Goal: Entertainment & Leisure: Browse casually

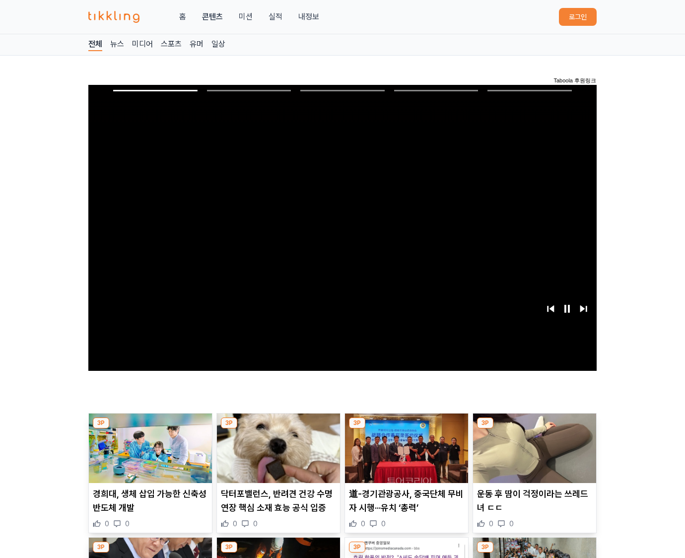
click at [534, 426] on img at bounding box center [534, 447] width 123 height 69
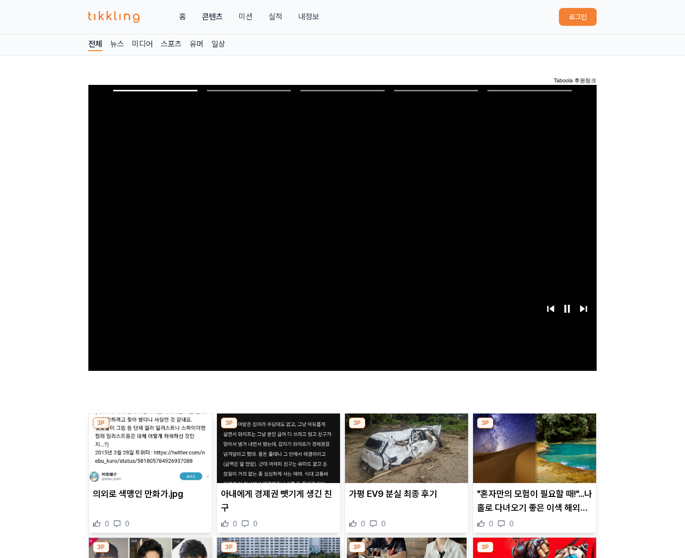
click at [534, 426] on img at bounding box center [534, 447] width 123 height 69
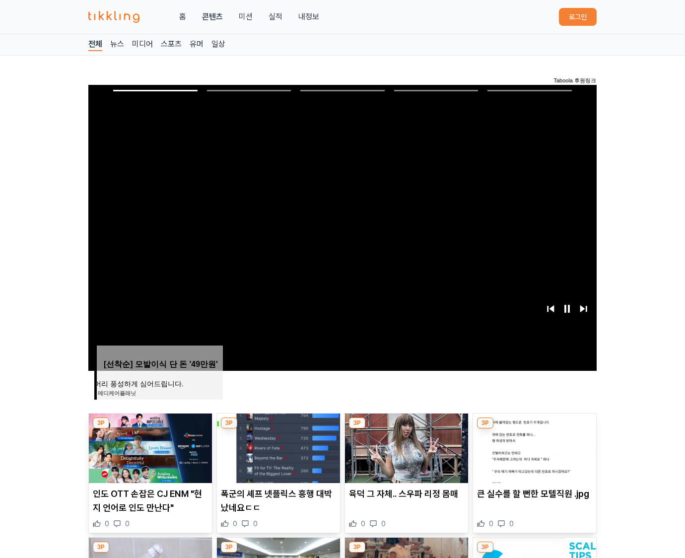
click at [534, 426] on img at bounding box center [534, 447] width 123 height 69
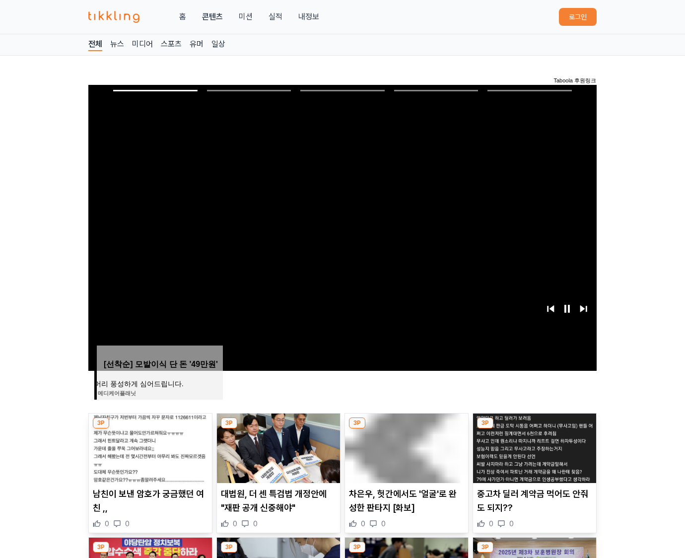
click at [534, 426] on img at bounding box center [534, 447] width 123 height 69
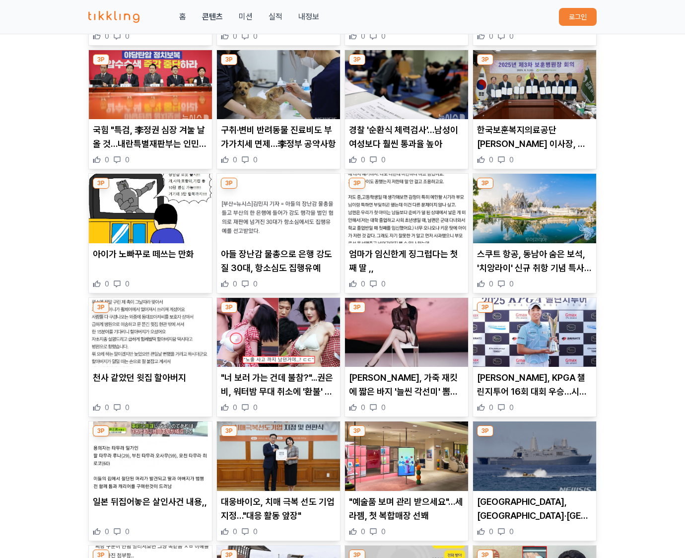
scroll to position [1460, 0]
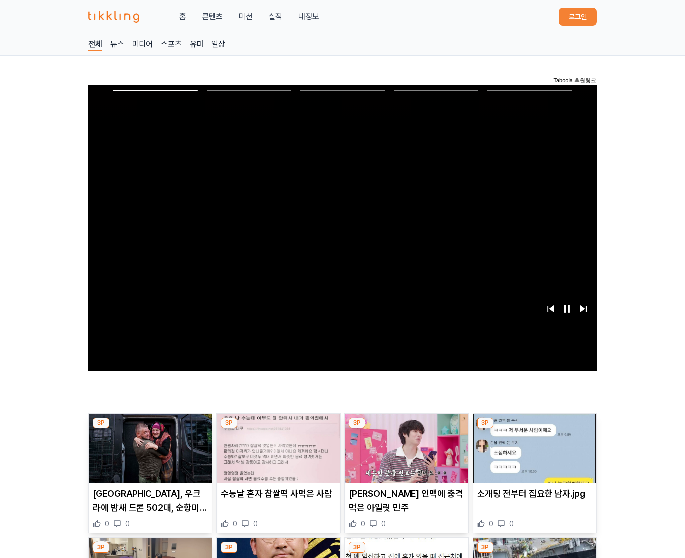
click at [534, 426] on img at bounding box center [534, 447] width 123 height 69
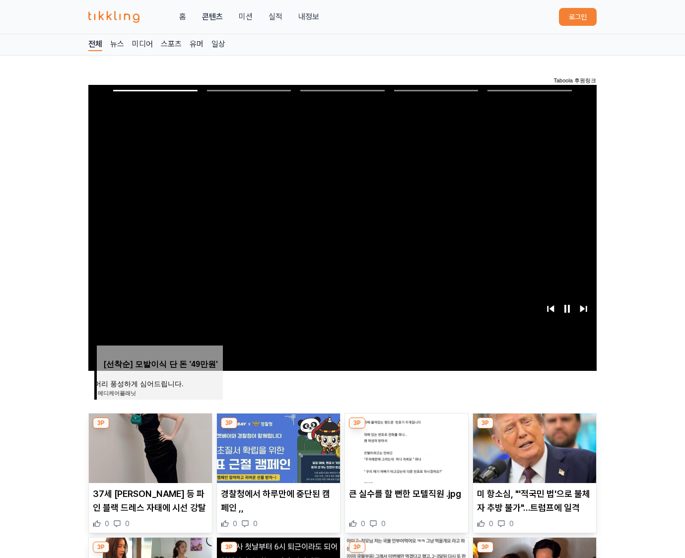
click at [534, 426] on img at bounding box center [534, 447] width 123 height 69
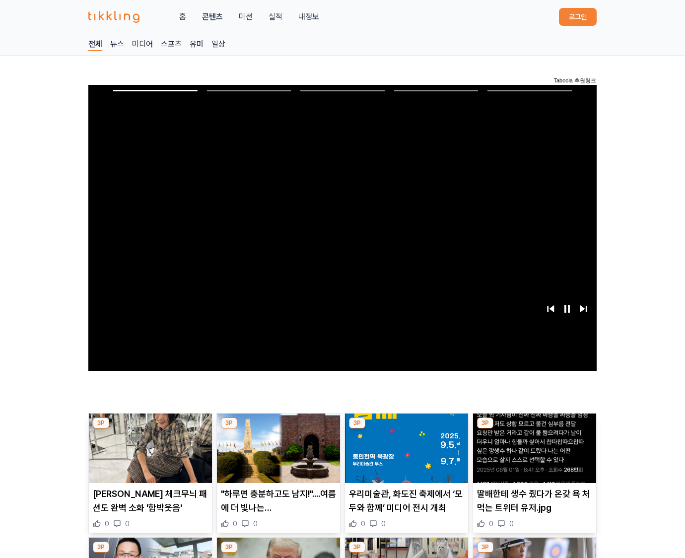
click at [534, 426] on img at bounding box center [534, 447] width 123 height 69
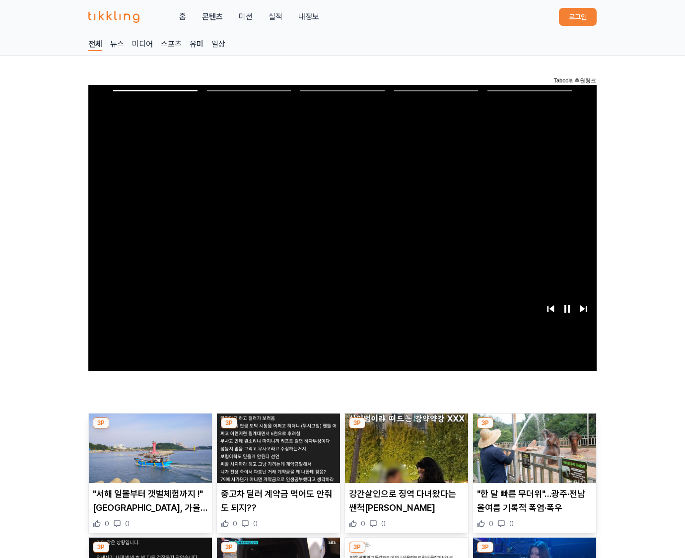
click at [534, 426] on img at bounding box center [534, 447] width 123 height 69
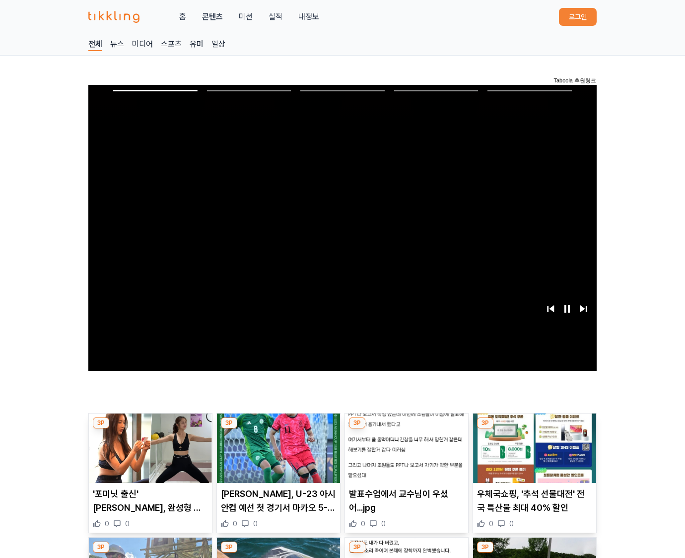
click at [534, 426] on img at bounding box center [534, 447] width 123 height 69
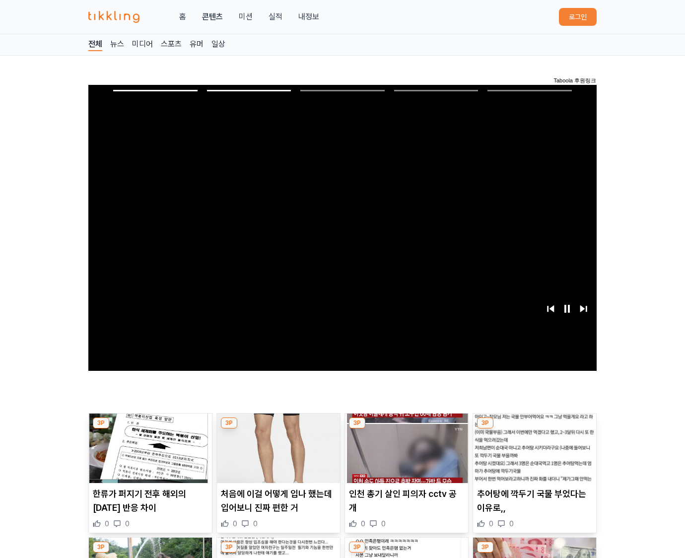
click at [534, 426] on img at bounding box center [534, 447] width 123 height 69
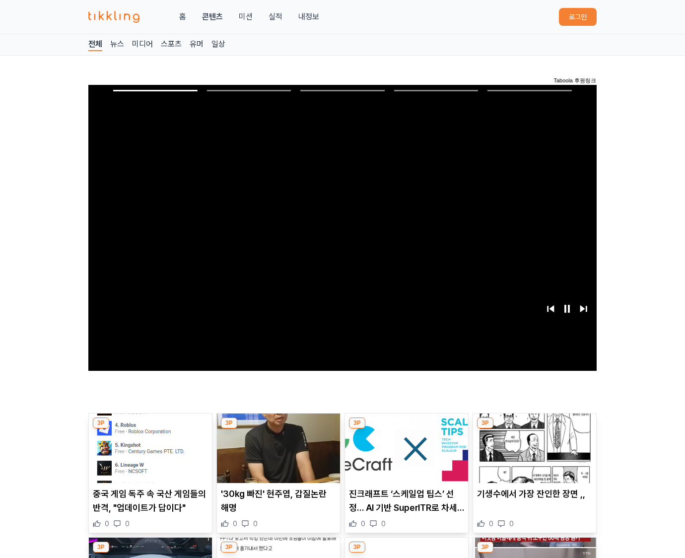
click at [534, 426] on img at bounding box center [534, 447] width 123 height 69
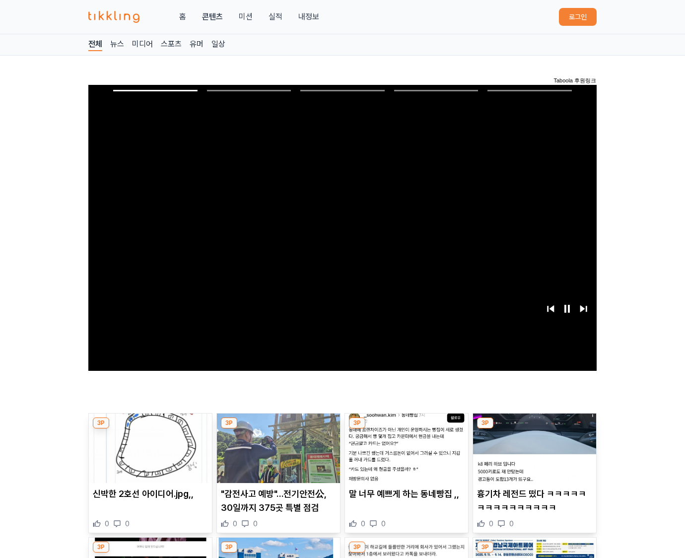
click at [534, 426] on img at bounding box center [534, 447] width 123 height 69
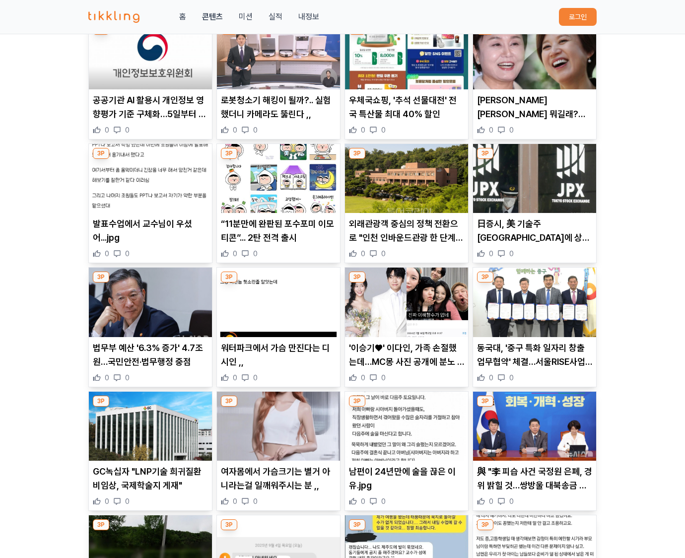
scroll to position [1461, 0]
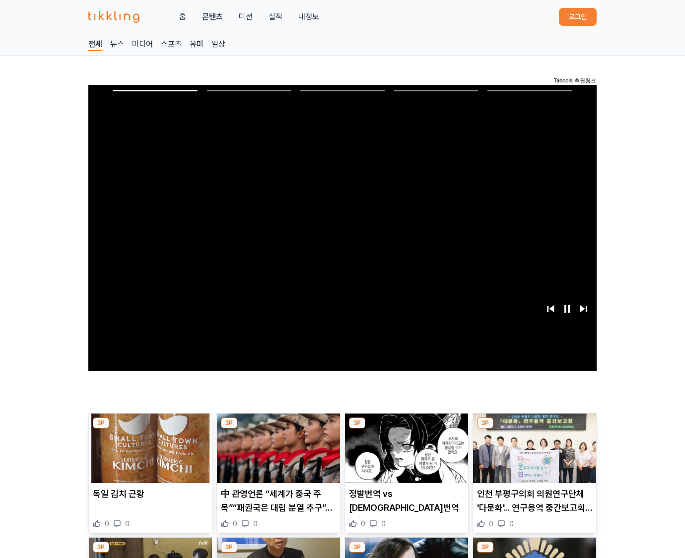
click at [534, 426] on img at bounding box center [534, 447] width 123 height 69
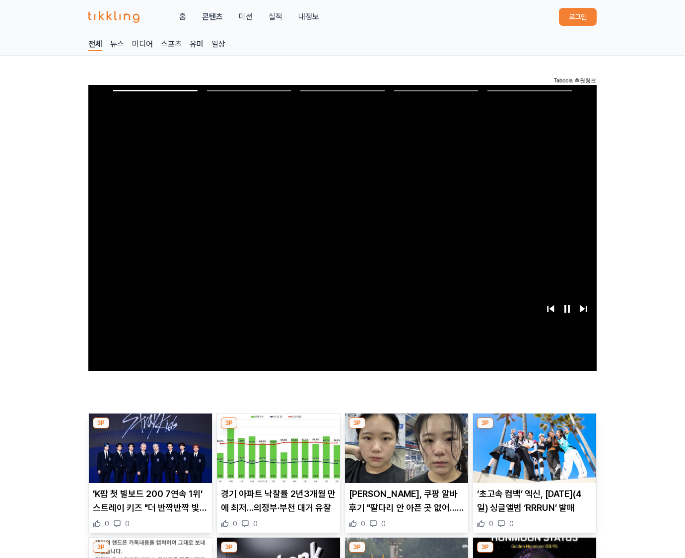
click at [534, 426] on img at bounding box center [534, 447] width 123 height 69
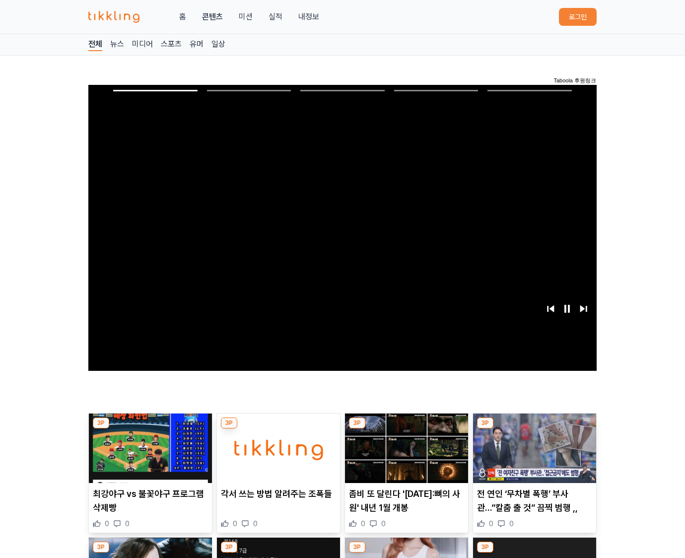
click at [534, 426] on img at bounding box center [534, 447] width 123 height 69
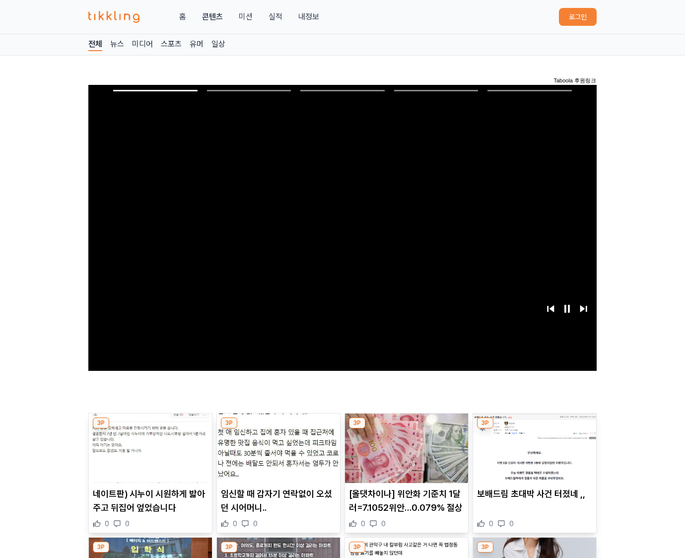
click at [534, 426] on img at bounding box center [534, 447] width 123 height 69
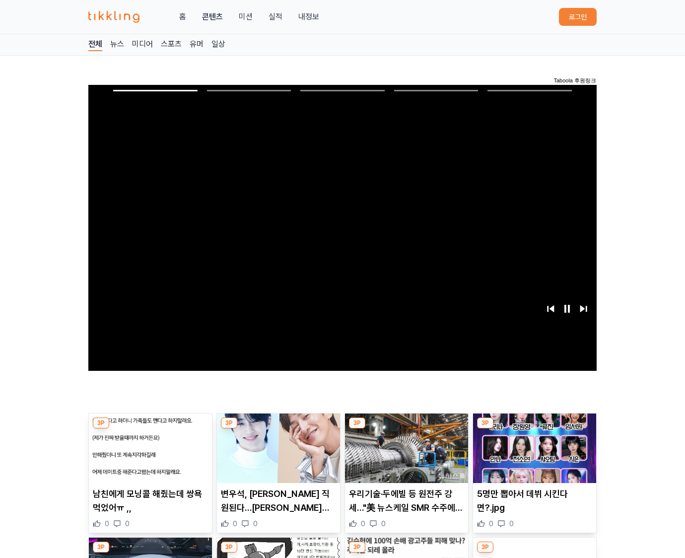
click at [534, 426] on img at bounding box center [534, 447] width 123 height 69
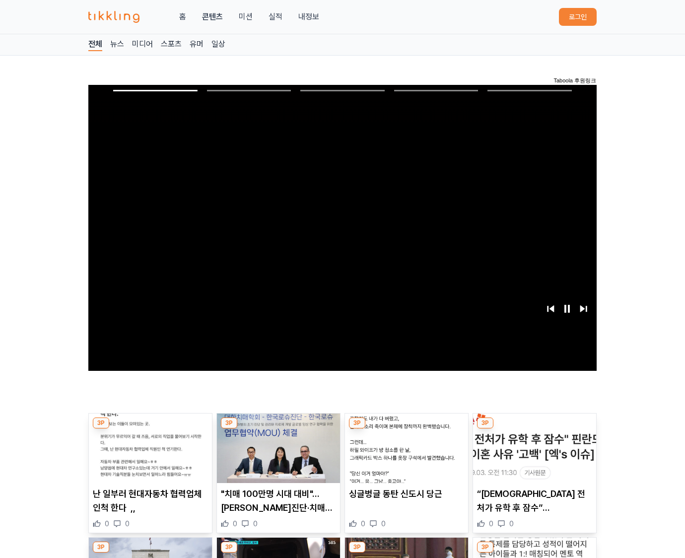
click at [534, 426] on img at bounding box center [534, 447] width 123 height 69
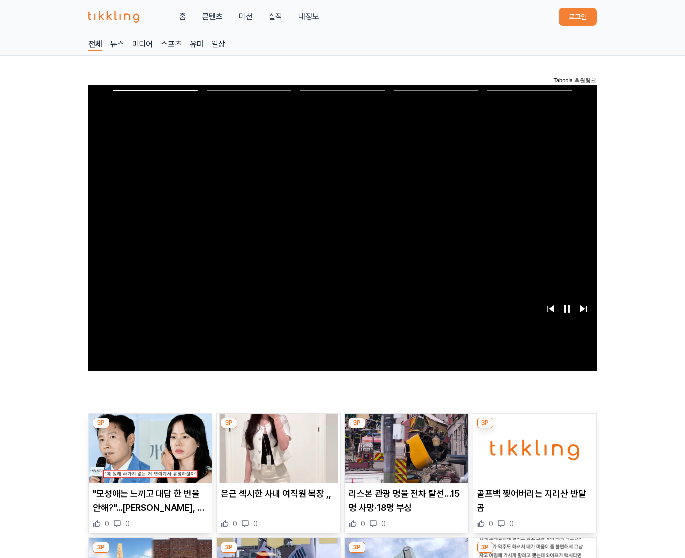
click at [534, 426] on img at bounding box center [534, 447] width 123 height 69
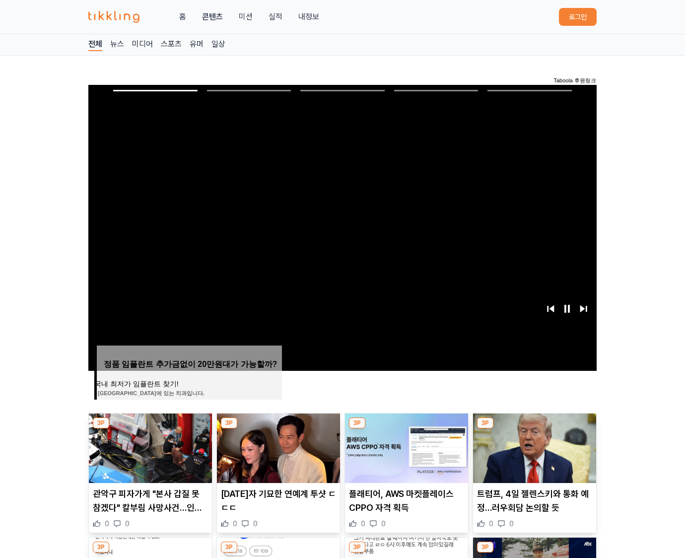
click at [534, 426] on img at bounding box center [534, 447] width 123 height 69
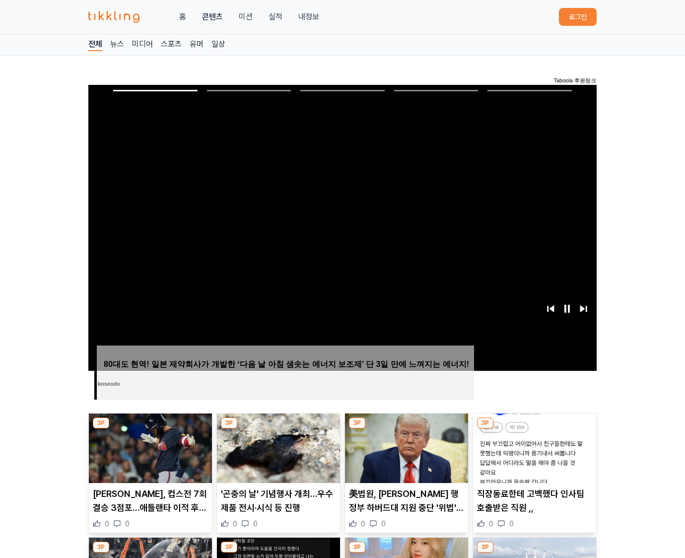
click at [534, 426] on img at bounding box center [534, 447] width 123 height 69
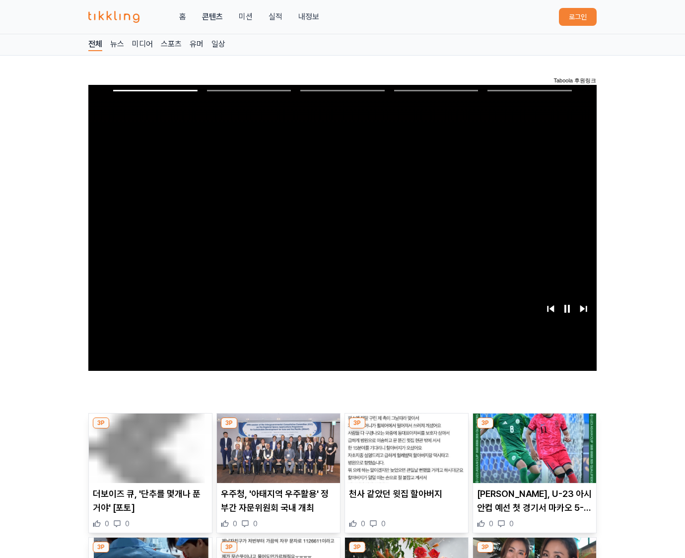
click at [534, 426] on img at bounding box center [534, 447] width 123 height 69
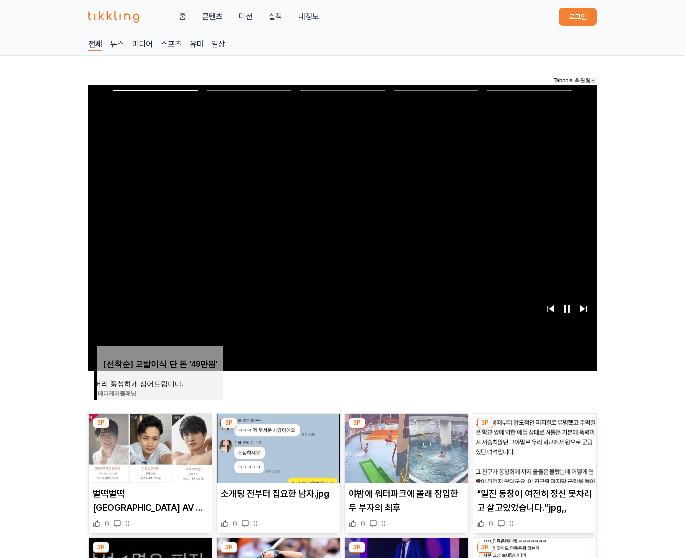
click at [534, 426] on img at bounding box center [534, 447] width 123 height 69
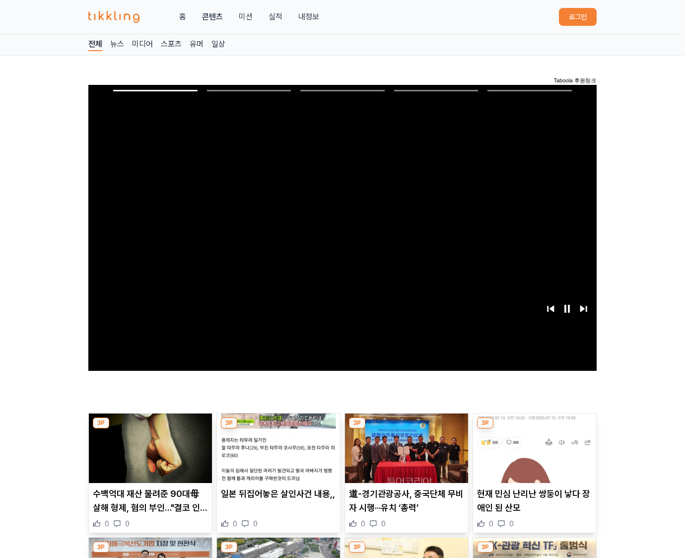
click at [534, 426] on img at bounding box center [534, 447] width 123 height 69
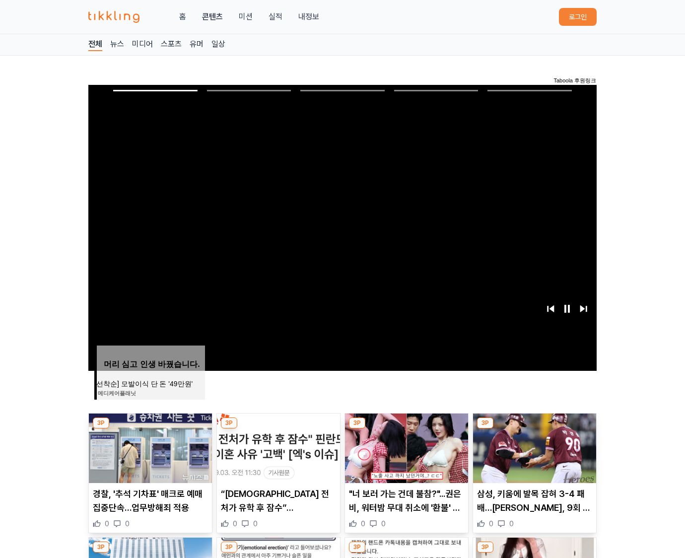
click at [534, 426] on img at bounding box center [534, 447] width 123 height 69
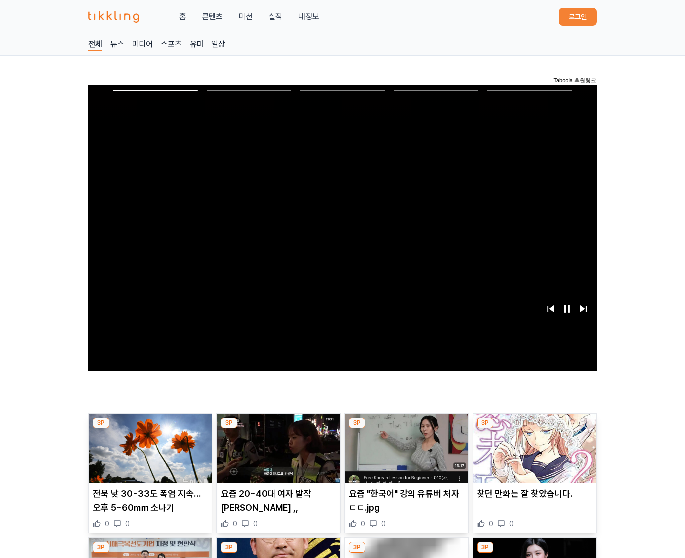
click at [534, 426] on img at bounding box center [534, 447] width 123 height 69
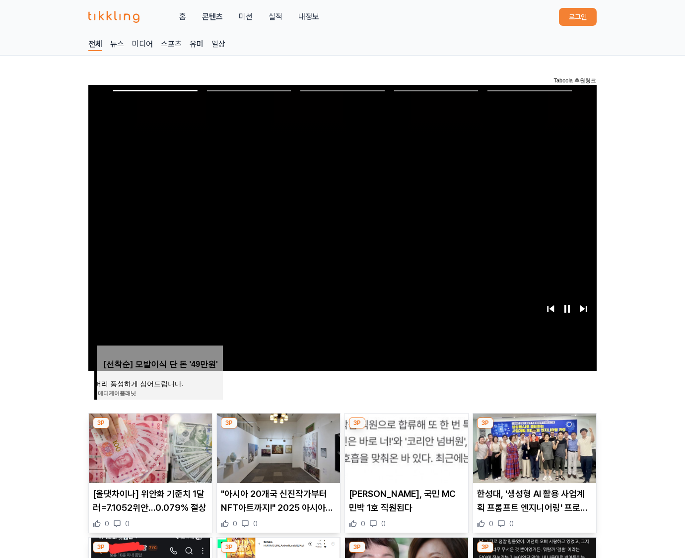
click at [534, 426] on img at bounding box center [534, 447] width 123 height 69
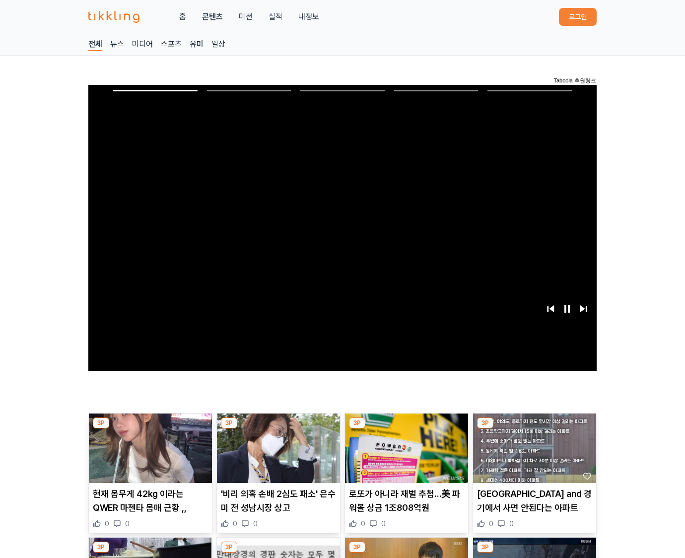
click at [534, 426] on img at bounding box center [534, 447] width 123 height 69
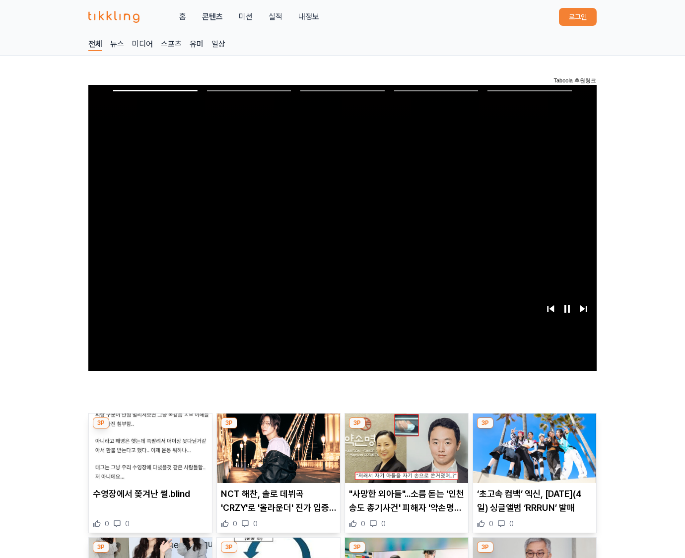
click at [534, 426] on img at bounding box center [534, 447] width 123 height 69
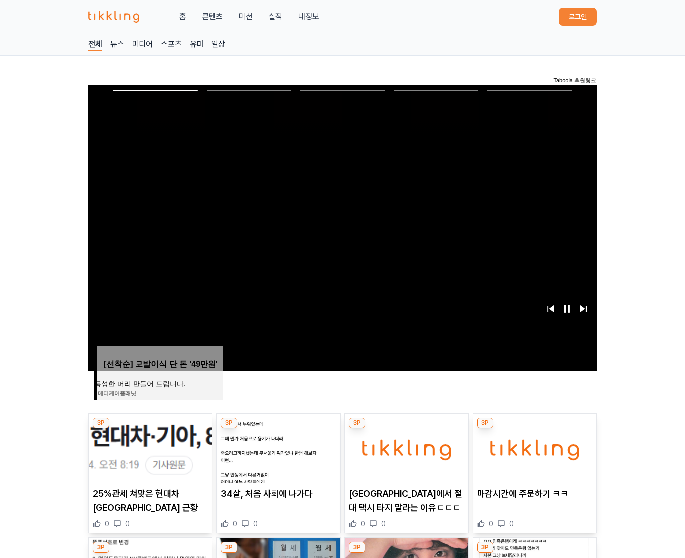
click at [534, 426] on img at bounding box center [534, 447] width 123 height 69
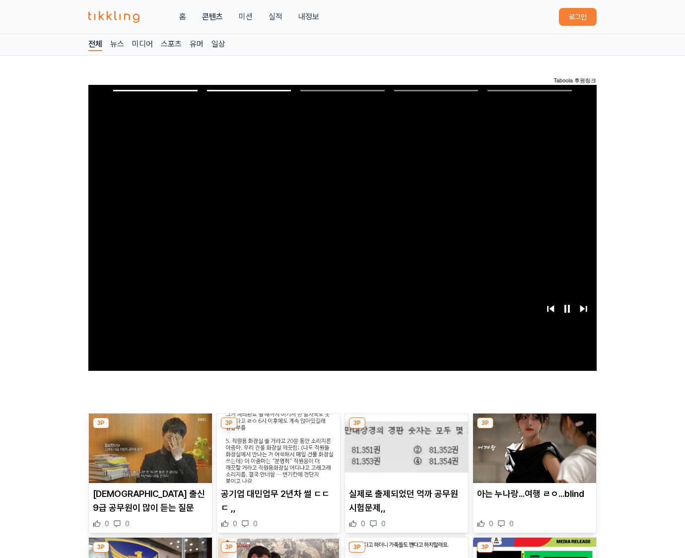
click at [534, 426] on img at bounding box center [534, 447] width 123 height 69
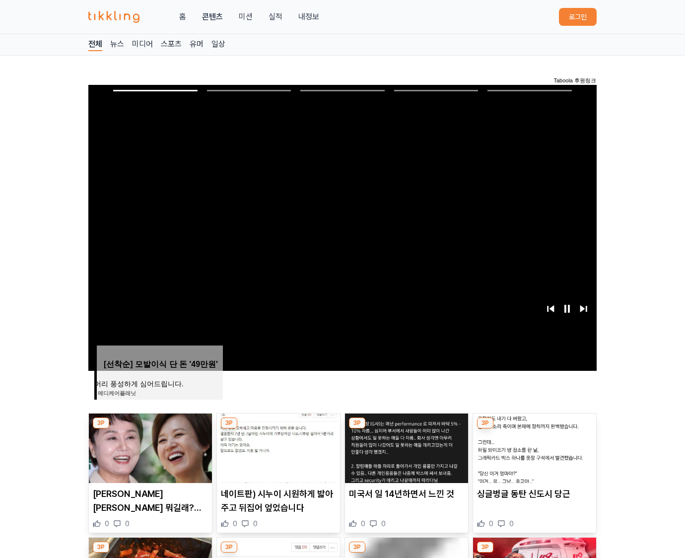
click at [534, 426] on img at bounding box center [534, 447] width 123 height 69
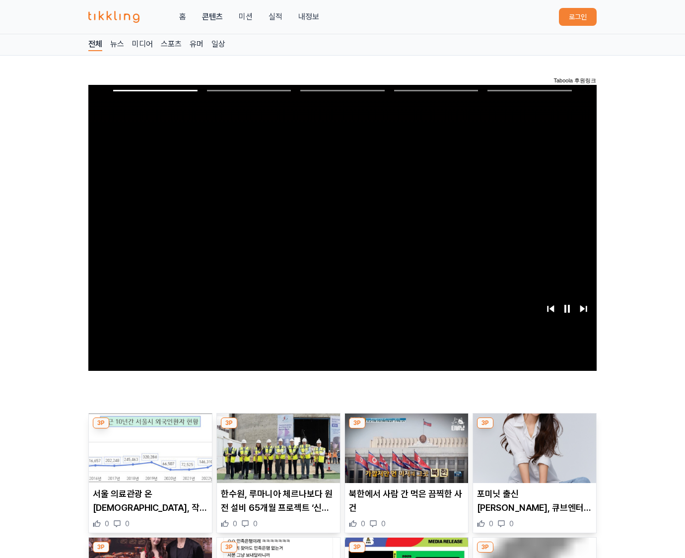
click at [534, 426] on img at bounding box center [534, 447] width 123 height 69
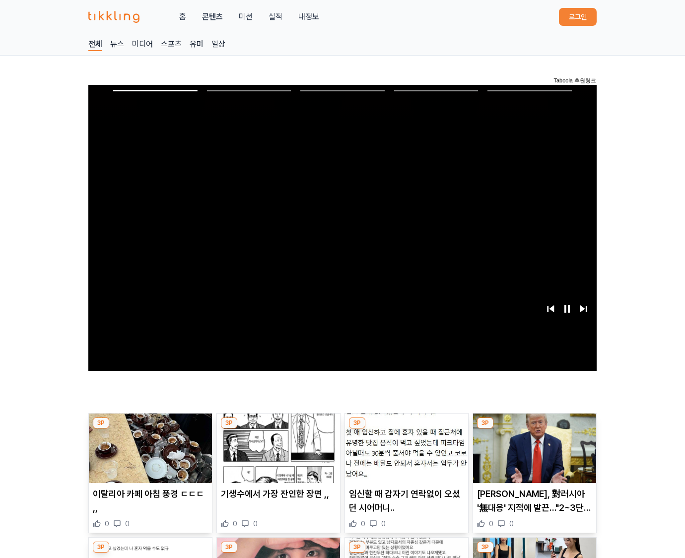
click at [534, 426] on img at bounding box center [534, 447] width 123 height 69
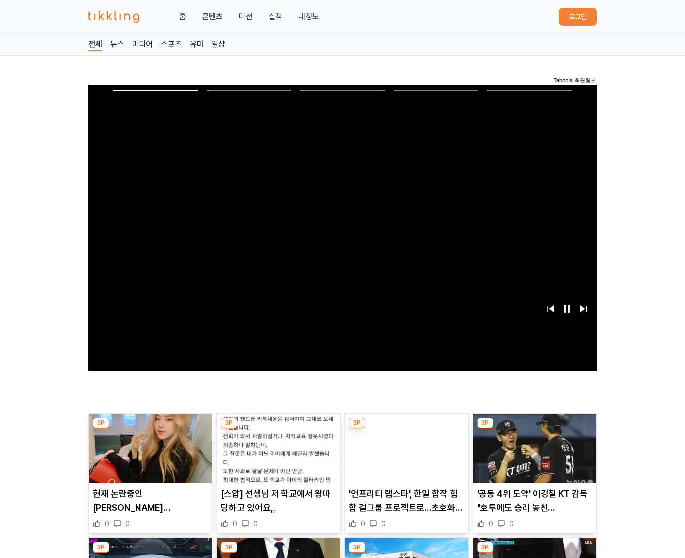
click at [534, 426] on img at bounding box center [534, 447] width 123 height 69
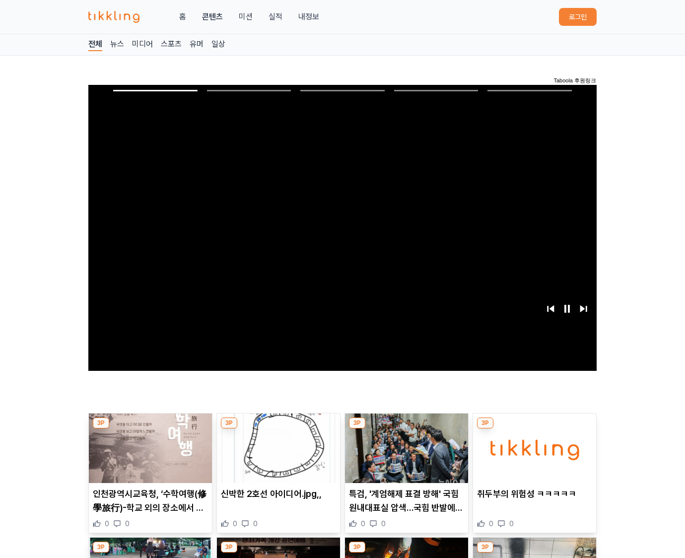
click at [534, 426] on img at bounding box center [534, 447] width 123 height 69
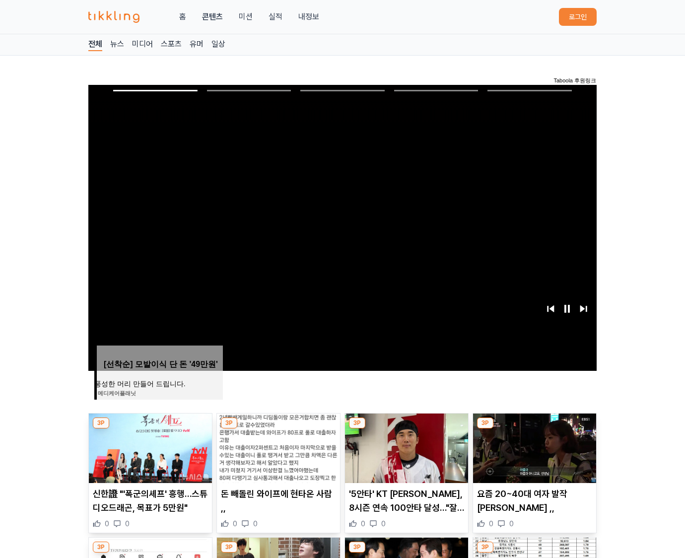
click at [534, 426] on img at bounding box center [534, 447] width 123 height 69
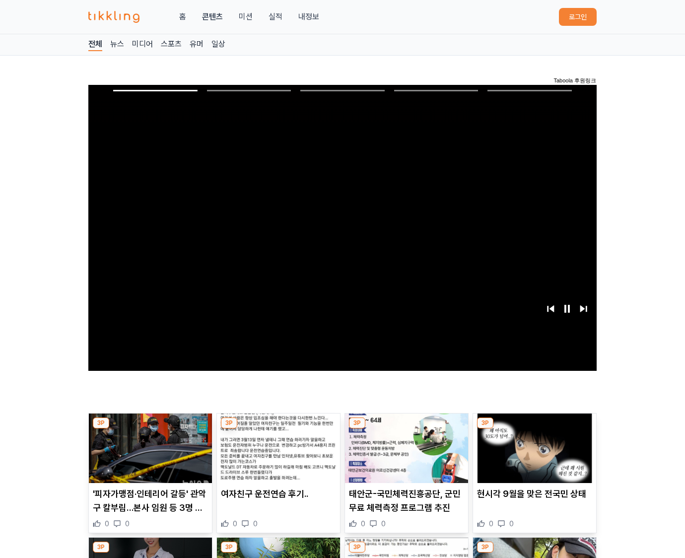
click at [534, 426] on img at bounding box center [534, 447] width 123 height 69
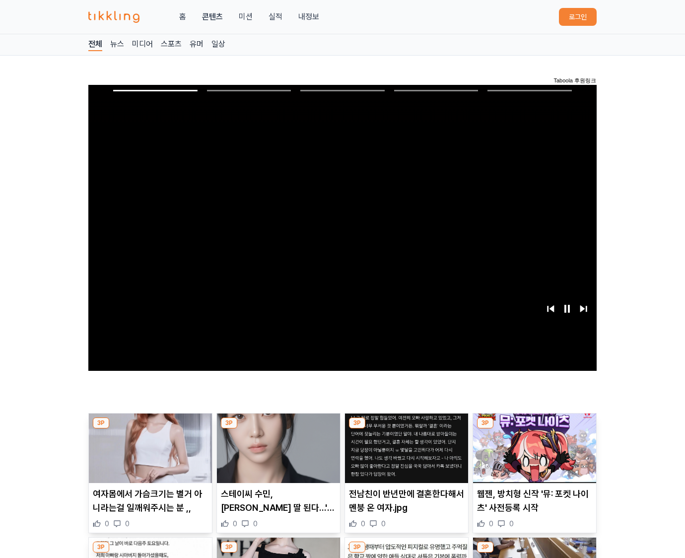
click at [534, 426] on img at bounding box center [534, 447] width 123 height 69
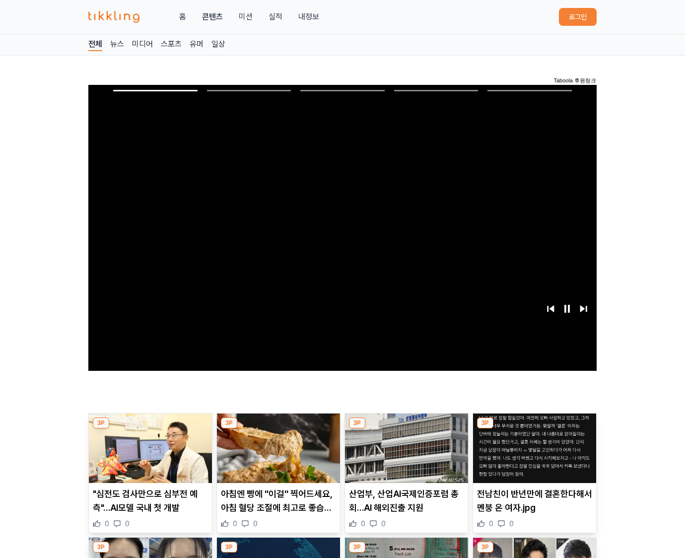
click at [534, 426] on img at bounding box center [534, 447] width 123 height 69
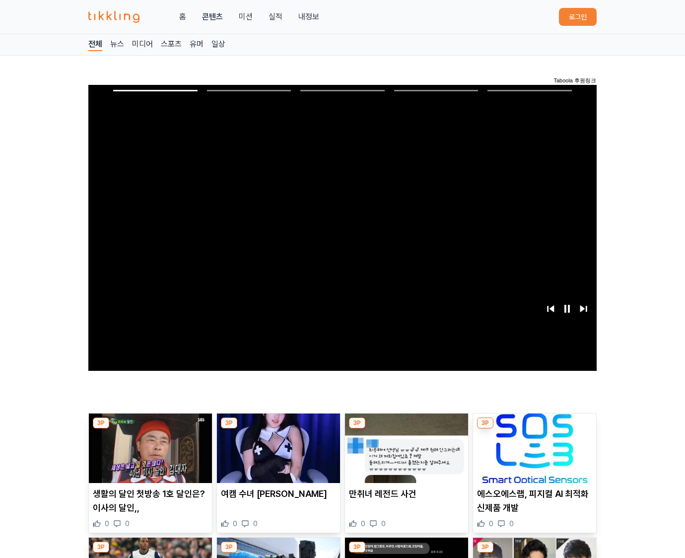
click at [534, 426] on img at bounding box center [534, 447] width 123 height 69
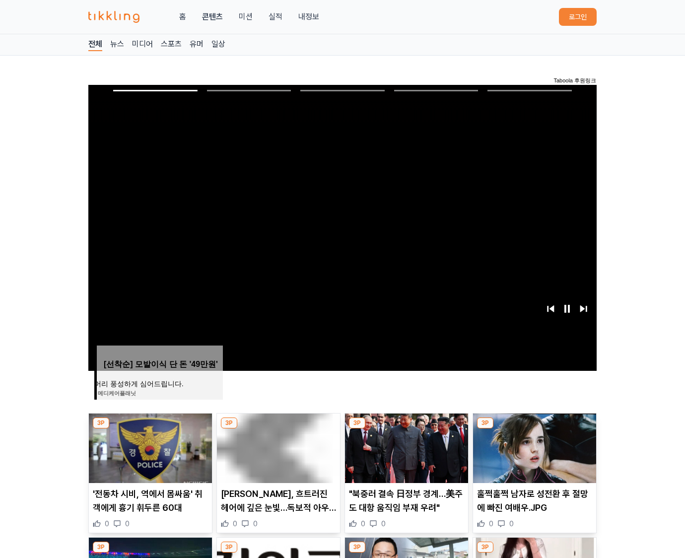
click at [534, 426] on img at bounding box center [534, 447] width 123 height 69
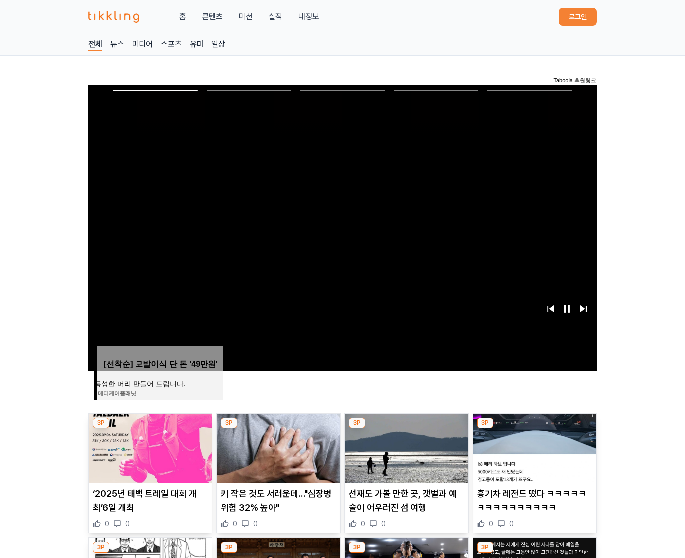
click at [534, 426] on img at bounding box center [534, 447] width 123 height 69
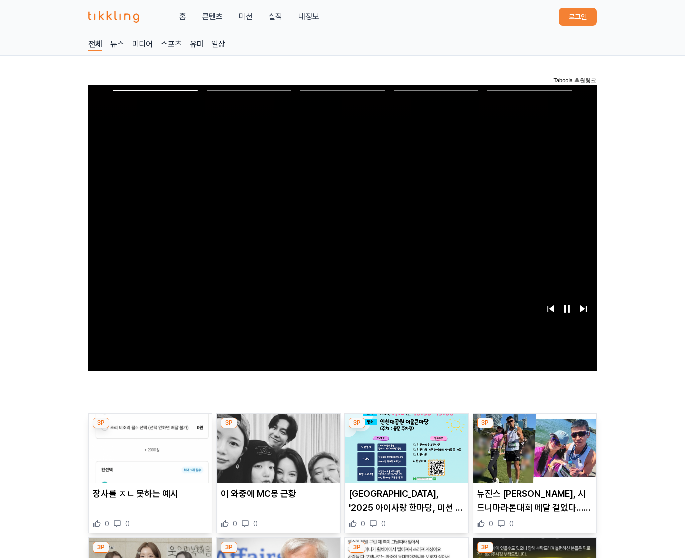
click at [534, 426] on img at bounding box center [534, 447] width 123 height 69
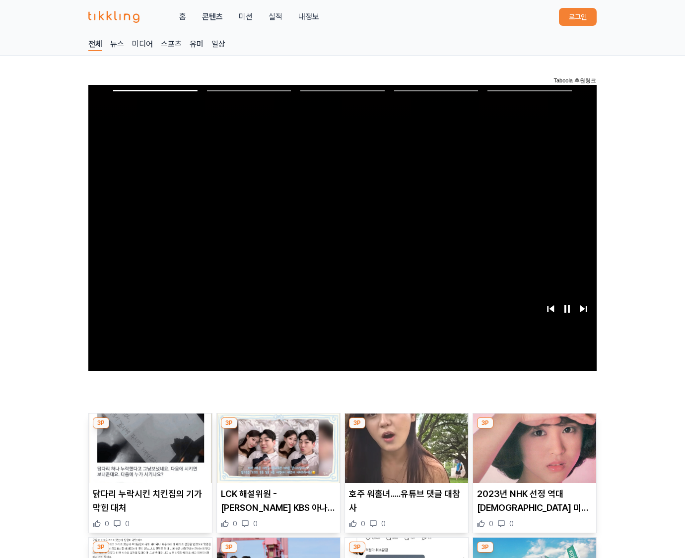
click at [534, 426] on img at bounding box center [534, 447] width 123 height 69
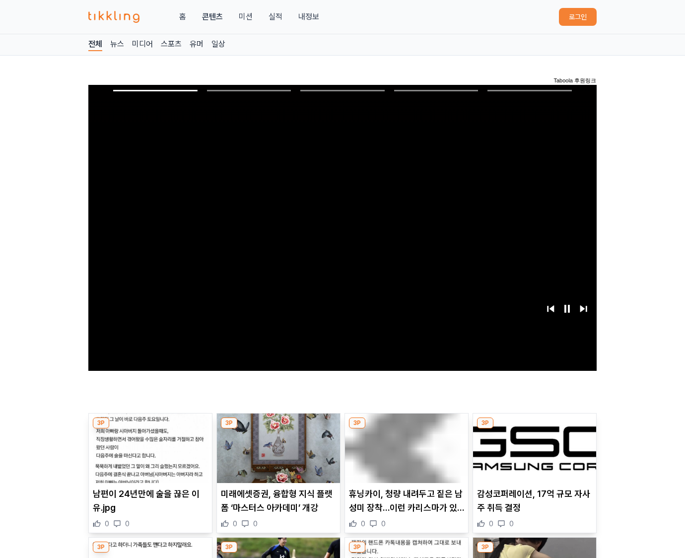
click at [534, 426] on img at bounding box center [534, 447] width 123 height 69
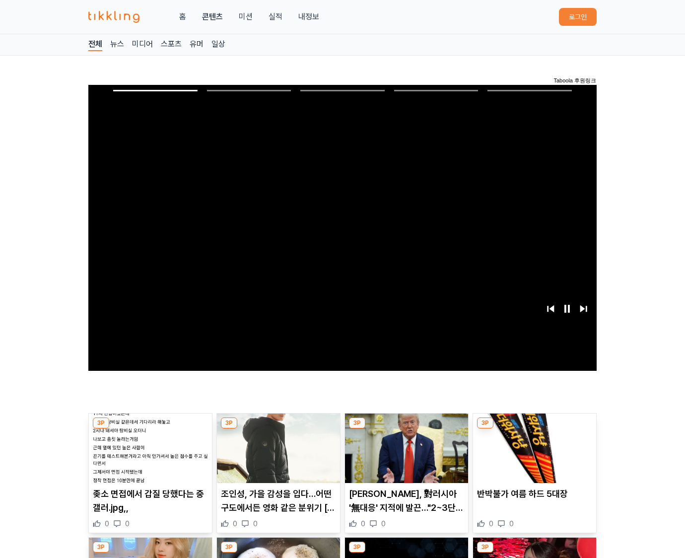
click at [534, 426] on img at bounding box center [534, 447] width 123 height 69
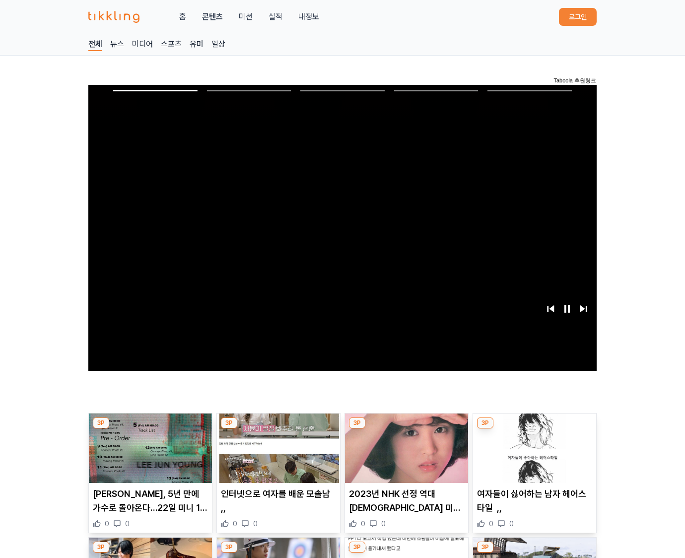
click at [534, 426] on img at bounding box center [534, 447] width 123 height 69
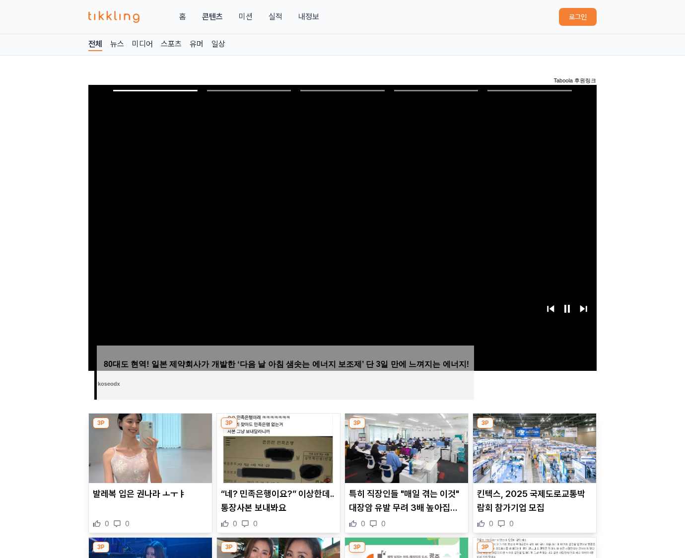
click at [534, 426] on img at bounding box center [534, 447] width 123 height 69
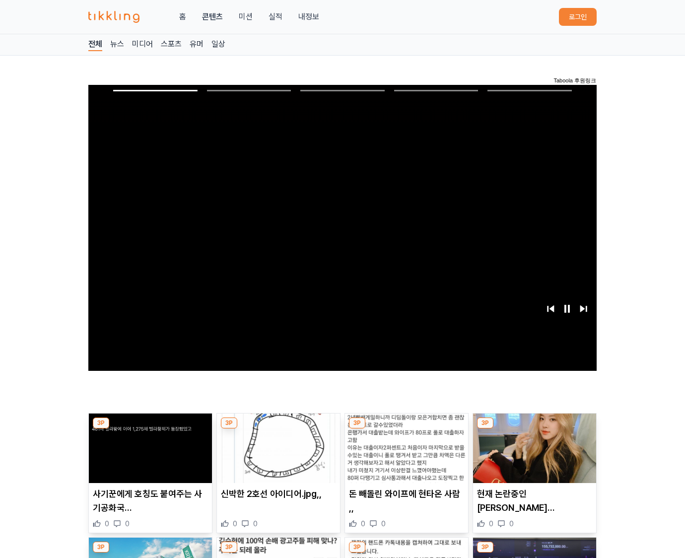
click at [534, 426] on img at bounding box center [534, 447] width 123 height 69
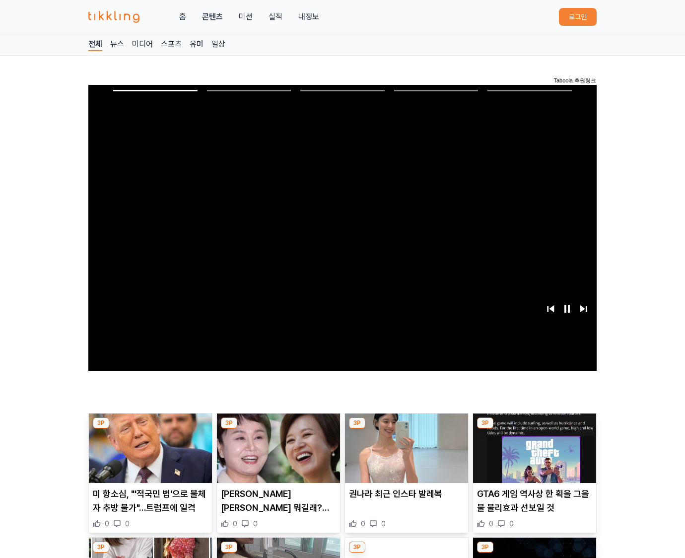
click at [534, 426] on img at bounding box center [534, 447] width 123 height 69
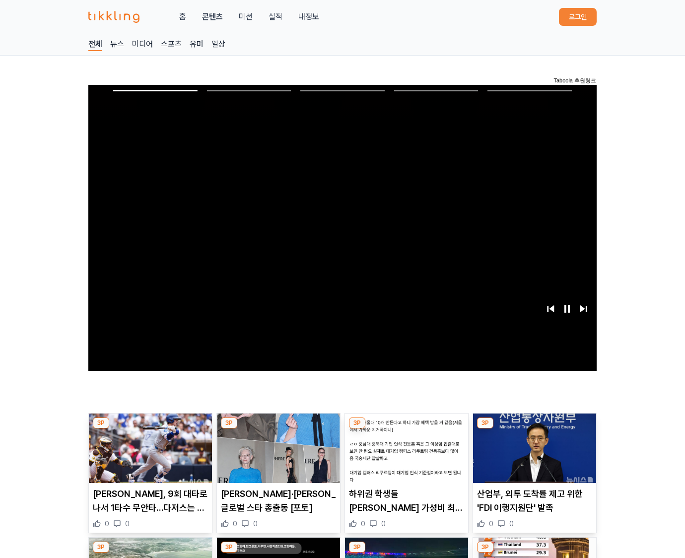
click at [534, 426] on img at bounding box center [534, 447] width 123 height 69
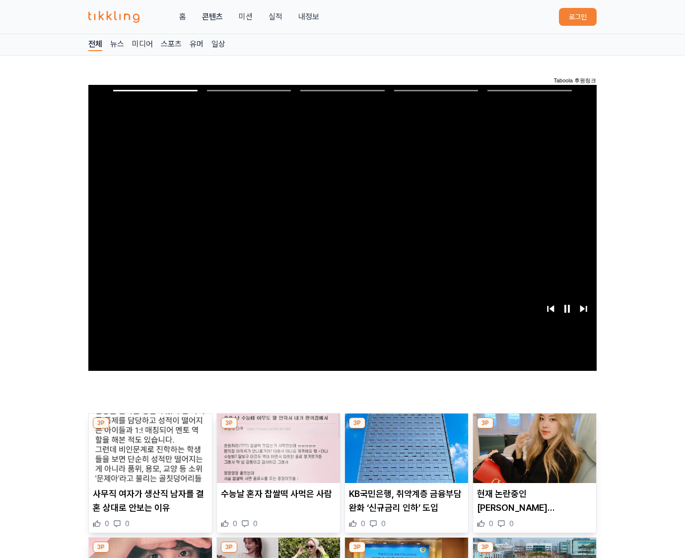
click at [534, 426] on img at bounding box center [534, 447] width 123 height 69
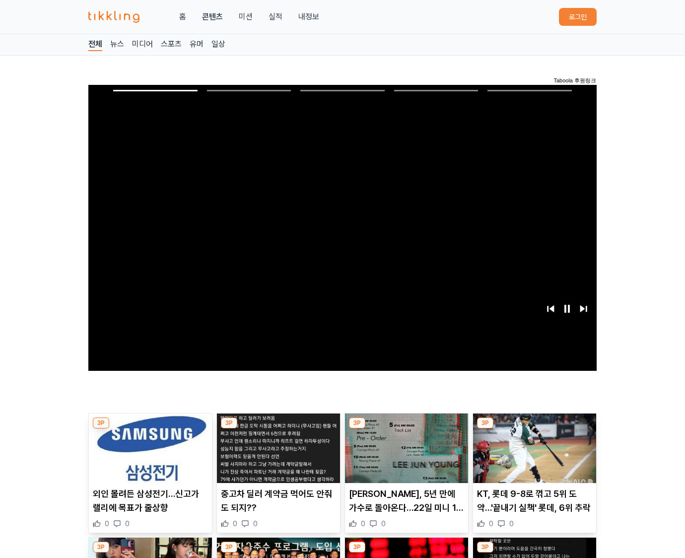
click at [534, 426] on img at bounding box center [534, 447] width 123 height 69
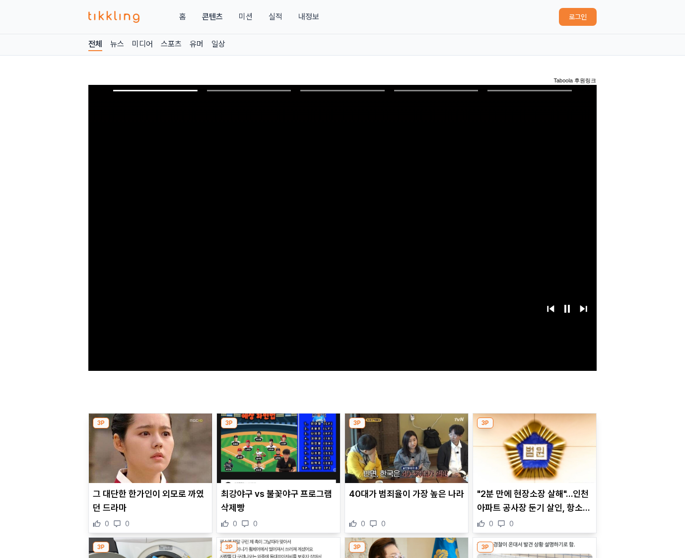
click at [534, 426] on img at bounding box center [534, 447] width 123 height 69
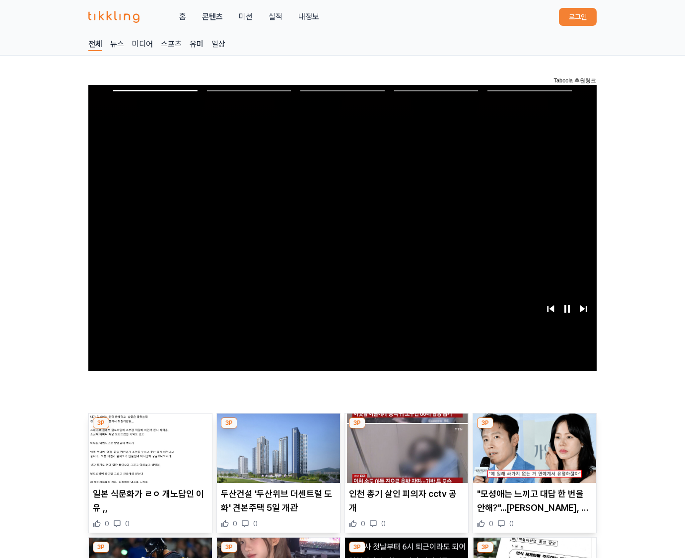
click at [534, 426] on img at bounding box center [534, 447] width 123 height 69
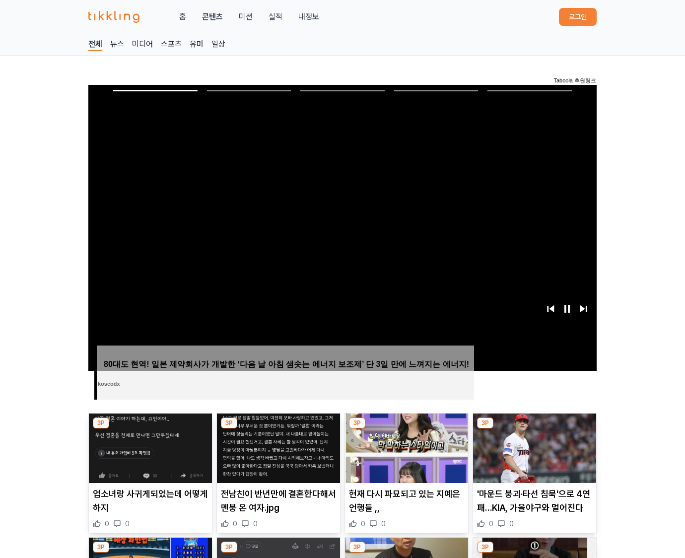
click at [534, 426] on img at bounding box center [534, 447] width 123 height 69
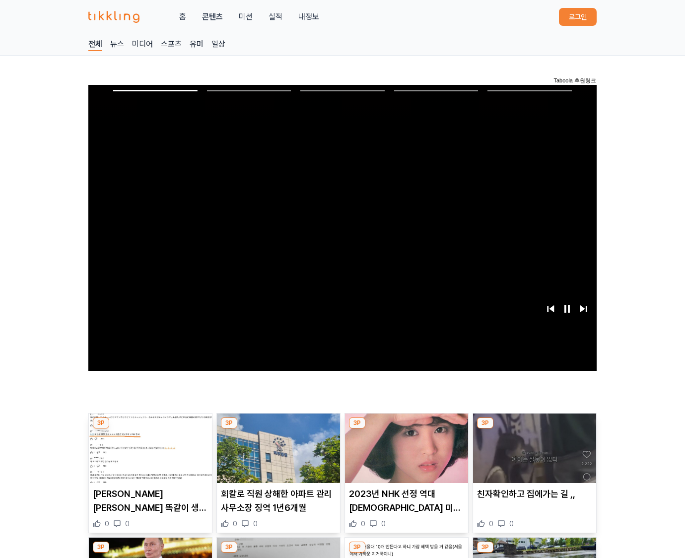
click at [534, 426] on img at bounding box center [534, 447] width 123 height 69
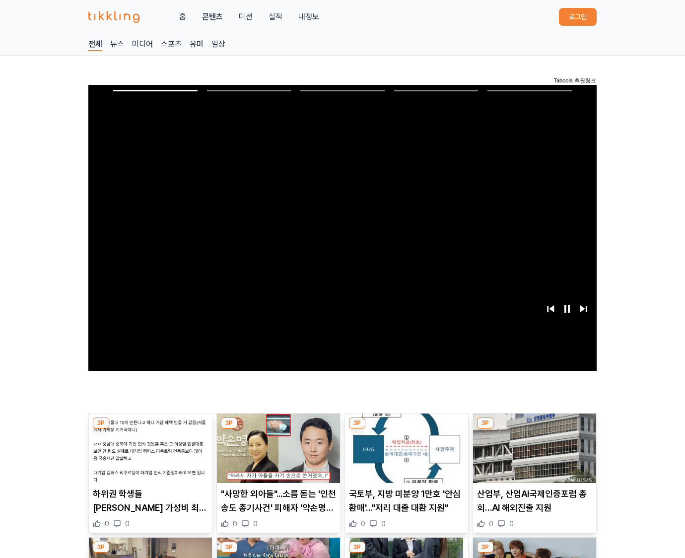
click at [534, 426] on img at bounding box center [534, 447] width 123 height 69
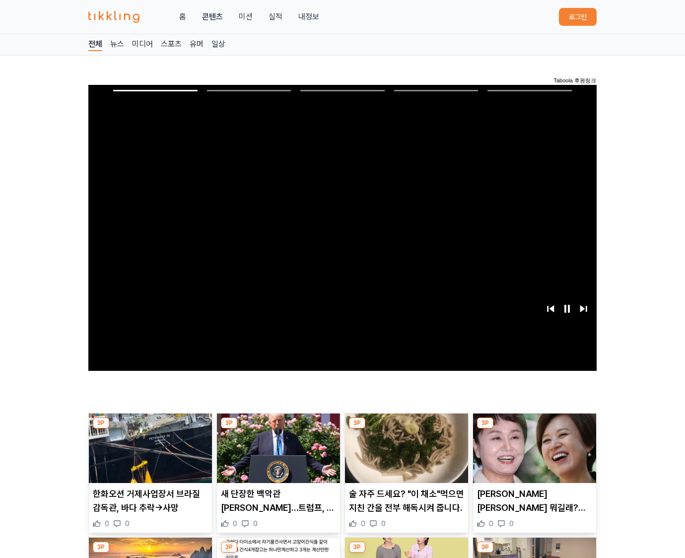
click at [534, 426] on img at bounding box center [534, 447] width 123 height 69
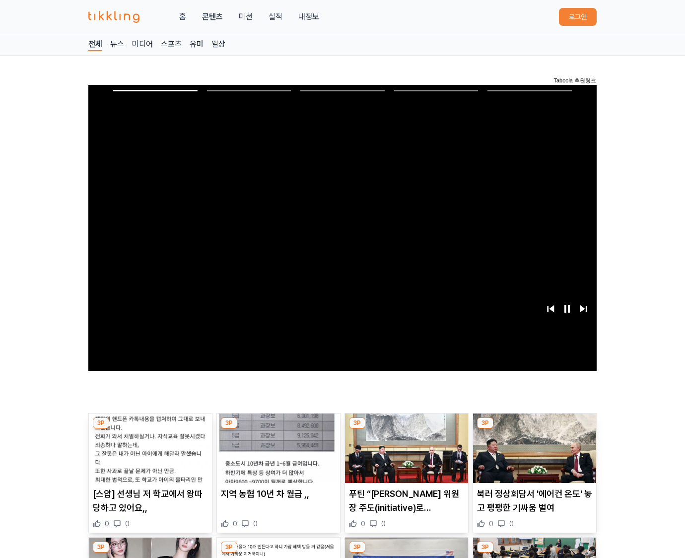
click at [534, 426] on img at bounding box center [534, 447] width 123 height 69
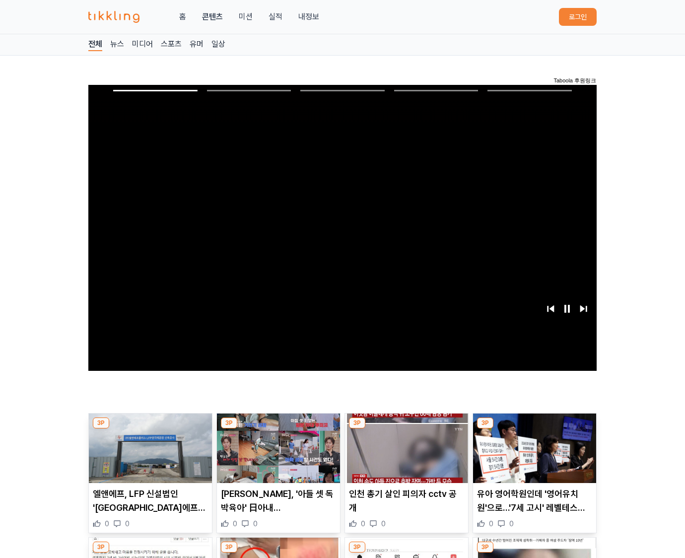
click at [534, 426] on img at bounding box center [534, 447] width 123 height 69
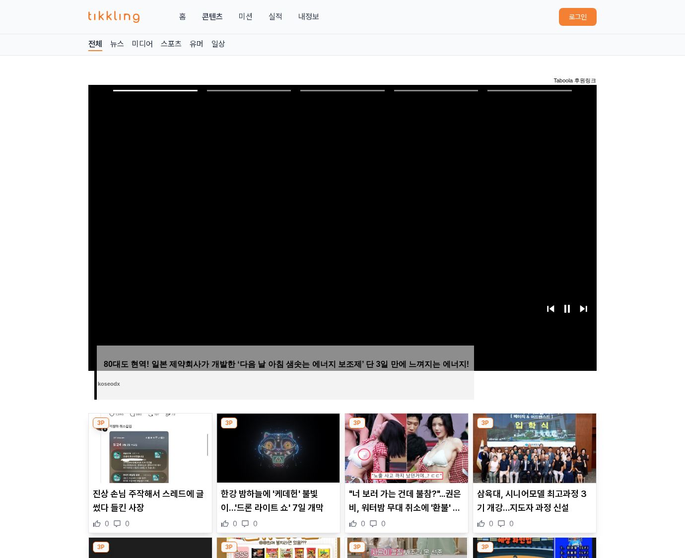
click at [534, 426] on img at bounding box center [534, 447] width 123 height 69
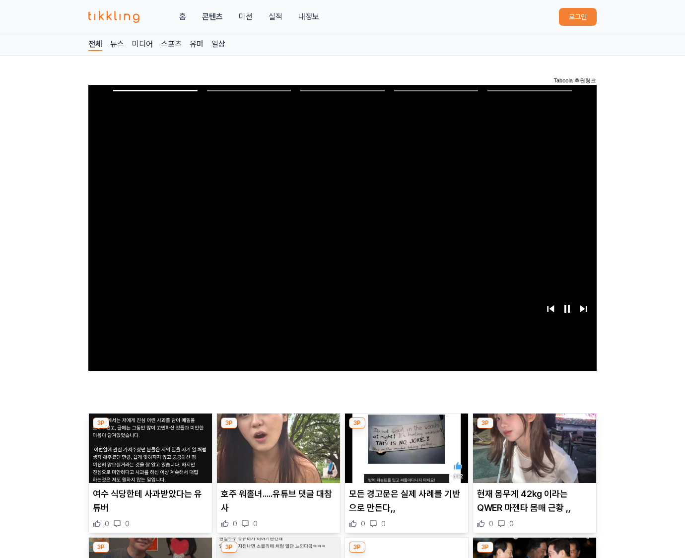
click at [534, 426] on img at bounding box center [534, 447] width 123 height 69
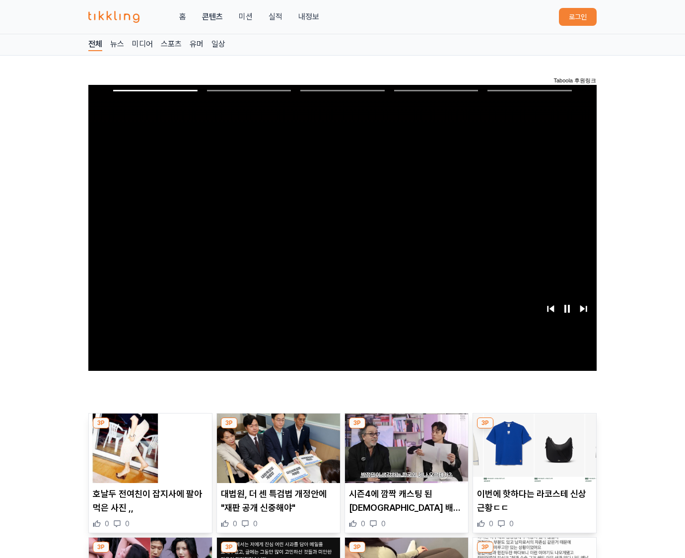
click at [534, 426] on img at bounding box center [534, 447] width 123 height 69
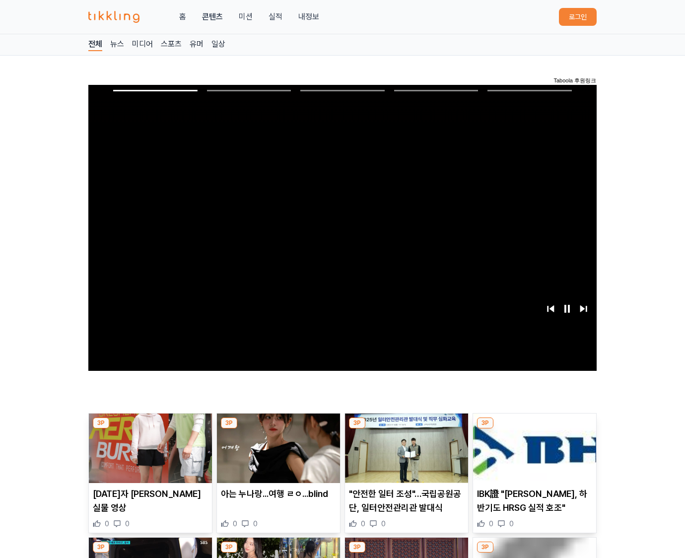
click at [534, 426] on img at bounding box center [534, 447] width 123 height 69
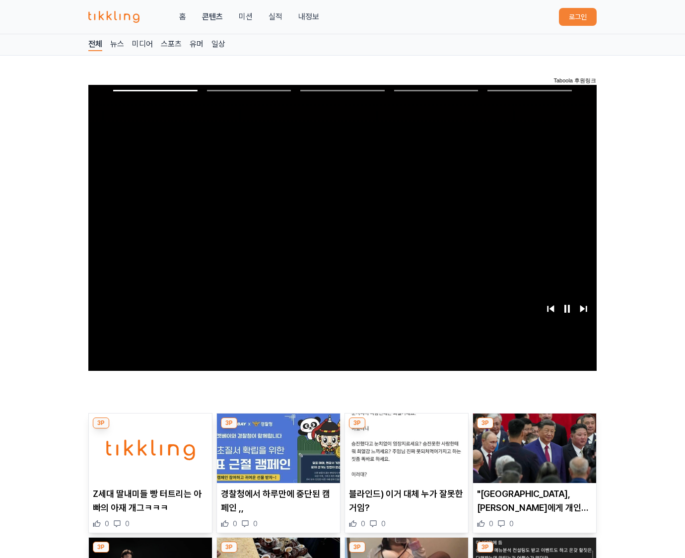
click at [534, 426] on img at bounding box center [534, 447] width 123 height 69
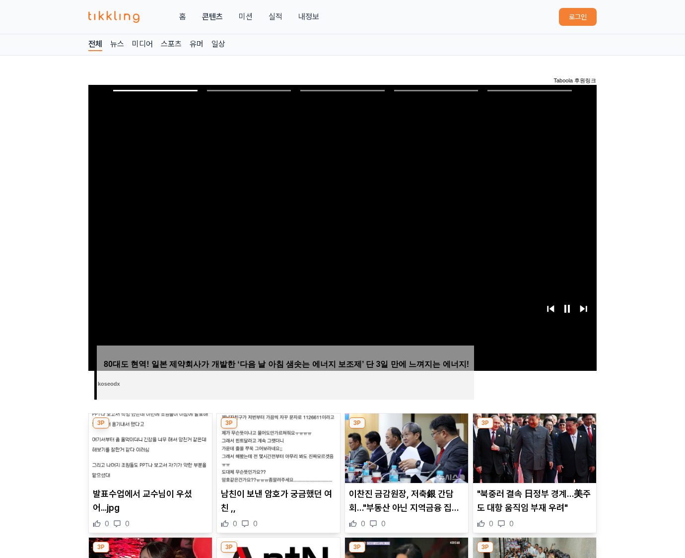
click at [534, 426] on img at bounding box center [534, 447] width 123 height 69
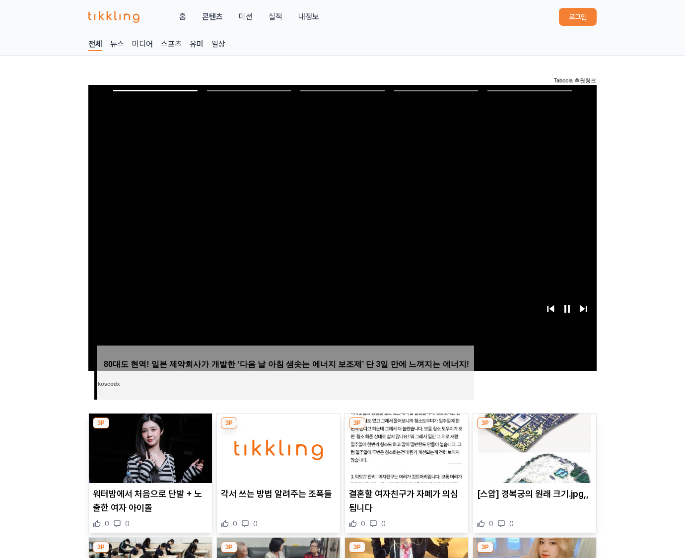
click at [534, 426] on img at bounding box center [534, 447] width 123 height 69
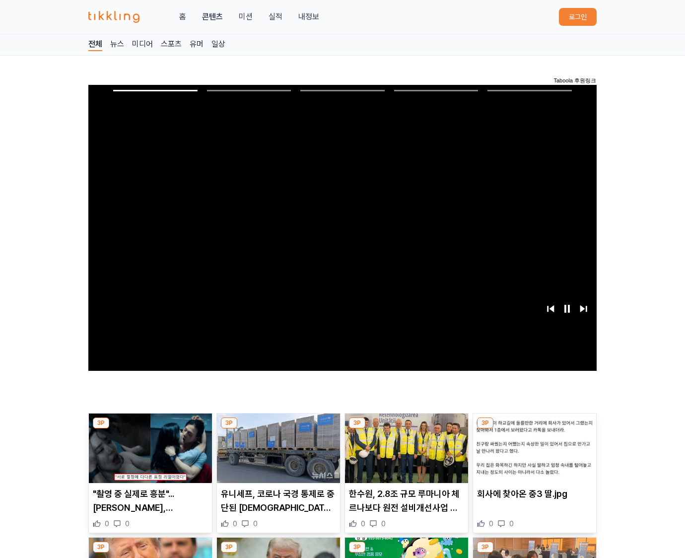
click at [534, 426] on img at bounding box center [534, 447] width 123 height 69
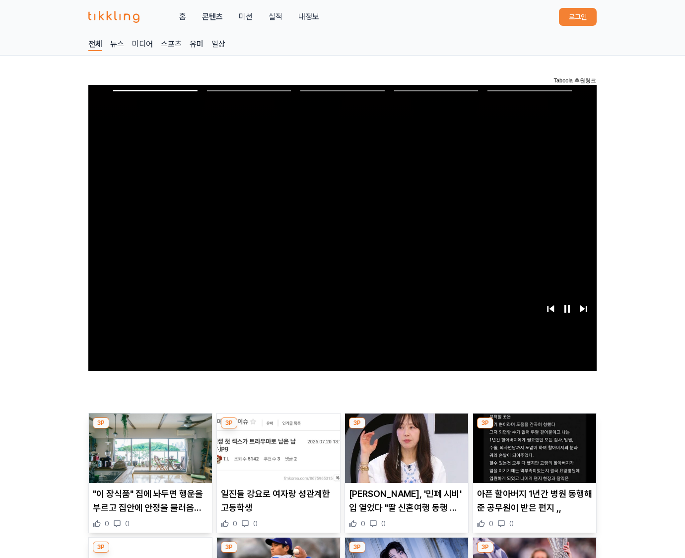
click at [534, 426] on img at bounding box center [534, 447] width 123 height 69
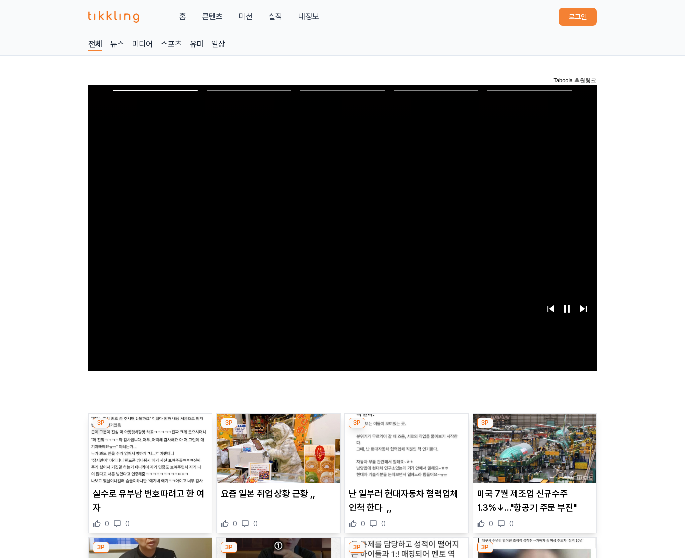
click at [534, 426] on img at bounding box center [534, 447] width 123 height 69
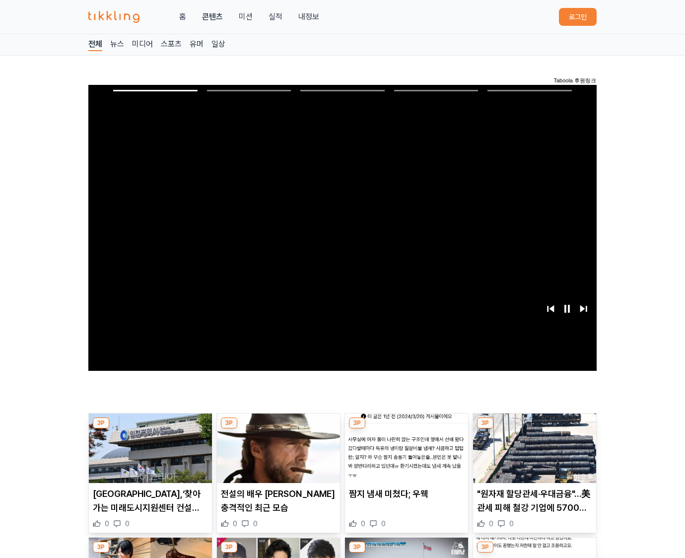
click at [534, 426] on img at bounding box center [534, 447] width 123 height 69
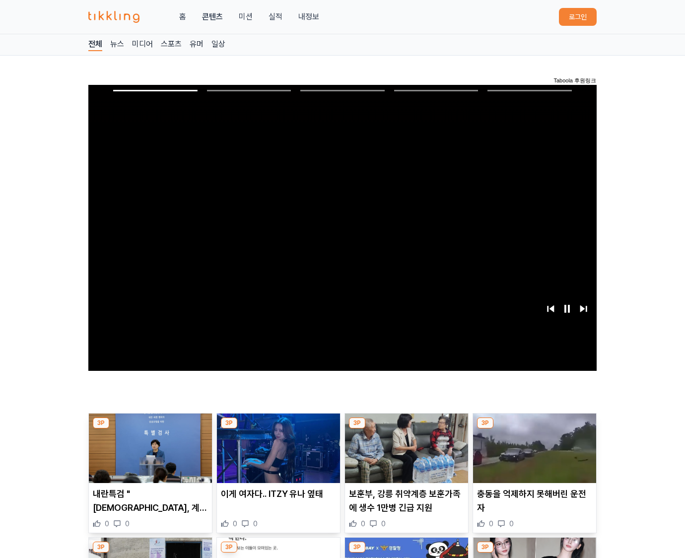
click at [534, 426] on img at bounding box center [534, 447] width 123 height 69
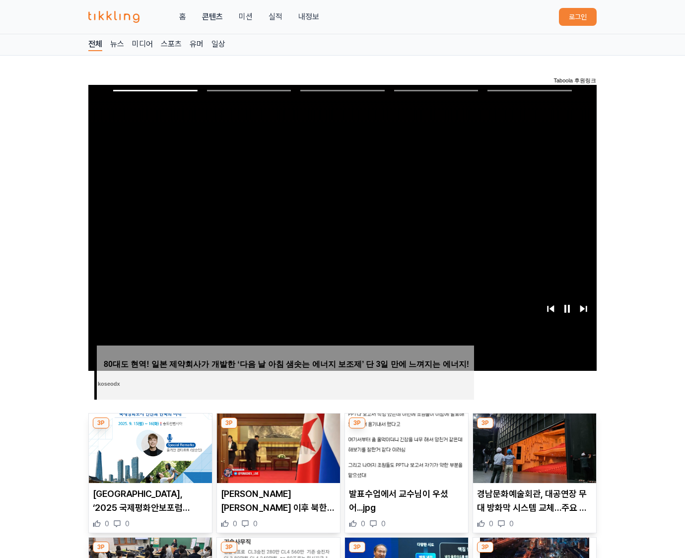
click at [534, 426] on img at bounding box center [534, 447] width 123 height 69
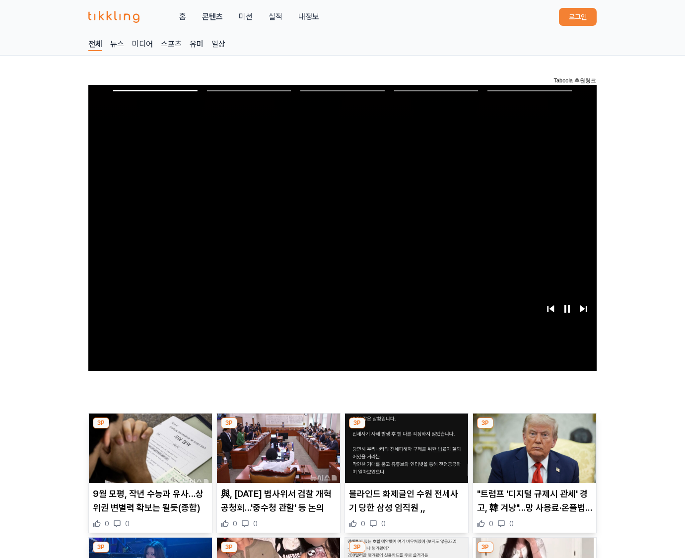
click at [534, 426] on img at bounding box center [534, 447] width 123 height 69
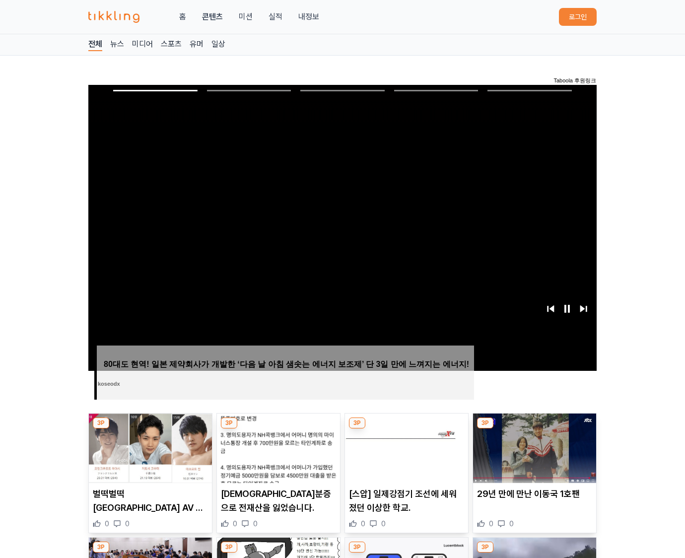
click at [534, 426] on img at bounding box center [534, 447] width 123 height 69
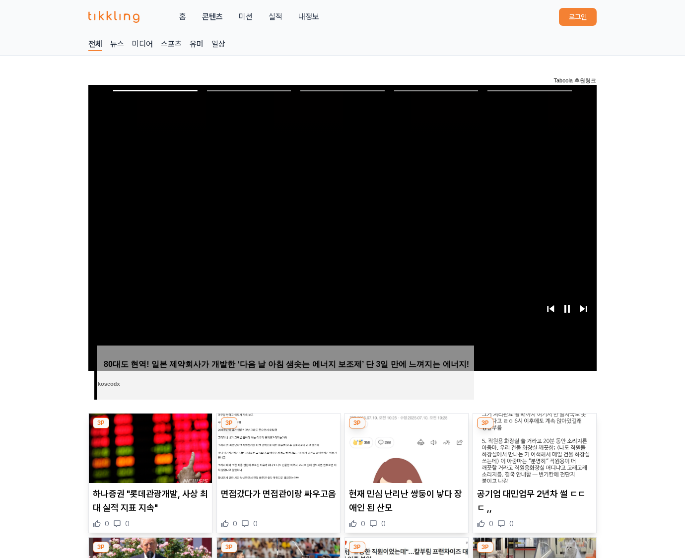
click at [534, 426] on img at bounding box center [534, 447] width 123 height 69
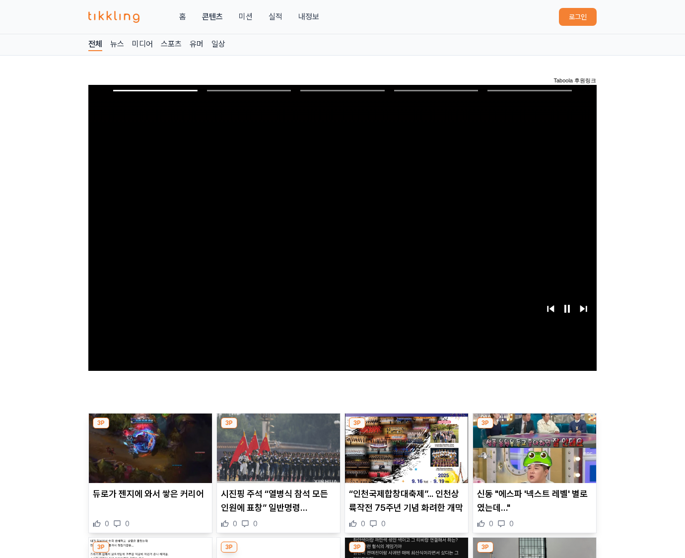
click at [534, 426] on img at bounding box center [534, 447] width 123 height 69
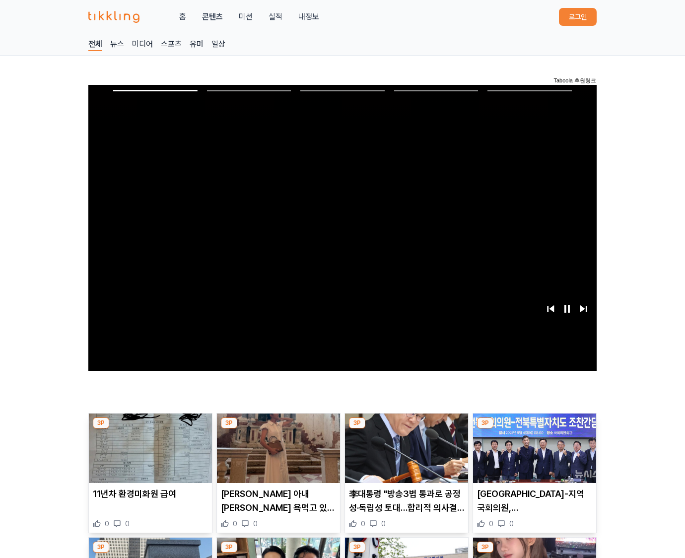
click at [534, 426] on img at bounding box center [534, 447] width 123 height 69
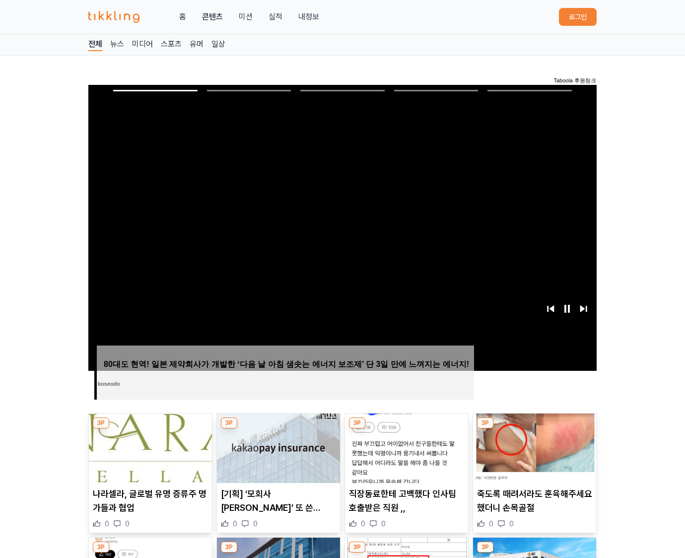
click at [534, 426] on img at bounding box center [534, 447] width 123 height 69
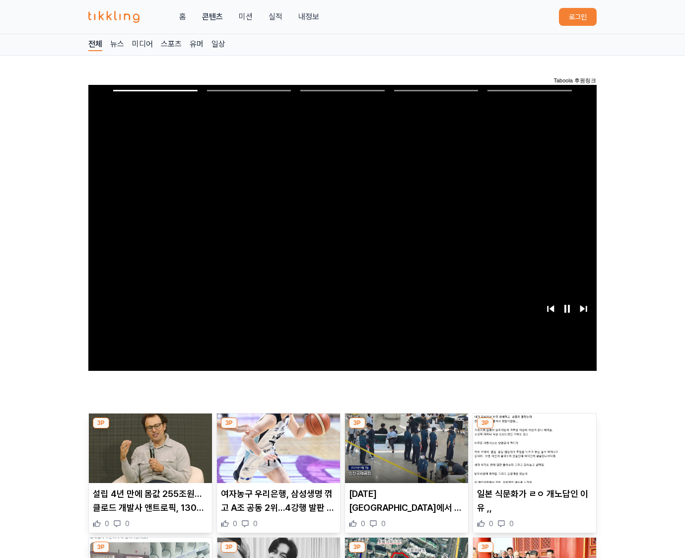
click at [534, 426] on img at bounding box center [534, 447] width 123 height 69
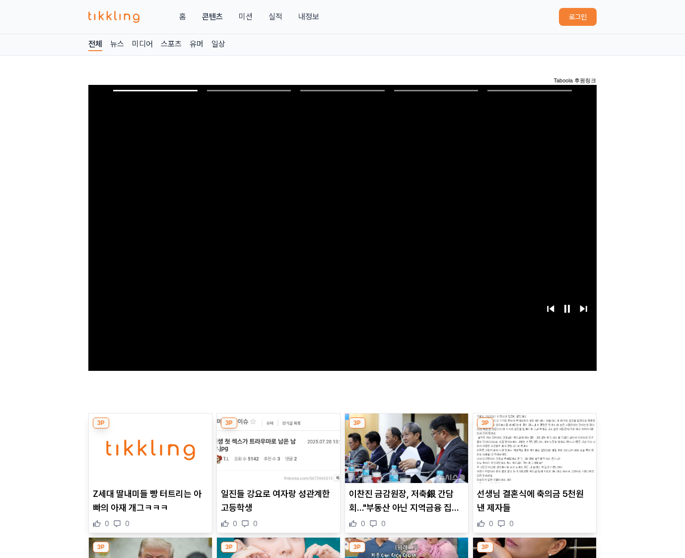
click at [534, 426] on img at bounding box center [534, 447] width 123 height 69
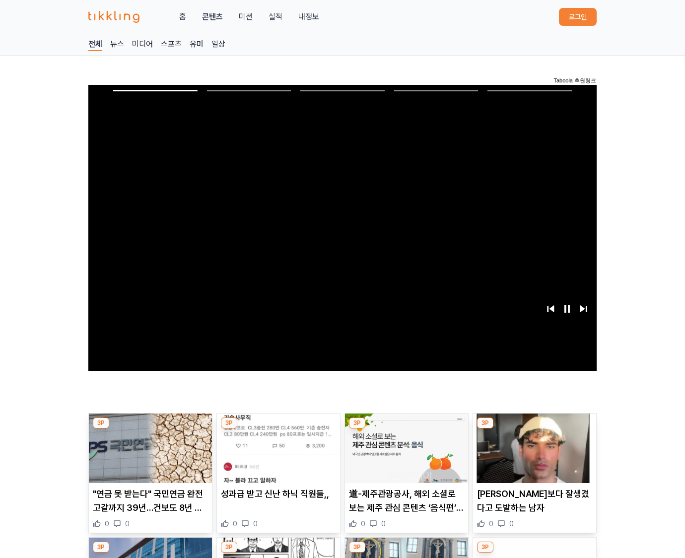
click at [534, 426] on img at bounding box center [534, 447] width 123 height 69
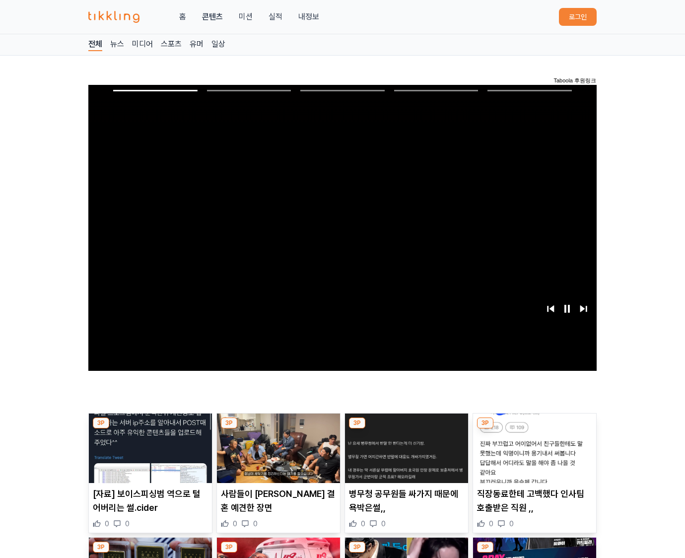
click at [534, 426] on img at bounding box center [534, 447] width 123 height 69
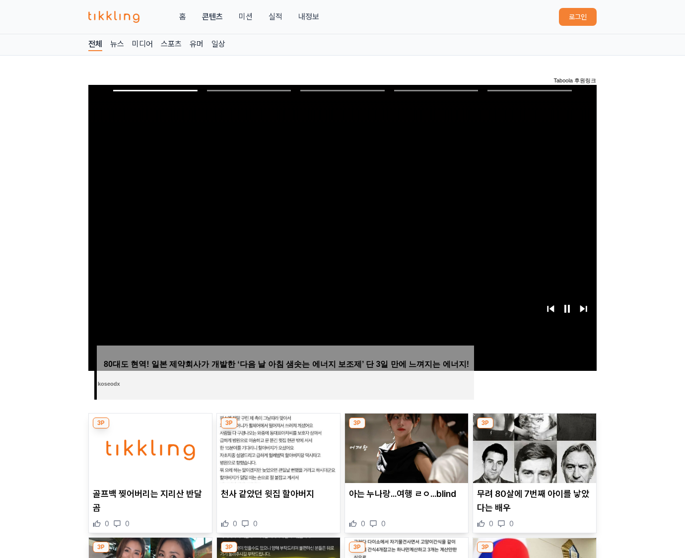
click at [534, 426] on img at bounding box center [534, 447] width 123 height 69
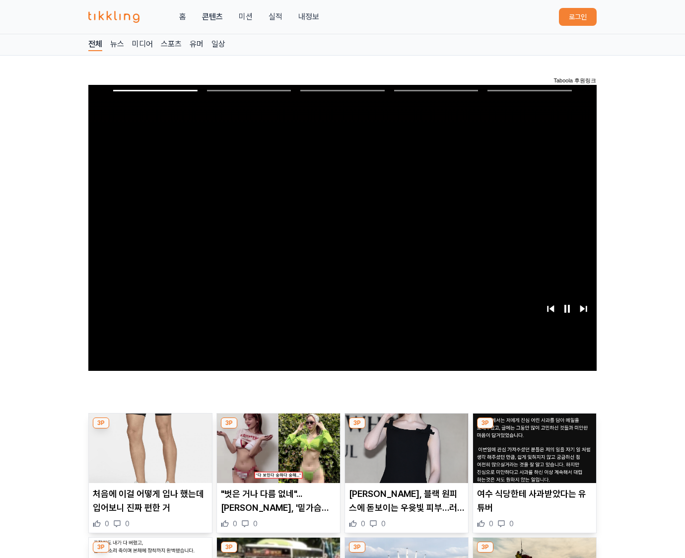
click at [534, 426] on img at bounding box center [534, 447] width 123 height 69
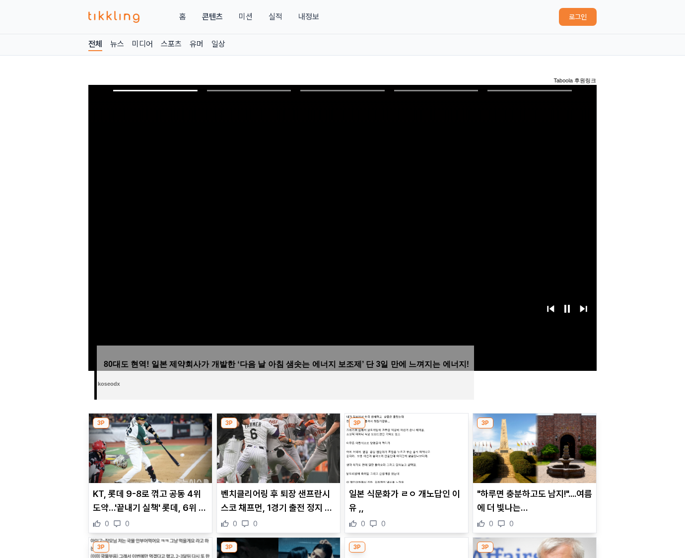
click at [534, 426] on img at bounding box center [534, 447] width 123 height 69
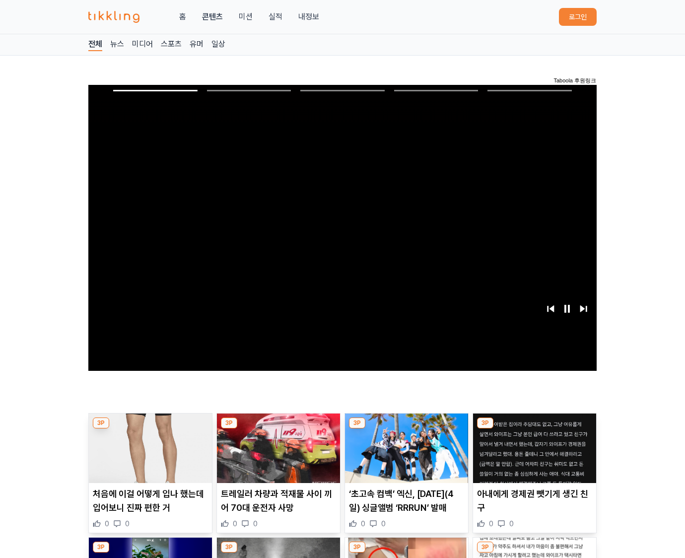
click at [534, 426] on img at bounding box center [534, 447] width 123 height 69
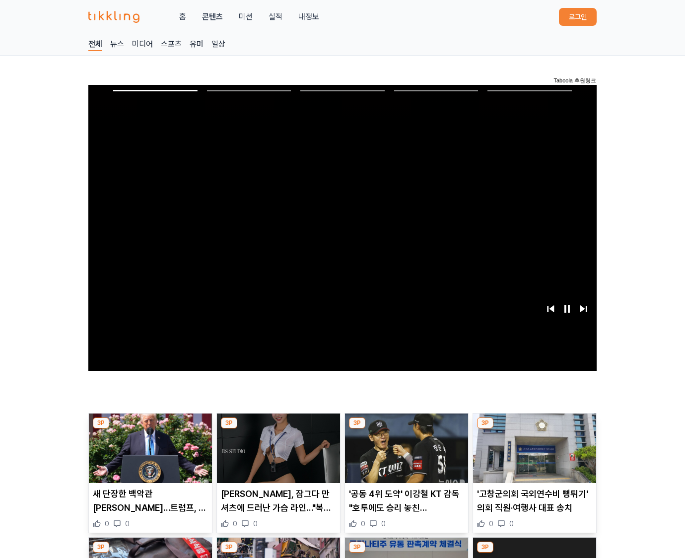
click at [534, 426] on img at bounding box center [534, 447] width 123 height 69
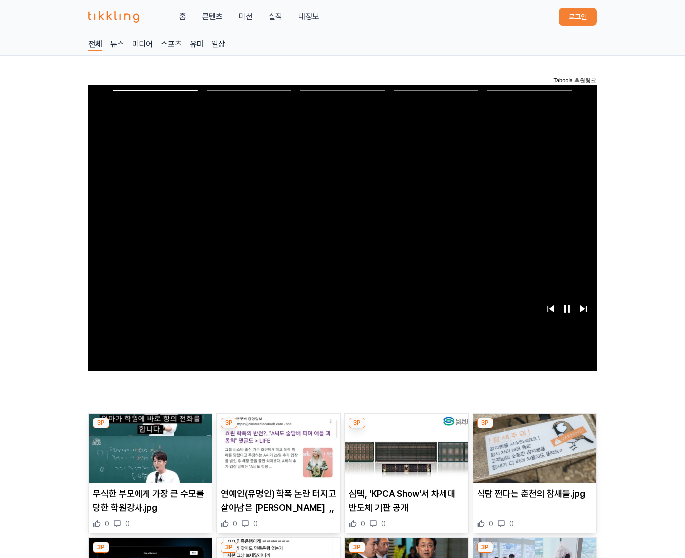
click at [534, 426] on img at bounding box center [534, 447] width 123 height 69
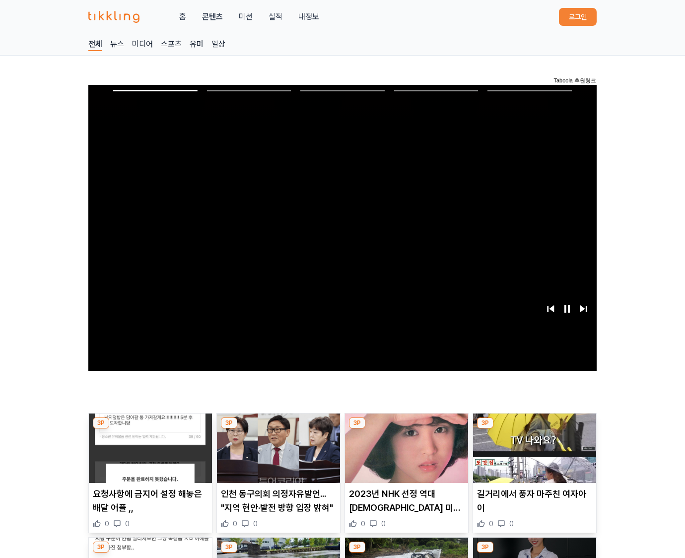
click at [534, 426] on img at bounding box center [534, 447] width 123 height 69
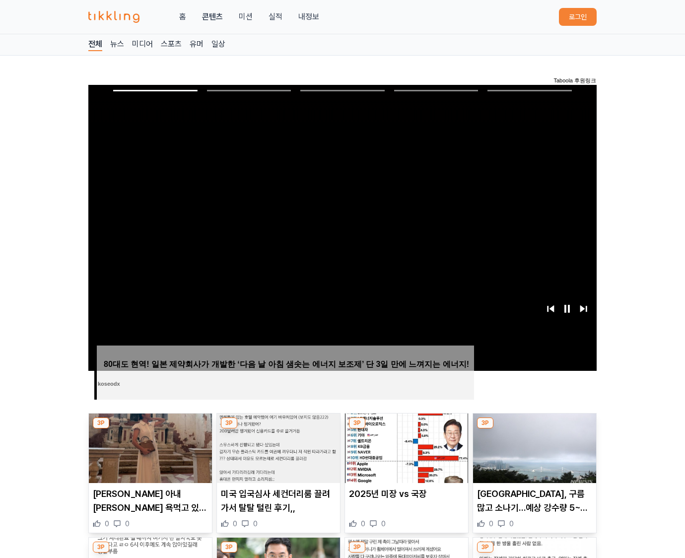
click at [534, 426] on img at bounding box center [534, 447] width 123 height 69
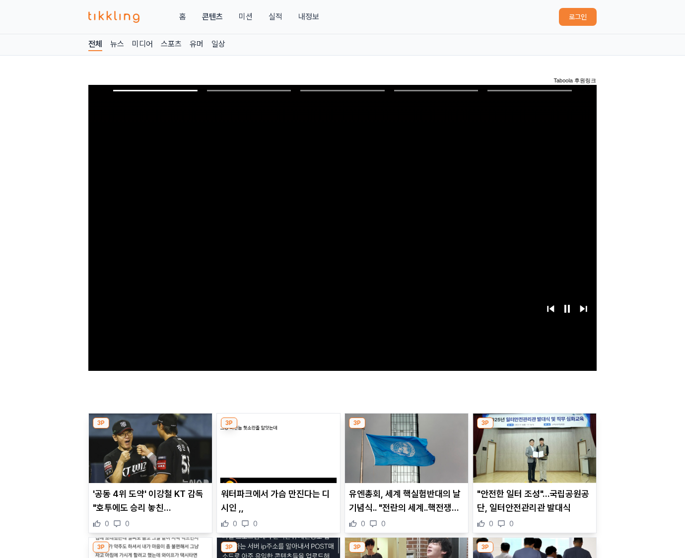
click at [534, 426] on img at bounding box center [534, 447] width 123 height 69
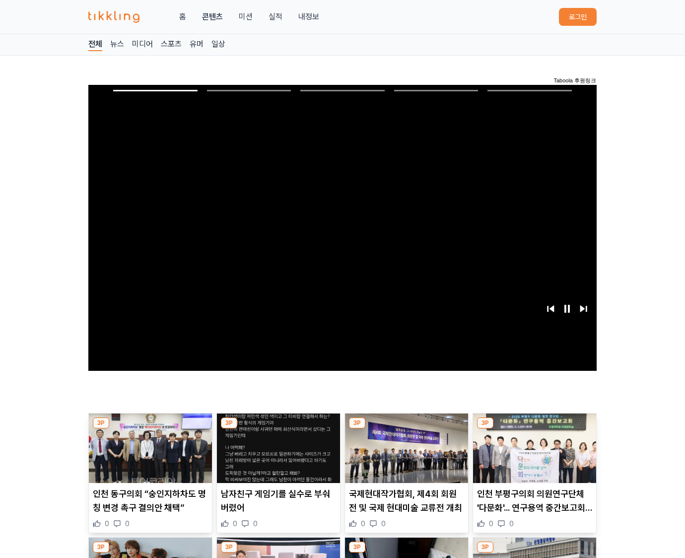
click at [534, 426] on img at bounding box center [534, 447] width 123 height 69
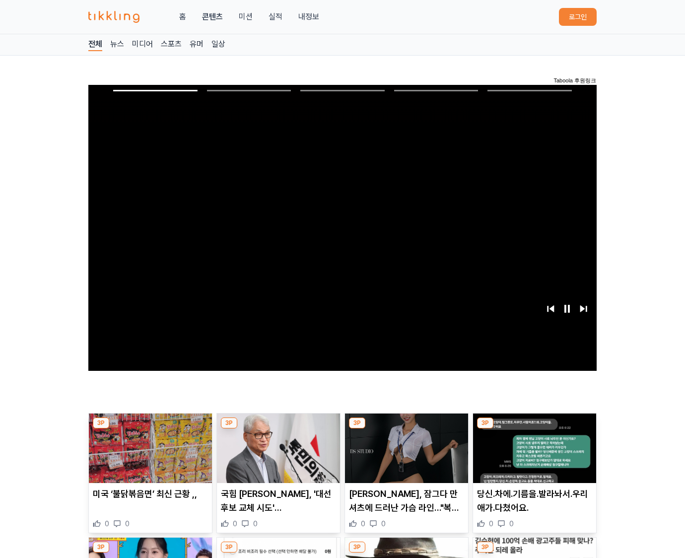
click at [534, 426] on img at bounding box center [534, 447] width 123 height 69
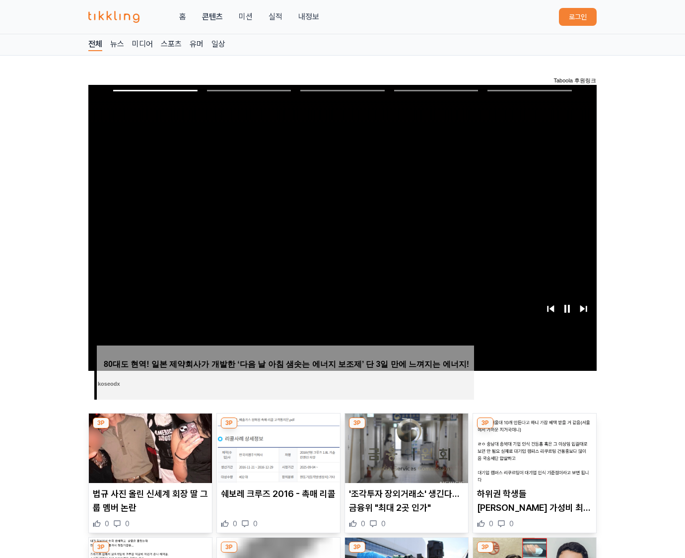
click at [534, 426] on img at bounding box center [534, 447] width 123 height 69
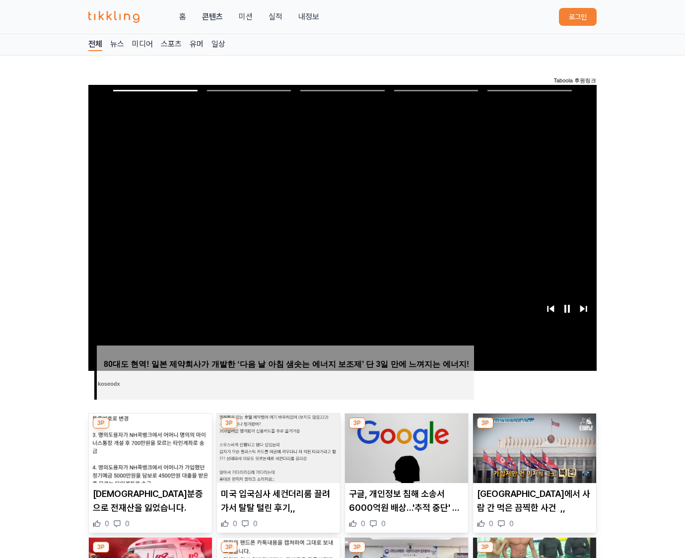
click at [534, 426] on img at bounding box center [534, 447] width 123 height 69
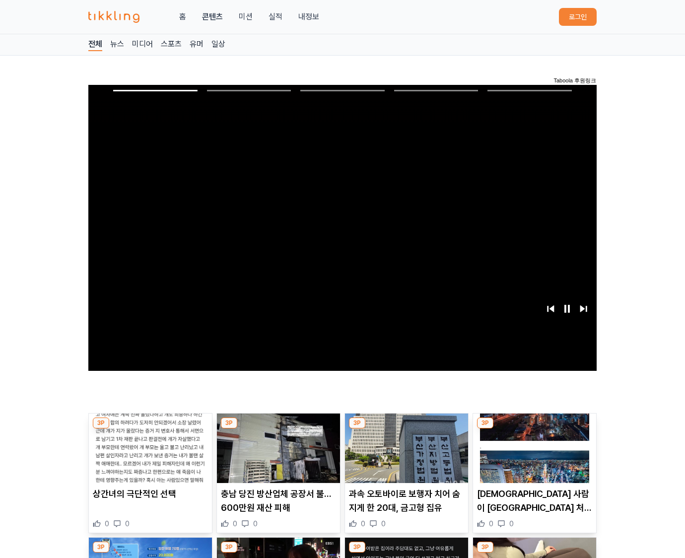
click at [534, 426] on img at bounding box center [534, 447] width 123 height 69
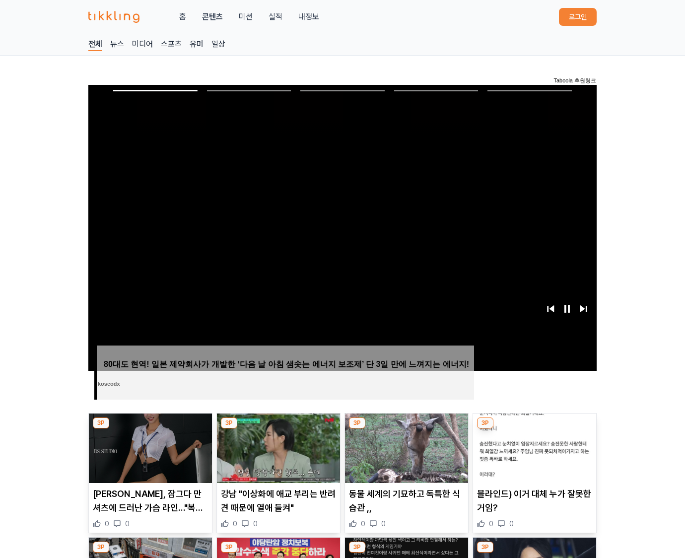
click at [534, 426] on img at bounding box center [534, 447] width 123 height 69
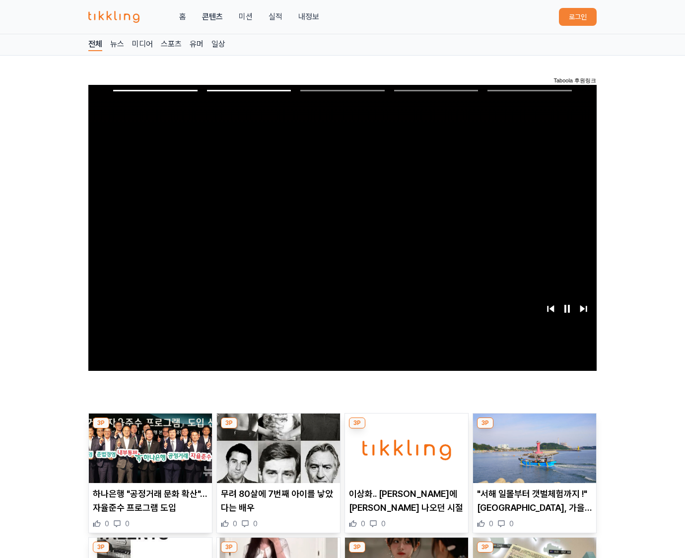
click at [534, 426] on img at bounding box center [534, 447] width 123 height 69
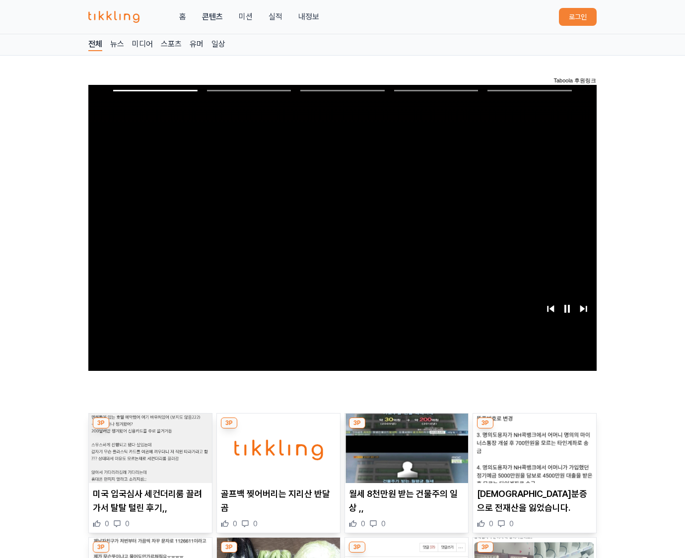
click at [534, 426] on img at bounding box center [534, 447] width 123 height 69
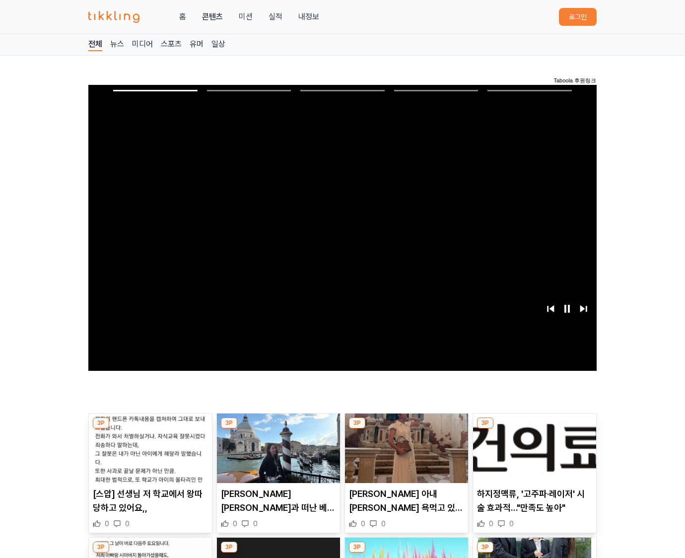
click at [534, 426] on img at bounding box center [534, 447] width 123 height 69
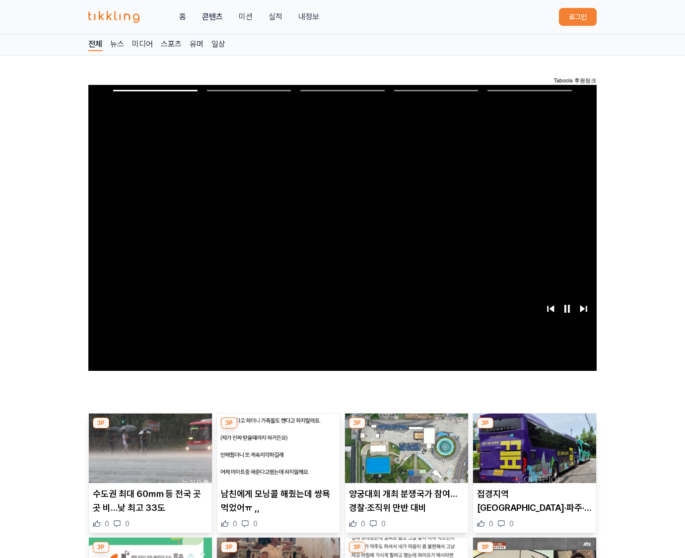
click at [534, 426] on img at bounding box center [534, 447] width 123 height 69
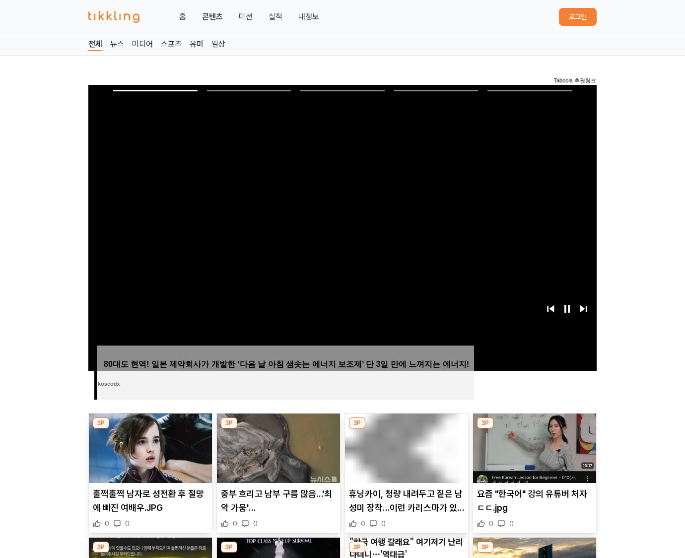
click at [534, 426] on img at bounding box center [534, 447] width 123 height 69
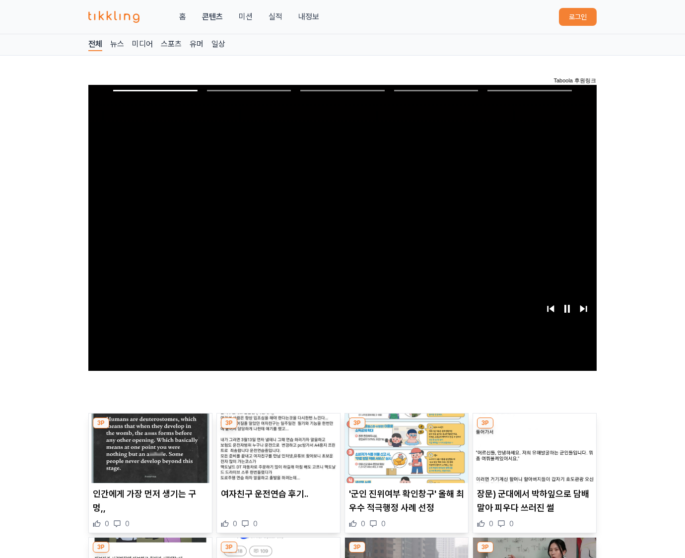
click at [534, 426] on img at bounding box center [534, 447] width 123 height 69
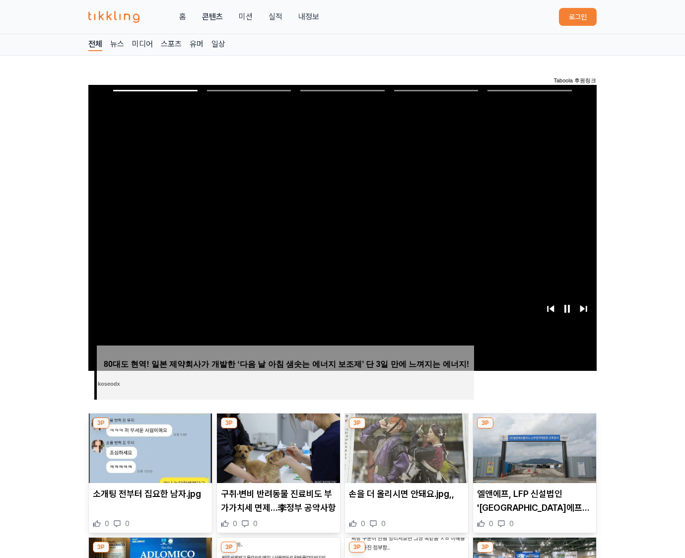
click at [534, 426] on img at bounding box center [534, 447] width 123 height 69
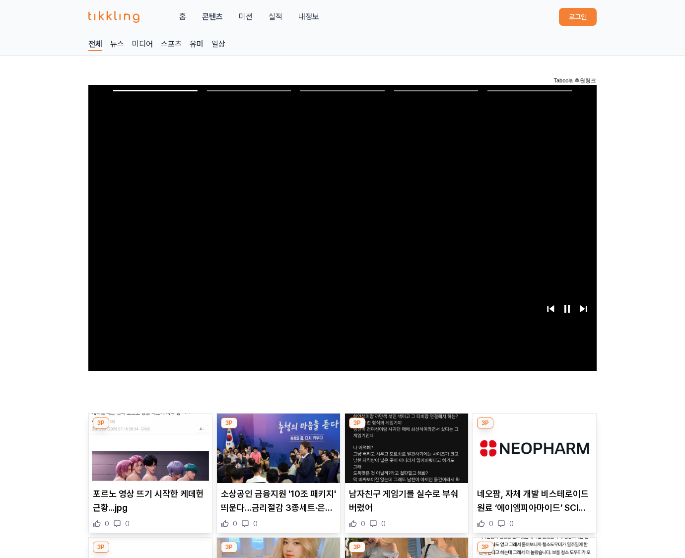
click at [534, 426] on img at bounding box center [534, 447] width 123 height 69
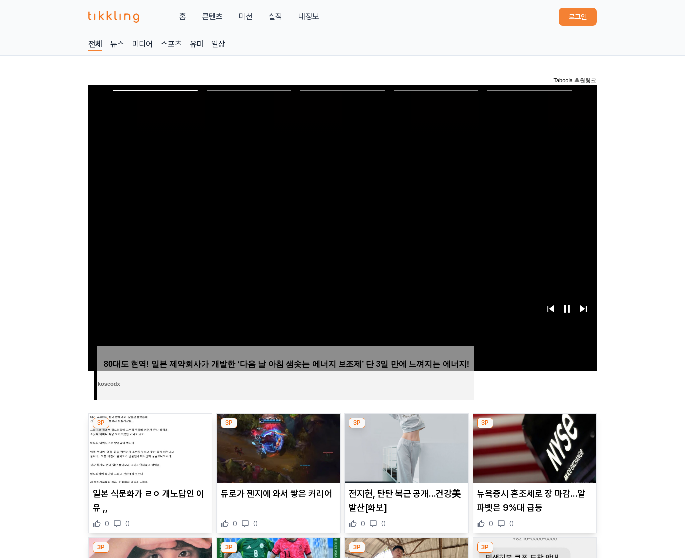
click at [534, 426] on img at bounding box center [534, 447] width 123 height 69
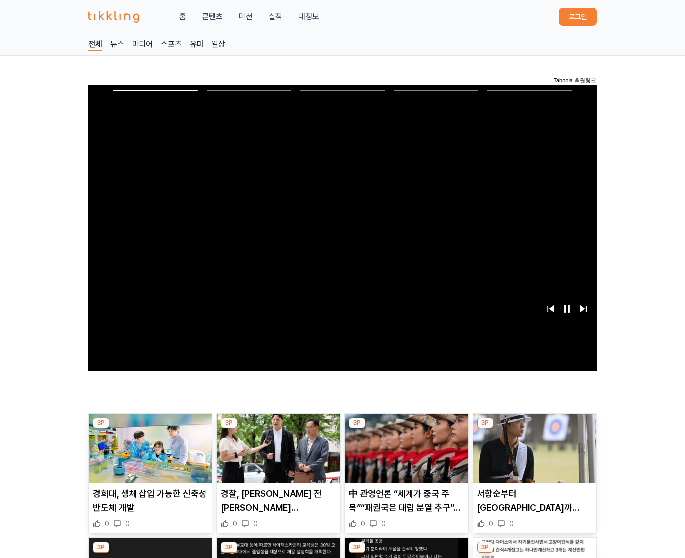
click at [534, 426] on img at bounding box center [534, 447] width 123 height 69
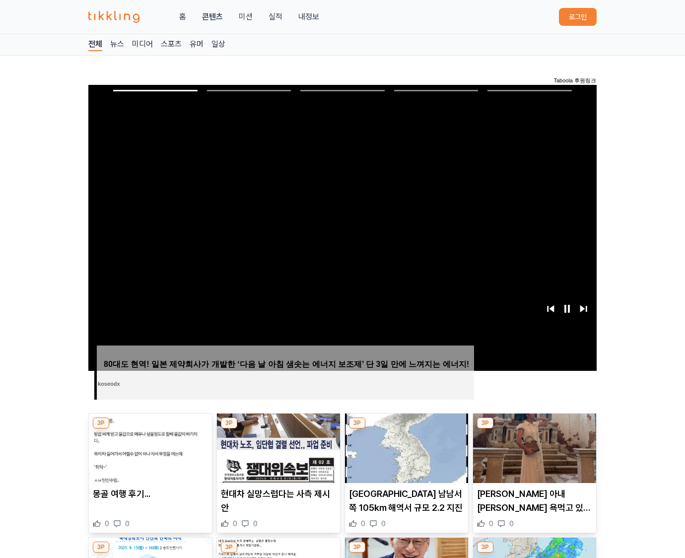
click at [534, 426] on img at bounding box center [534, 447] width 123 height 69
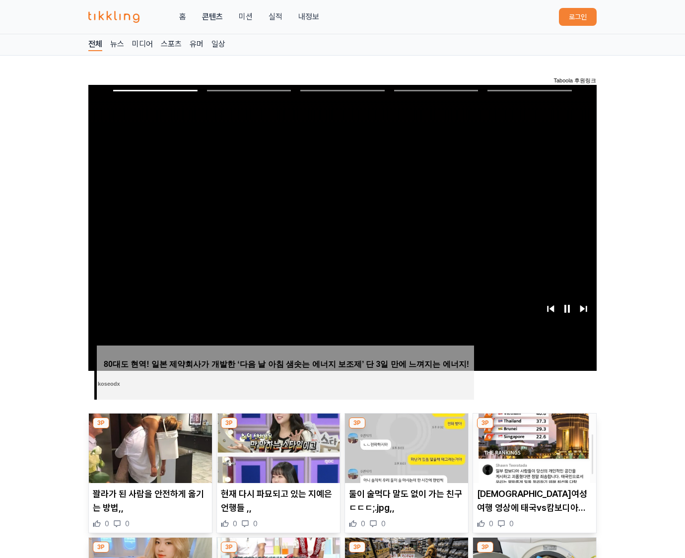
click at [534, 426] on img at bounding box center [534, 447] width 123 height 69
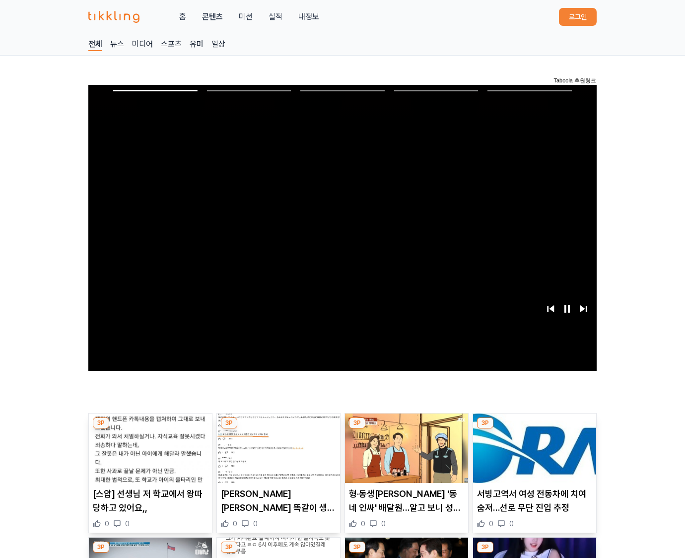
click at [534, 426] on img at bounding box center [534, 447] width 123 height 69
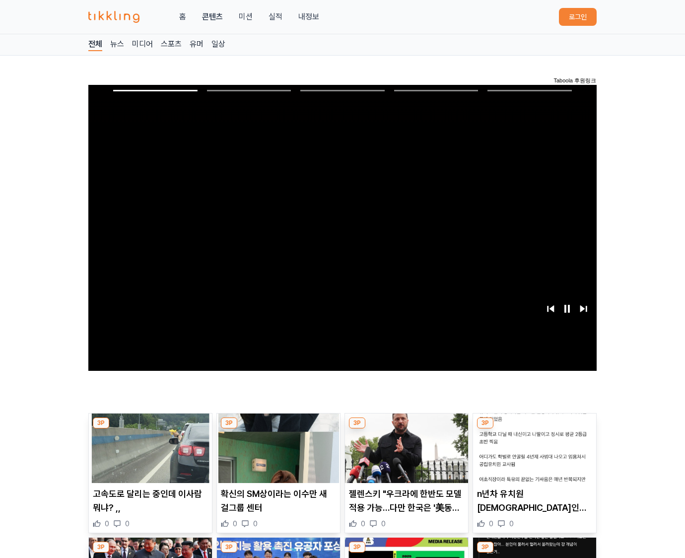
click at [534, 426] on img at bounding box center [534, 447] width 123 height 69
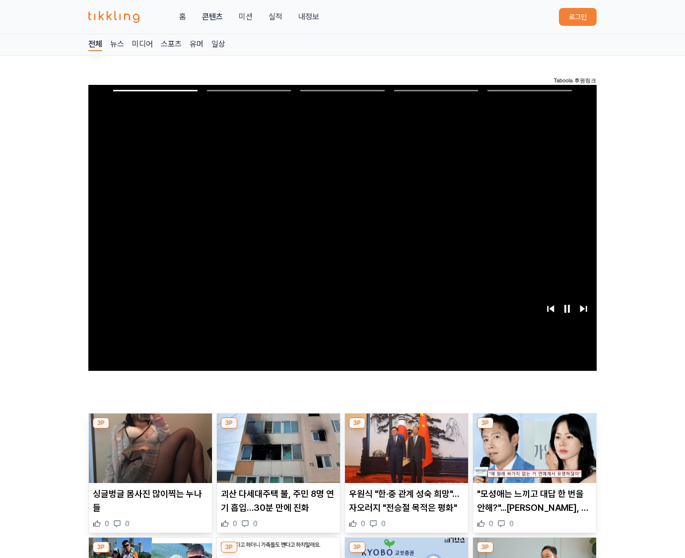
click at [534, 426] on img at bounding box center [534, 447] width 123 height 69
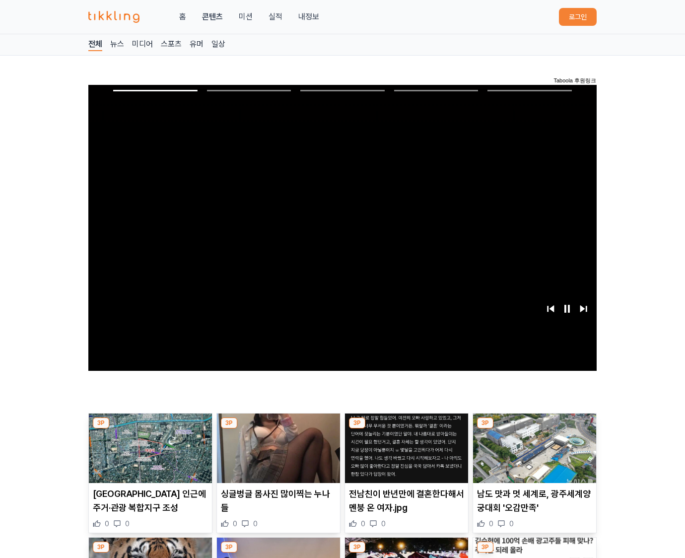
click at [534, 426] on img at bounding box center [534, 447] width 123 height 69
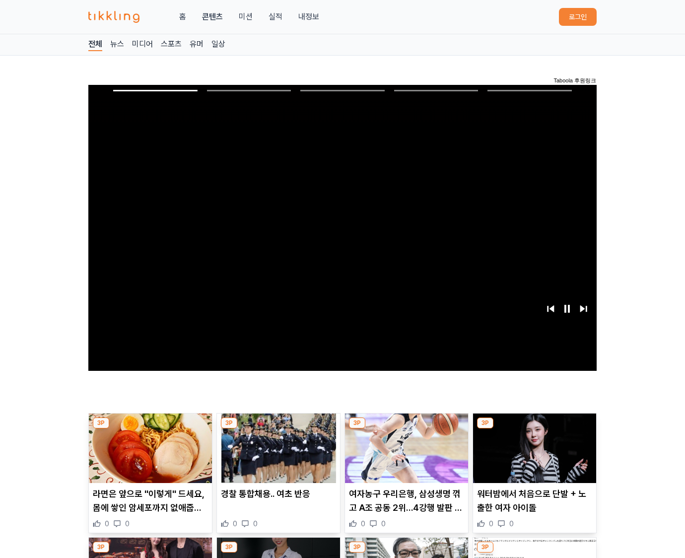
click at [534, 426] on img at bounding box center [534, 447] width 123 height 69
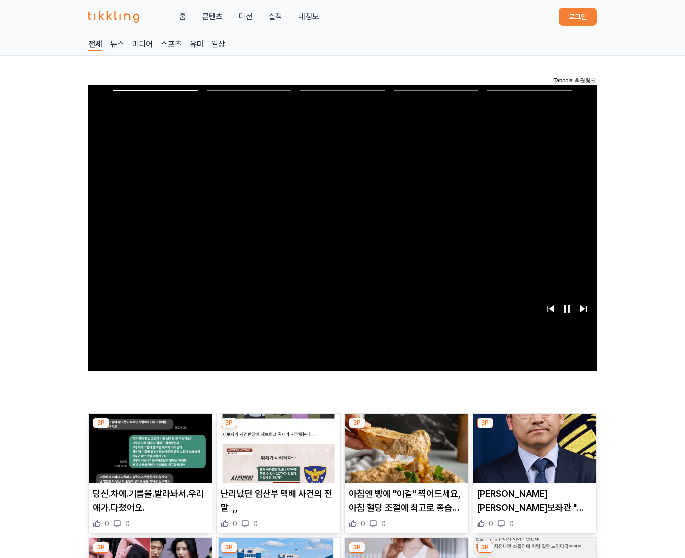
click at [534, 426] on img at bounding box center [534, 447] width 123 height 69
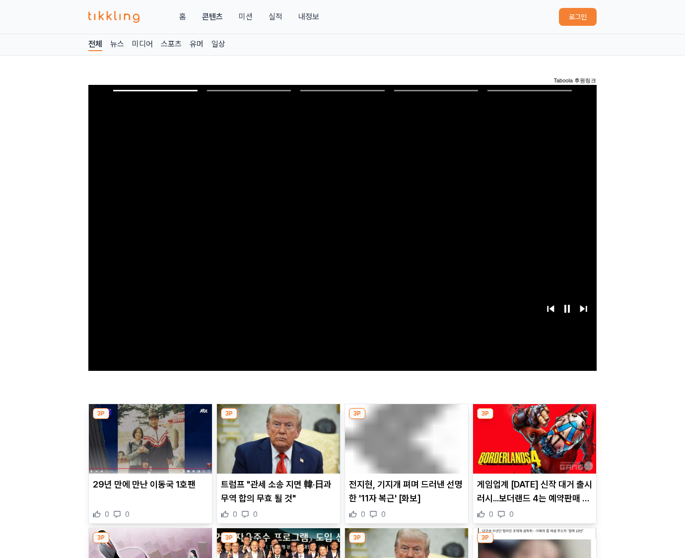
click at [534, 426] on img at bounding box center [534, 438] width 123 height 69
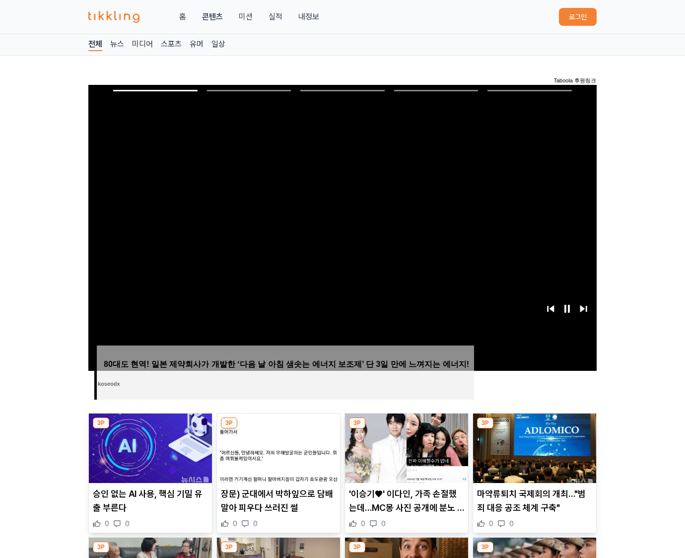
click at [534, 426] on img at bounding box center [534, 447] width 123 height 69
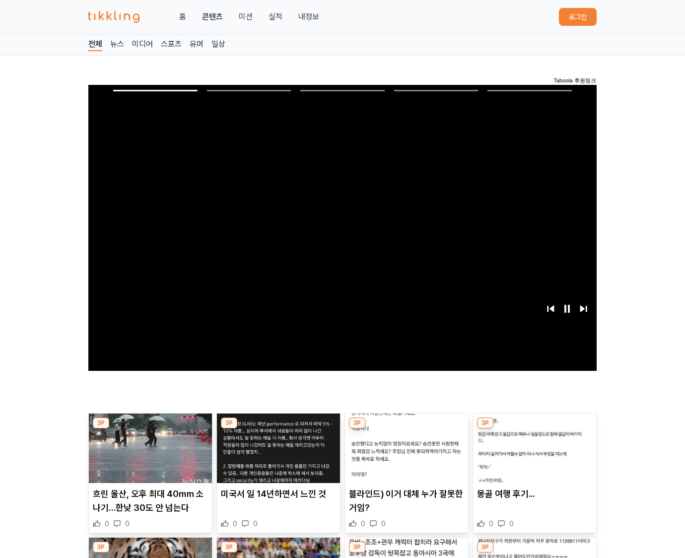
click at [534, 426] on img at bounding box center [534, 447] width 123 height 69
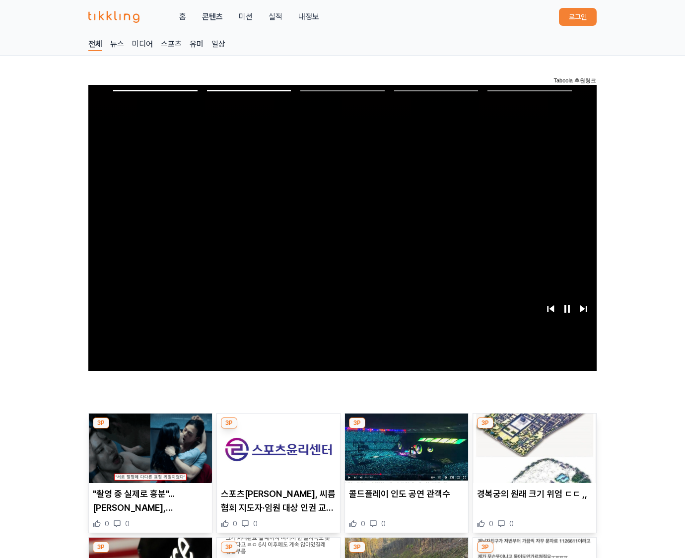
click at [534, 426] on img at bounding box center [534, 447] width 123 height 69
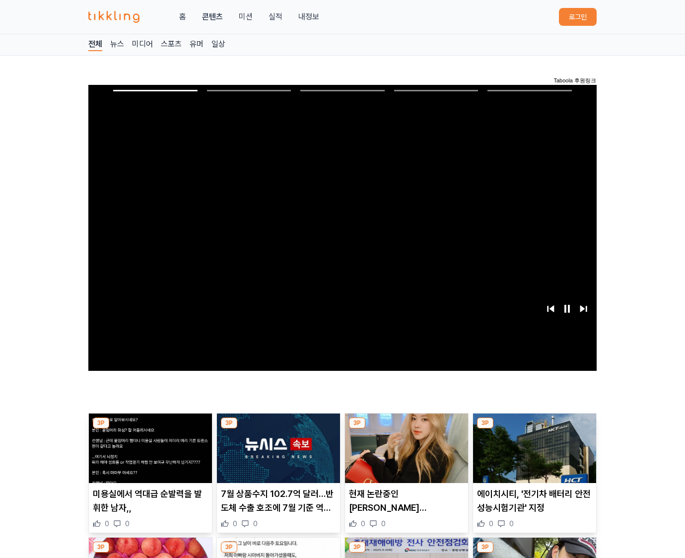
click at [534, 426] on img at bounding box center [534, 447] width 123 height 69
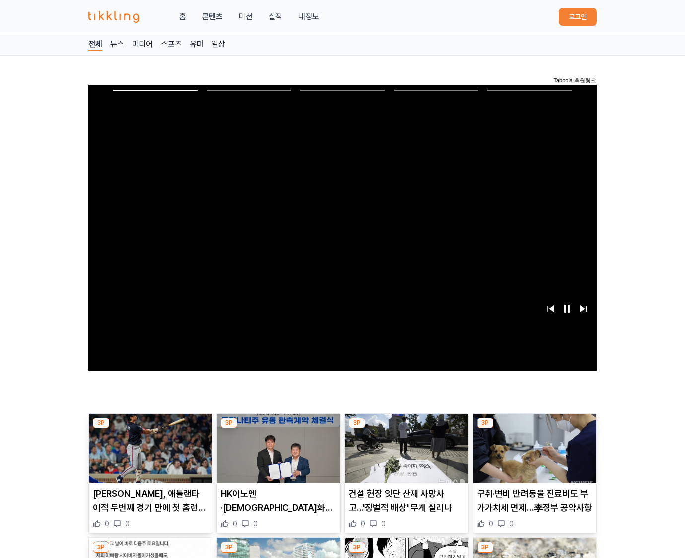
click at [534, 426] on img at bounding box center [534, 447] width 123 height 69
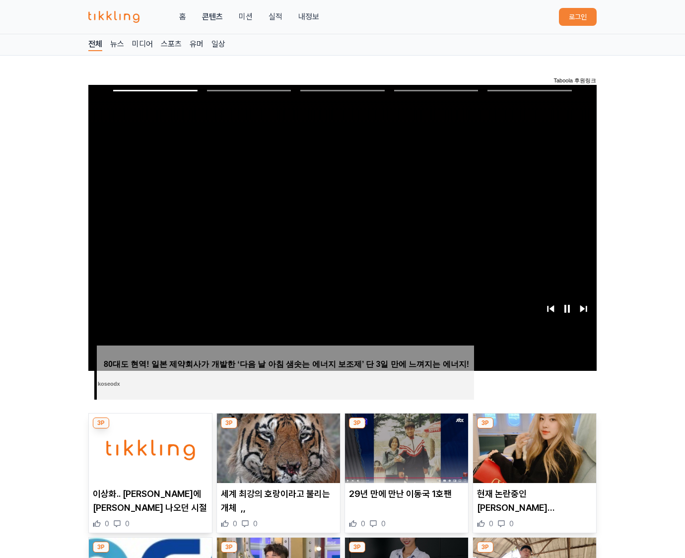
click at [534, 426] on img at bounding box center [534, 447] width 123 height 69
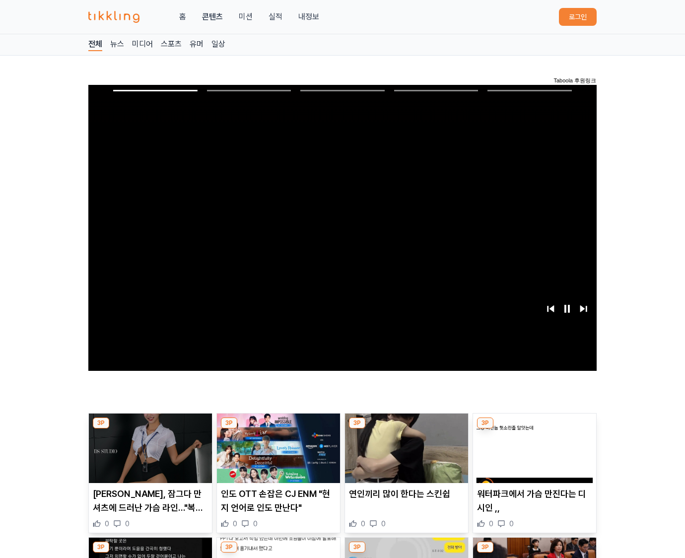
click at [534, 426] on img at bounding box center [534, 447] width 123 height 69
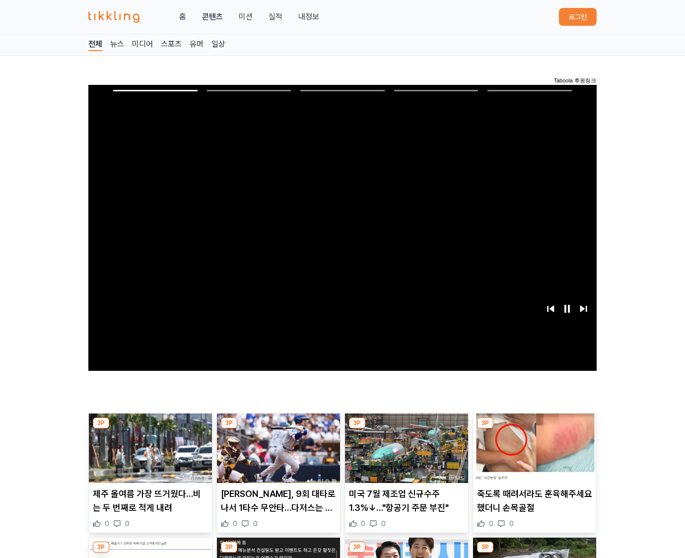
click at [534, 426] on img at bounding box center [534, 447] width 123 height 69
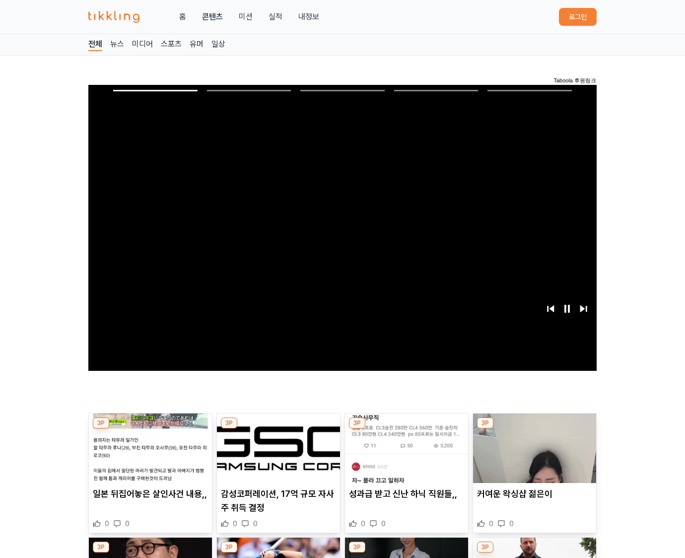
click at [534, 426] on img at bounding box center [534, 447] width 123 height 69
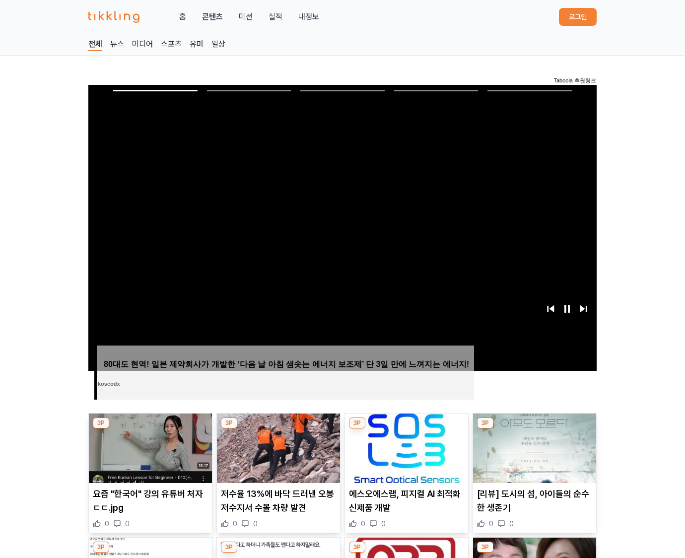
click at [534, 426] on img at bounding box center [534, 447] width 123 height 69
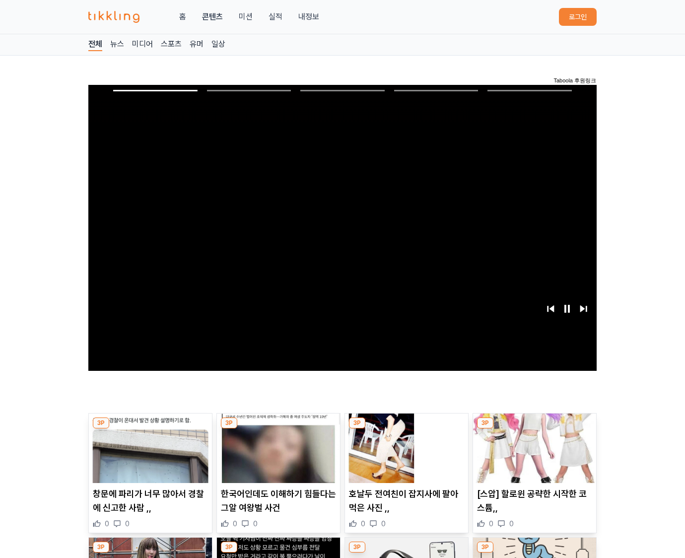
click at [534, 426] on img at bounding box center [534, 447] width 123 height 69
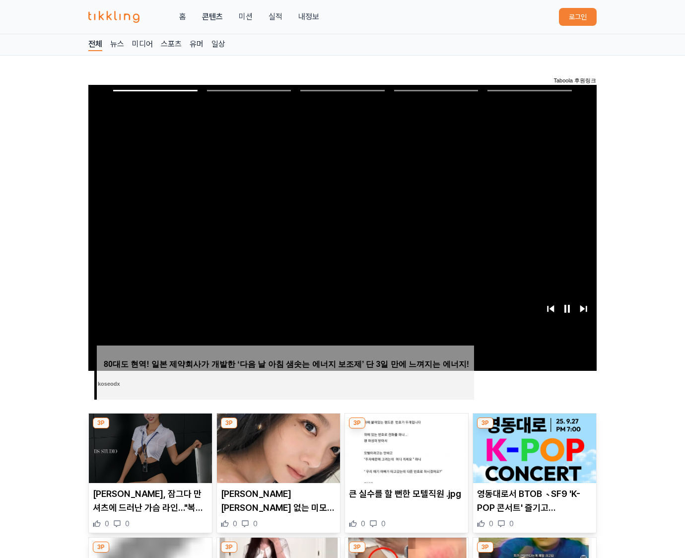
click at [534, 426] on img at bounding box center [534, 447] width 123 height 69
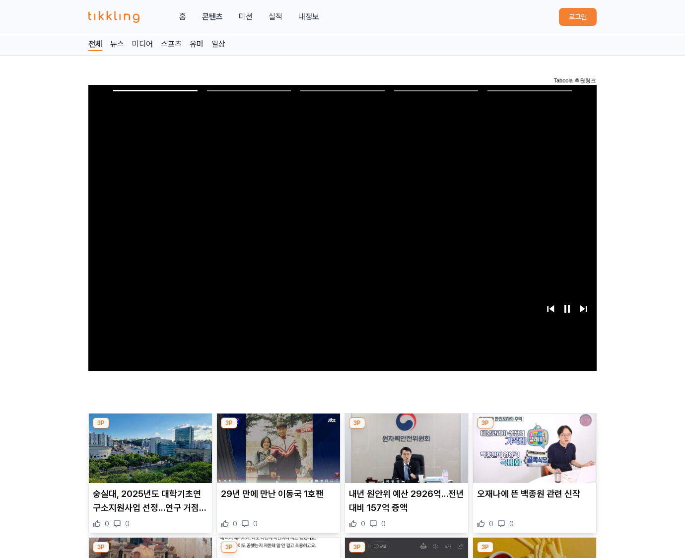
click at [534, 426] on img at bounding box center [534, 447] width 123 height 69
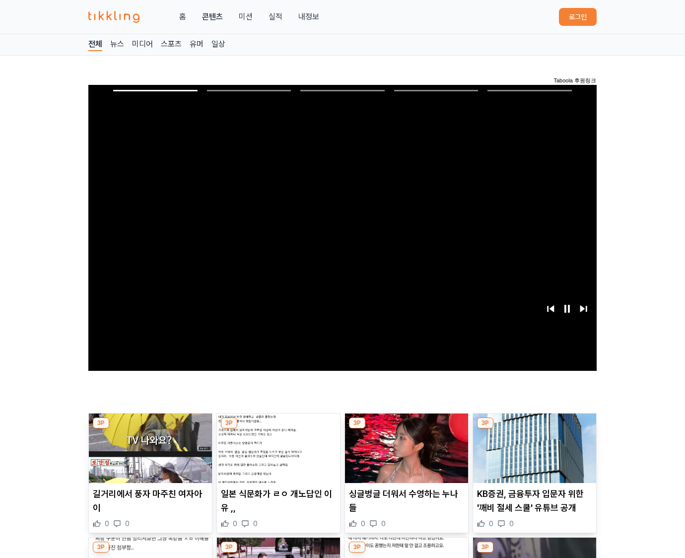
click at [534, 426] on img at bounding box center [534, 447] width 123 height 69
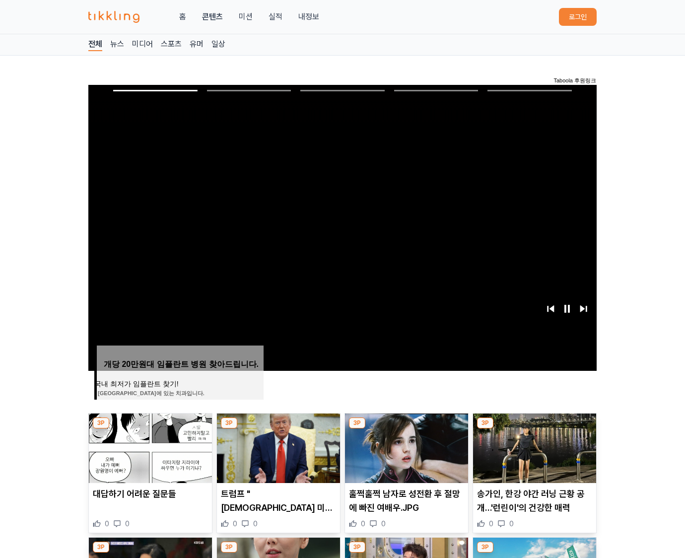
click at [534, 426] on img at bounding box center [534, 447] width 123 height 69
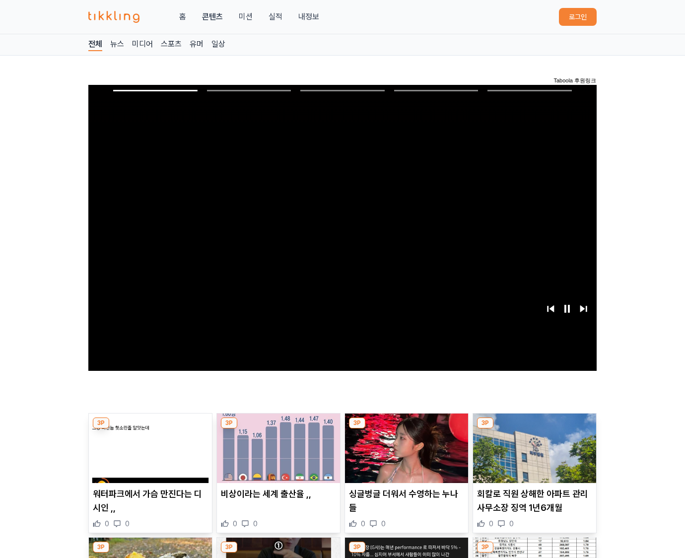
click at [534, 426] on img at bounding box center [534, 447] width 123 height 69
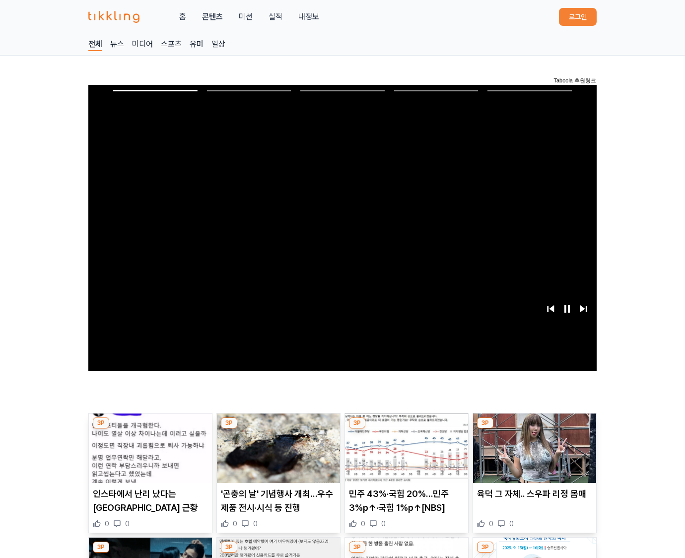
click at [534, 426] on img at bounding box center [534, 447] width 123 height 69
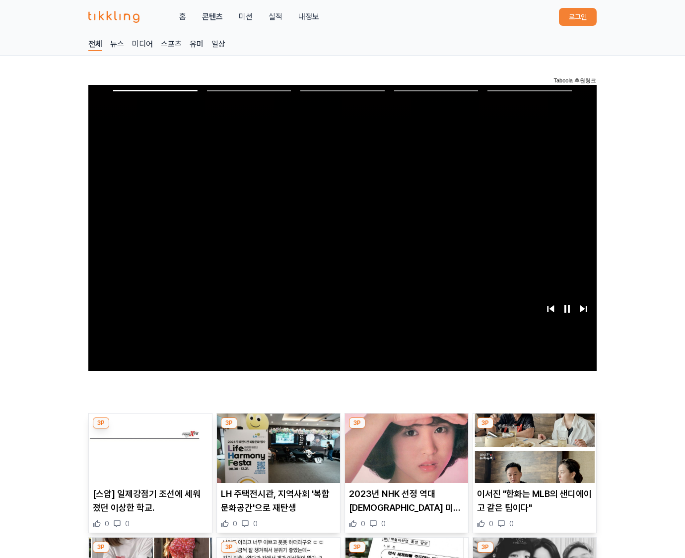
click at [534, 426] on img at bounding box center [534, 447] width 123 height 69
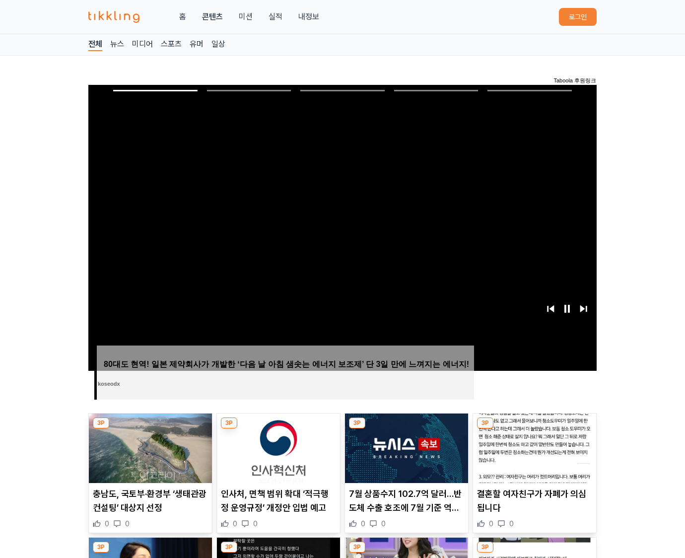
click at [534, 426] on img at bounding box center [534, 447] width 123 height 69
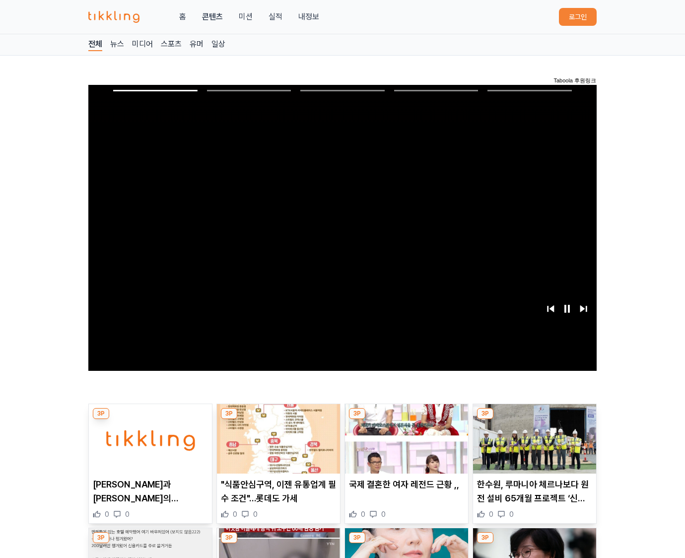
click at [534, 426] on img at bounding box center [534, 438] width 123 height 69
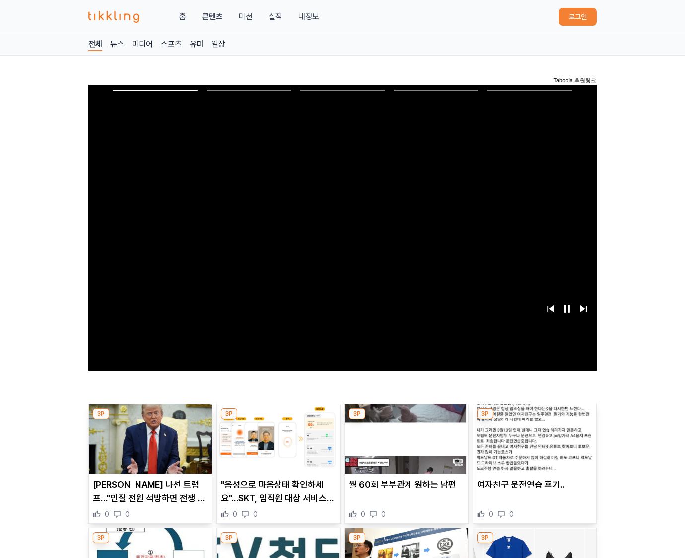
click at [534, 426] on img at bounding box center [534, 438] width 123 height 69
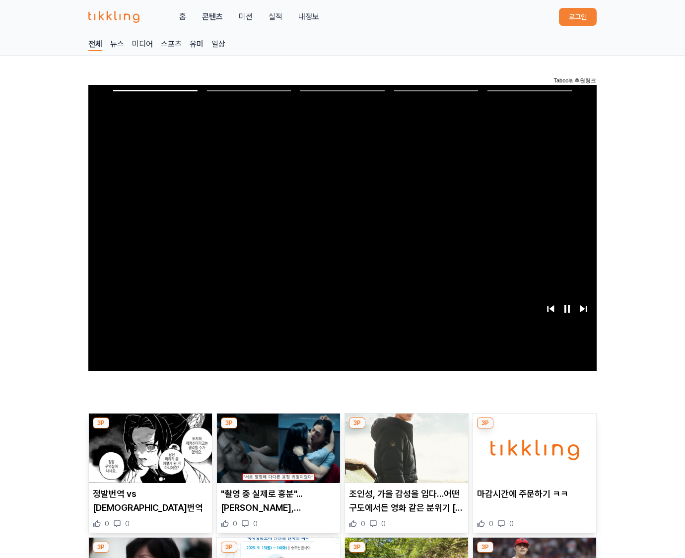
click at [534, 426] on img at bounding box center [534, 447] width 123 height 69
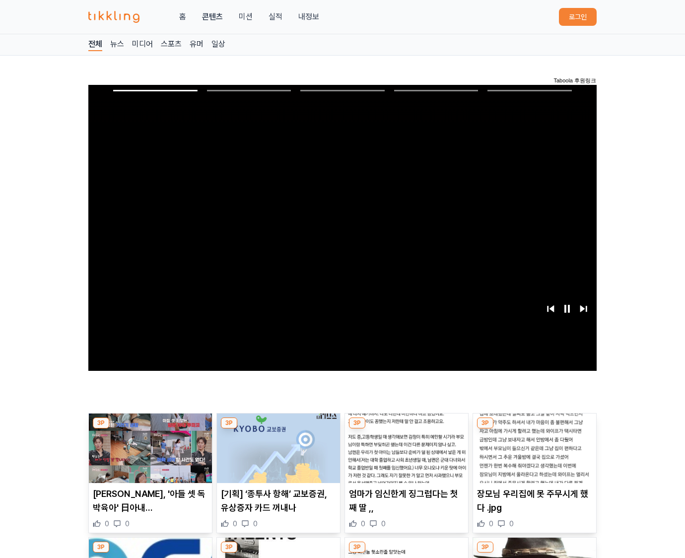
click at [534, 426] on img at bounding box center [534, 447] width 123 height 69
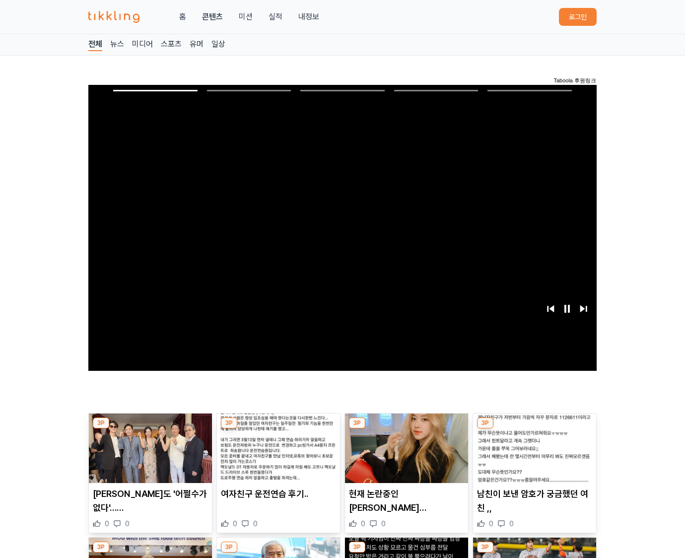
click at [534, 426] on img at bounding box center [534, 447] width 123 height 69
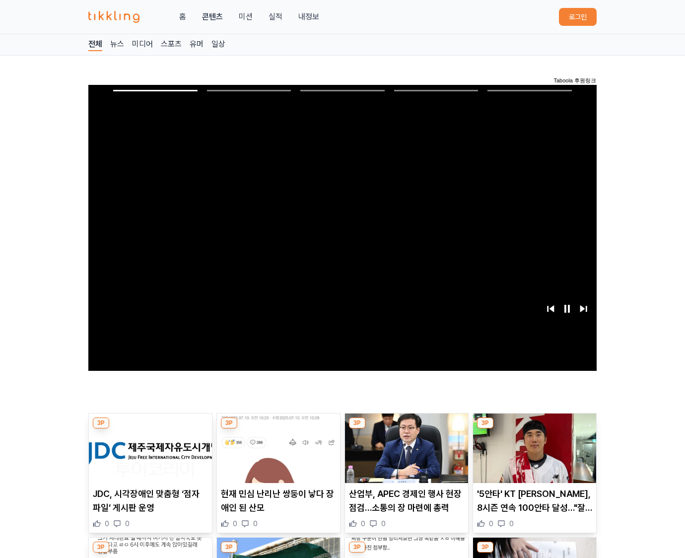
click at [534, 426] on img at bounding box center [534, 447] width 123 height 69
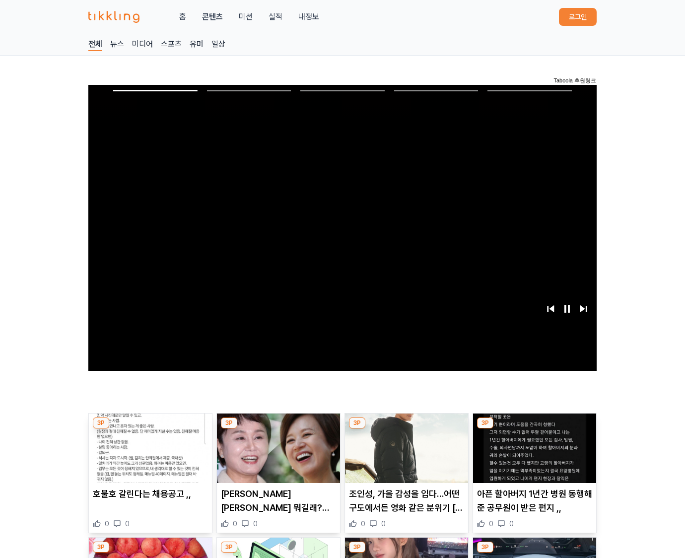
click at [534, 426] on img at bounding box center [534, 447] width 123 height 69
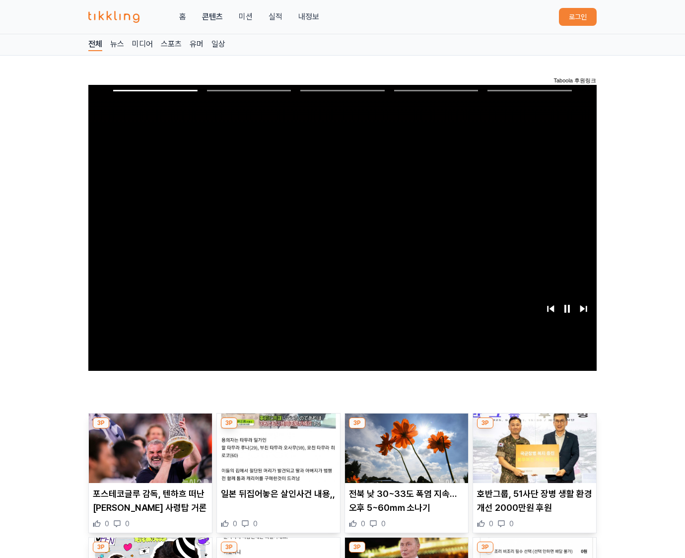
click at [534, 426] on img at bounding box center [534, 447] width 123 height 69
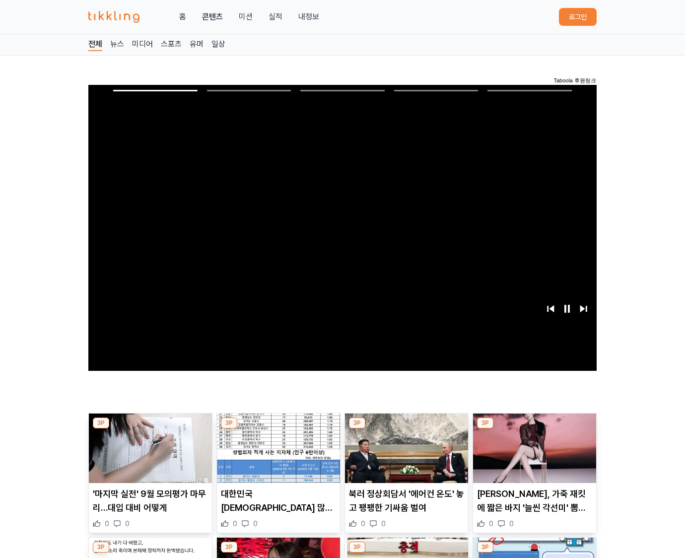
click at [534, 426] on img at bounding box center [534, 447] width 123 height 69
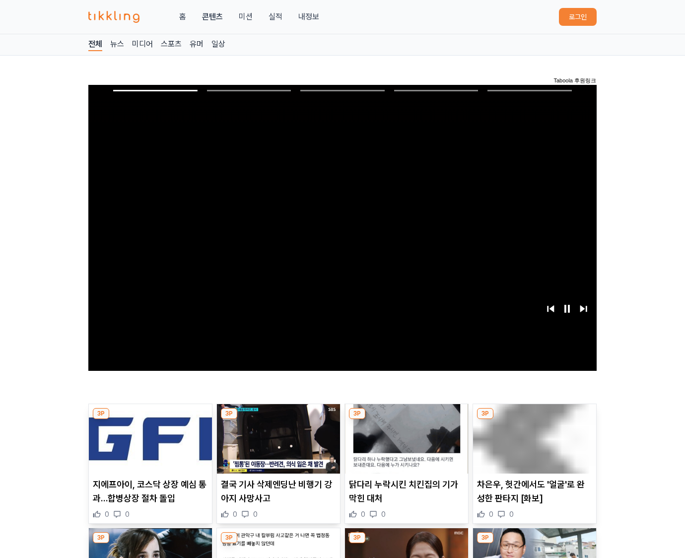
click at [534, 426] on img at bounding box center [534, 438] width 123 height 69
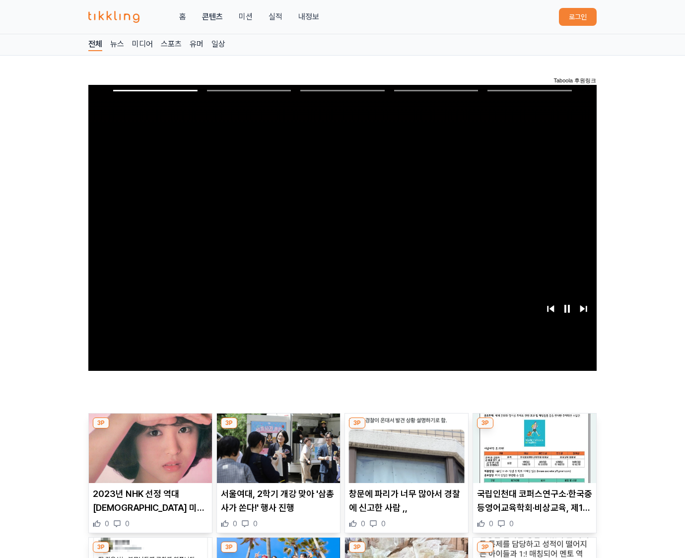
click at [534, 426] on img at bounding box center [534, 447] width 123 height 69
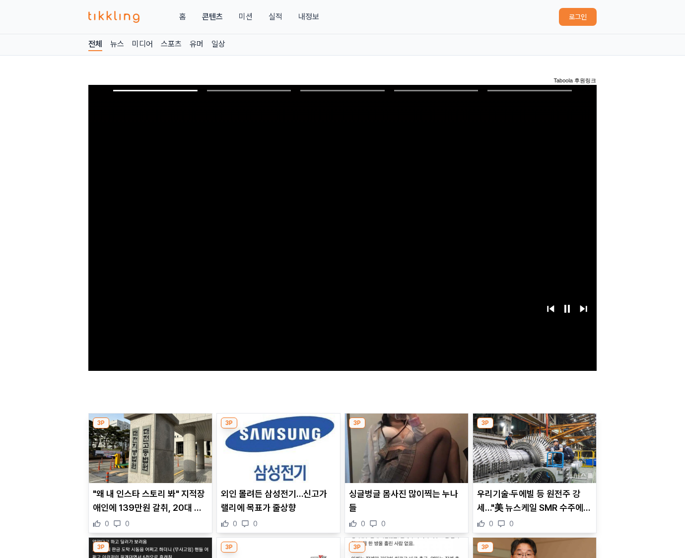
click at [534, 426] on img at bounding box center [534, 447] width 123 height 69
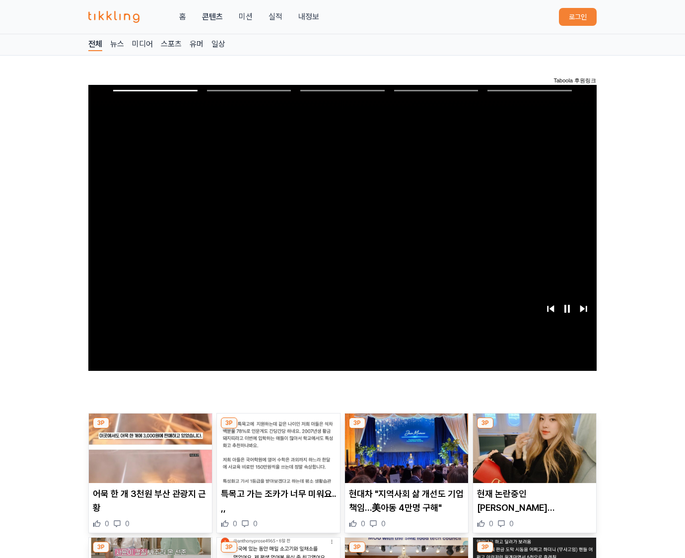
click at [534, 426] on img at bounding box center [534, 447] width 123 height 69
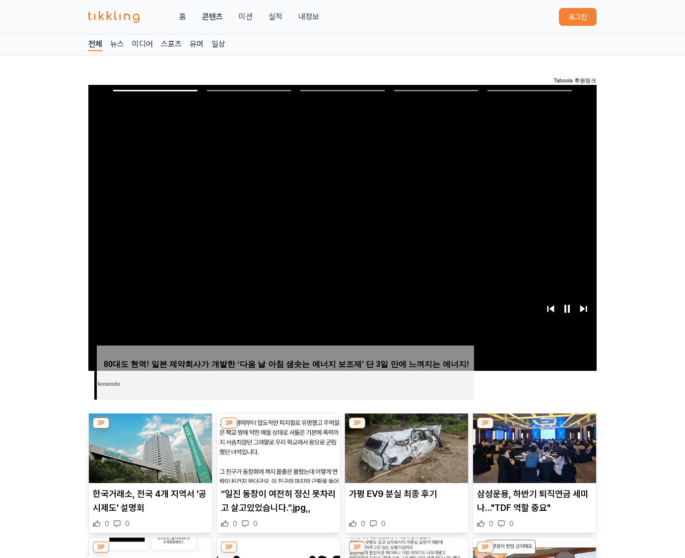
click at [534, 426] on img at bounding box center [534, 447] width 123 height 69
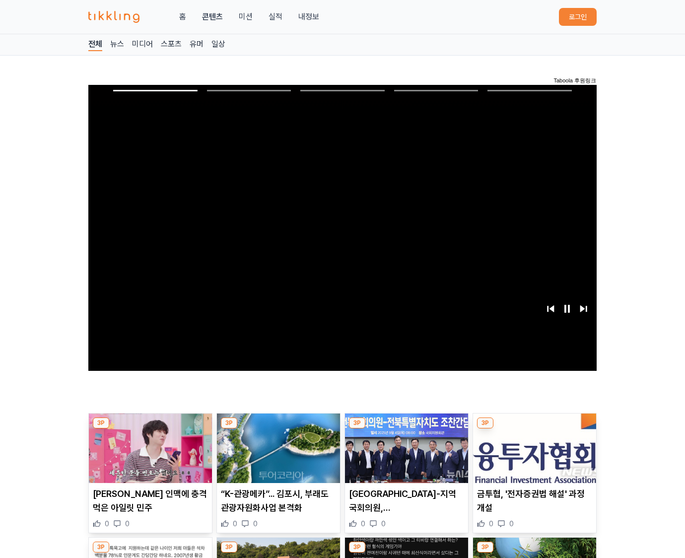
click at [534, 426] on img at bounding box center [534, 447] width 123 height 69
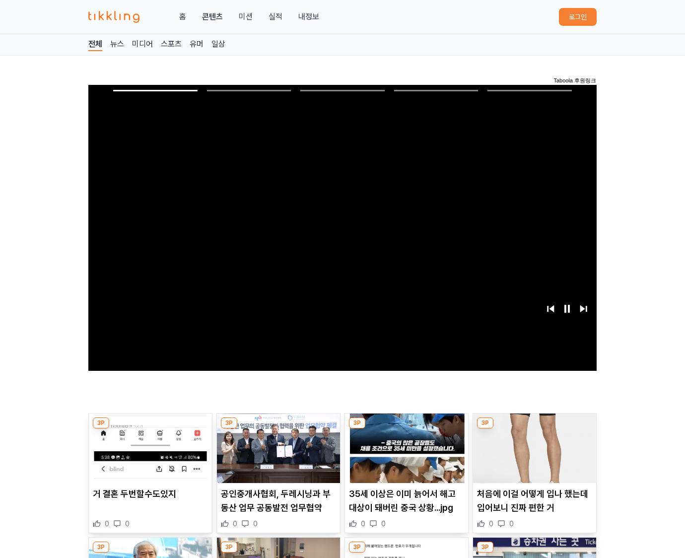
click at [534, 426] on img at bounding box center [534, 447] width 123 height 69
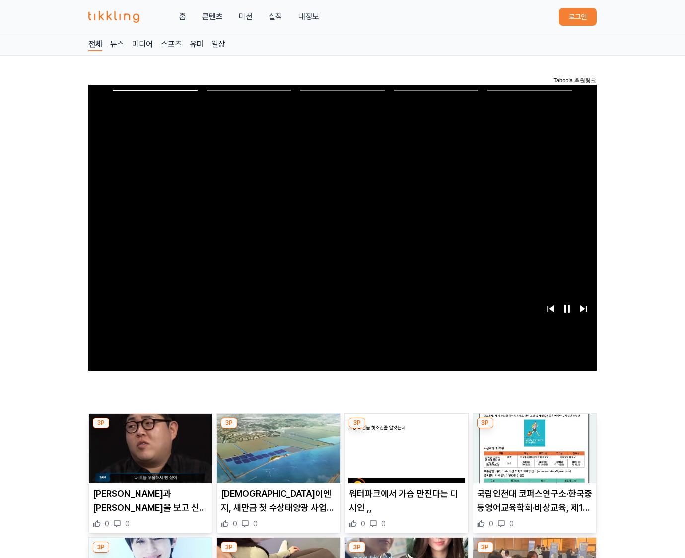
click at [534, 426] on img at bounding box center [534, 447] width 123 height 69
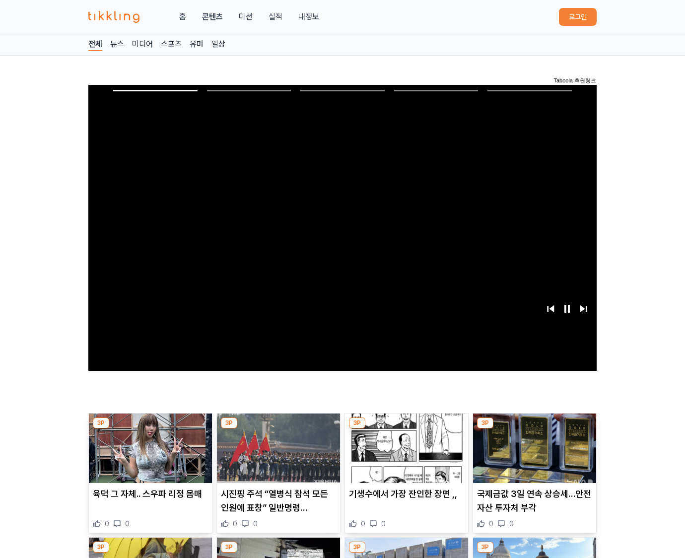
click at [534, 426] on img at bounding box center [534, 447] width 123 height 69
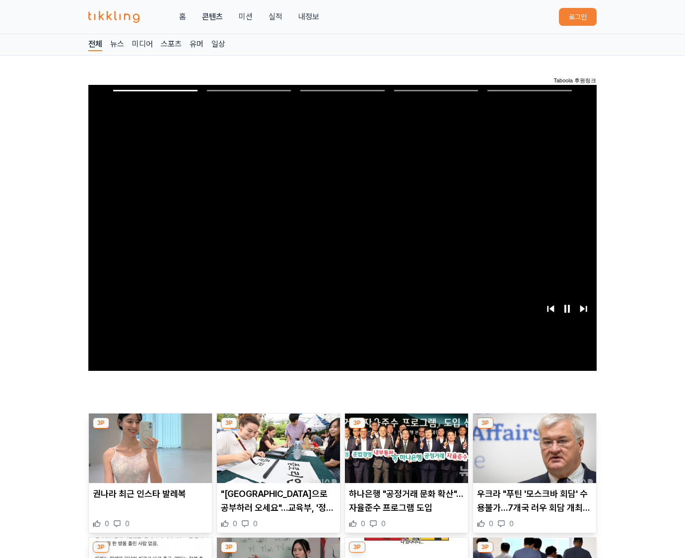
click at [534, 426] on img at bounding box center [534, 447] width 123 height 69
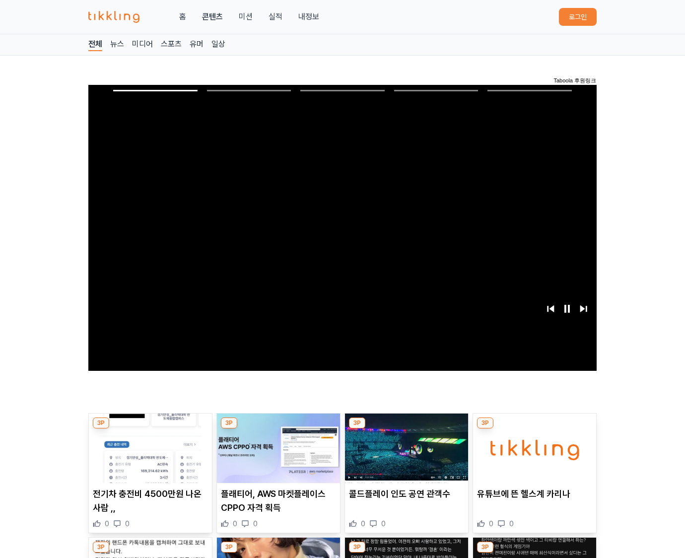
click at [534, 426] on img at bounding box center [534, 447] width 123 height 69
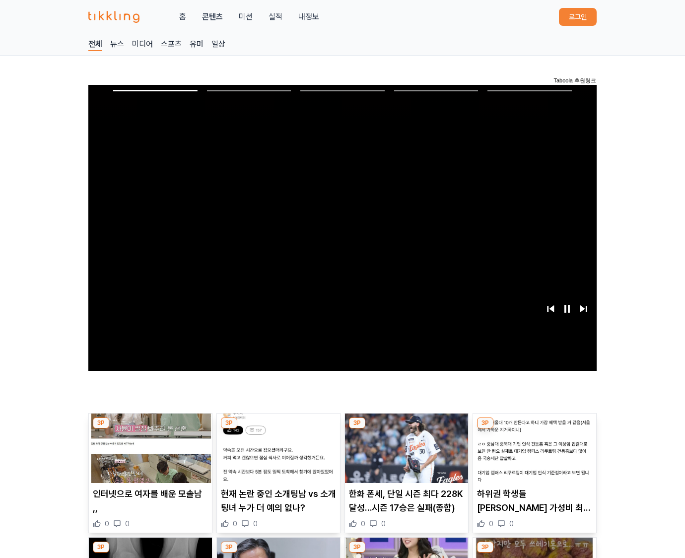
click at [534, 426] on img at bounding box center [534, 447] width 123 height 69
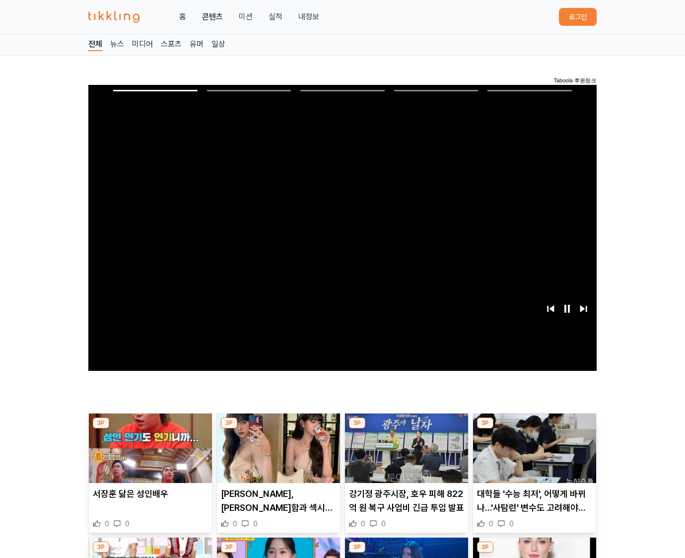
click at [534, 426] on img at bounding box center [534, 447] width 123 height 69
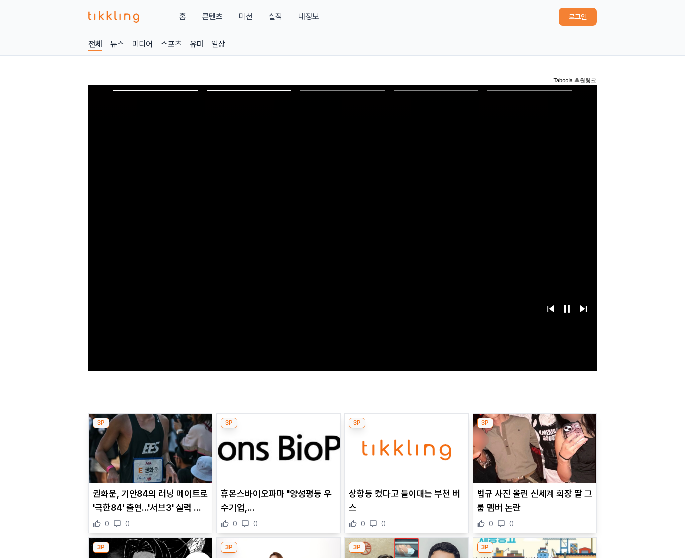
click at [534, 426] on img at bounding box center [534, 447] width 123 height 69
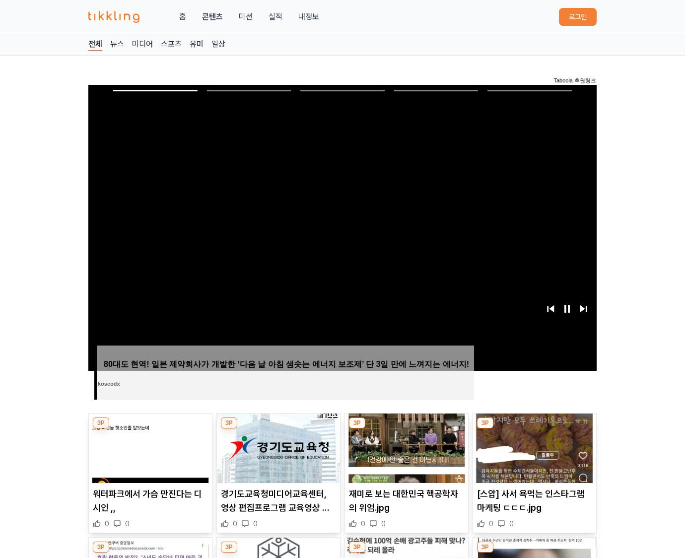
click at [534, 426] on img at bounding box center [534, 447] width 123 height 69
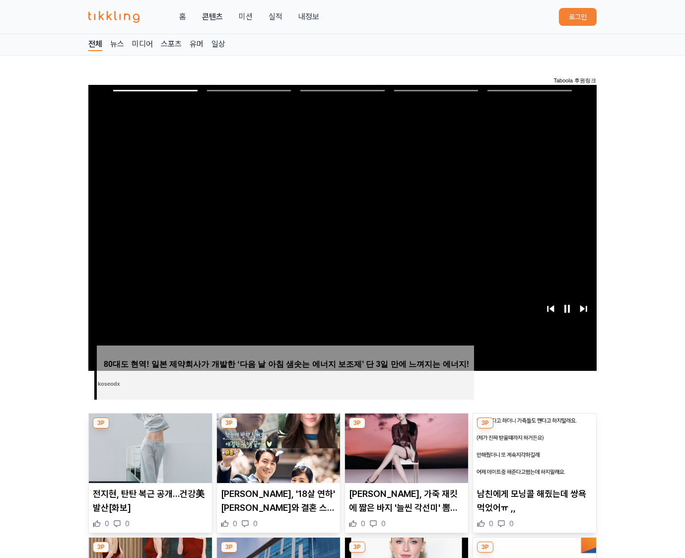
click at [534, 426] on img at bounding box center [534, 447] width 123 height 69
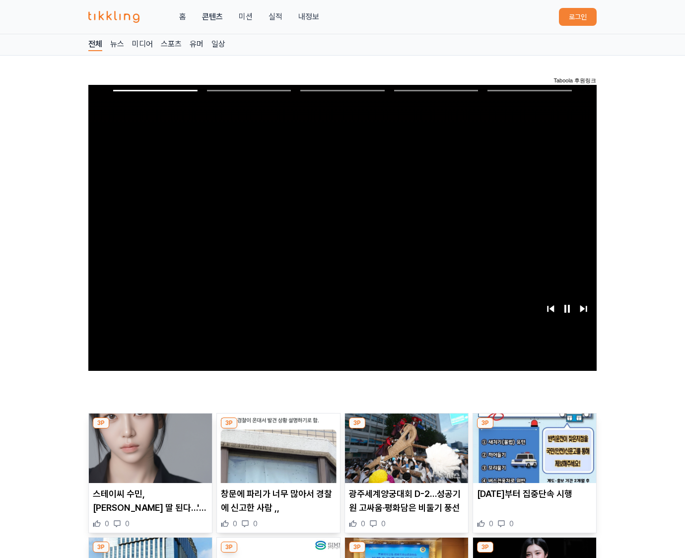
click at [534, 426] on img at bounding box center [534, 447] width 123 height 69
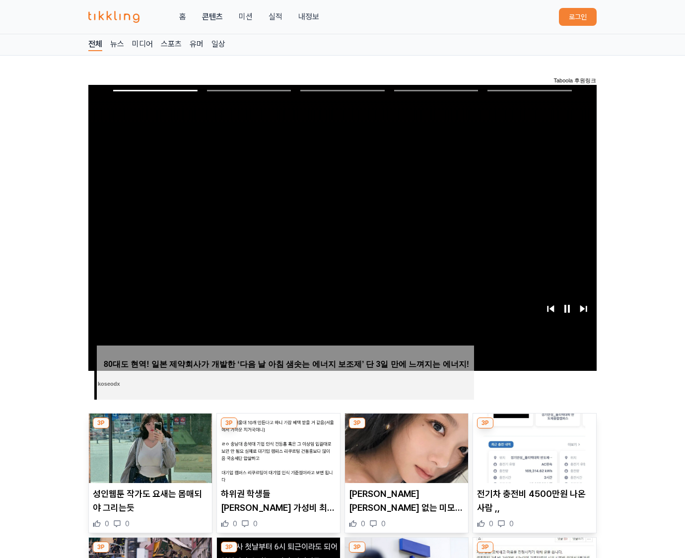
click at [534, 426] on img at bounding box center [534, 447] width 123 height 69
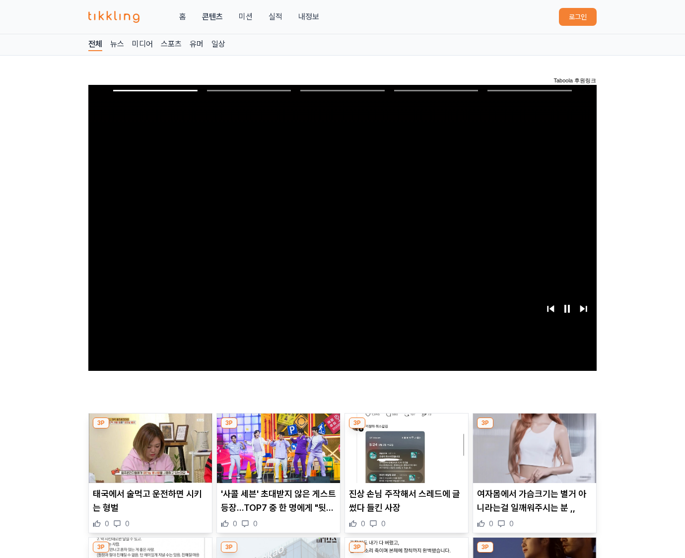
click at [534, 426] on img at bounding box center [534, 447] width 123 height 69
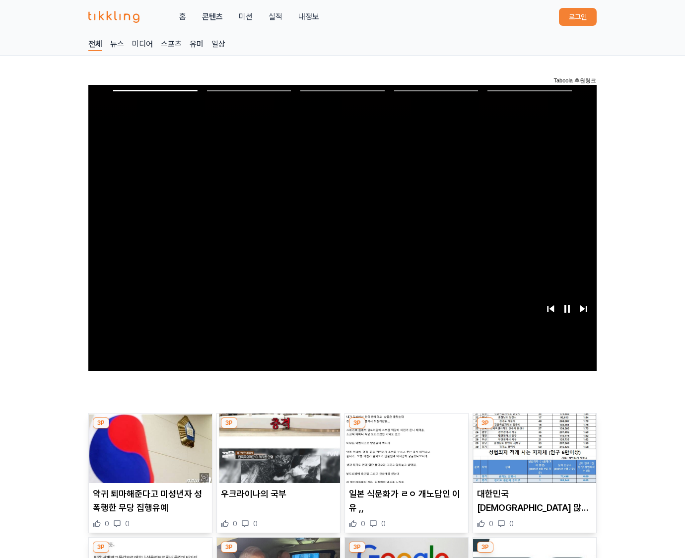
click at [534, 426] on img at bounding box center [534, 447] width 123 height 69
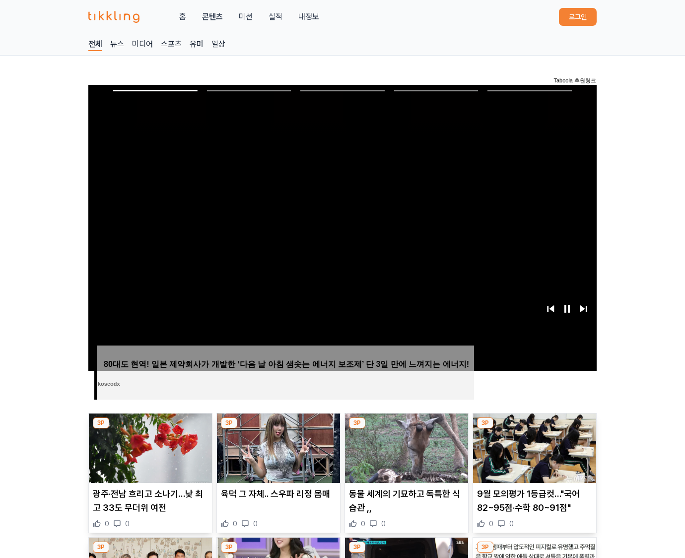
click at [534, 426] on img at bounding box center [534, 447] width 123 height 69
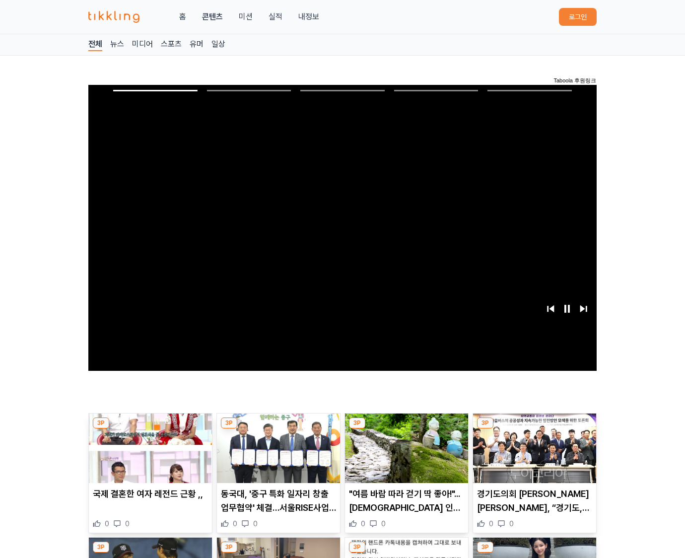
click at [534, 426] on img at bounding box center [534, 447] width 123 height 69
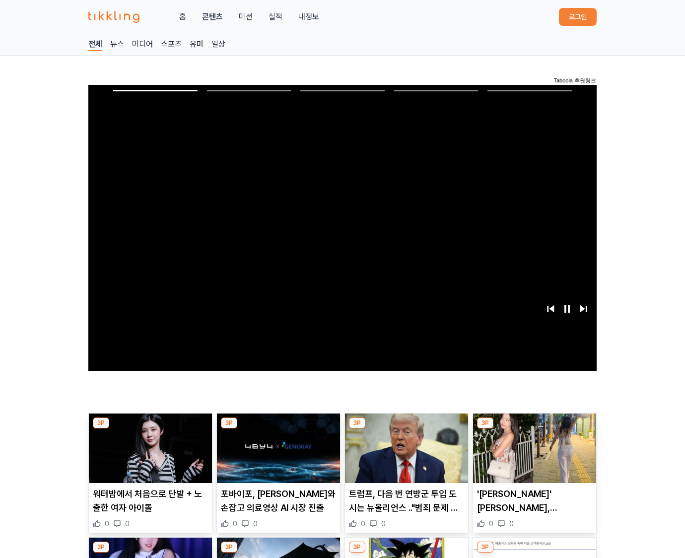
click at [534, 426] on img at bounding box center [534, 447] width 123 height 69
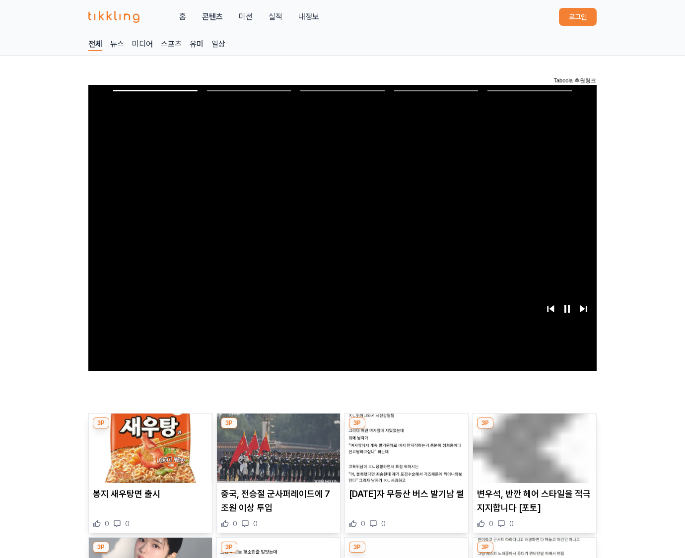
click at [534, 426] on img at bounding box center [534, 447] width 123 height 69
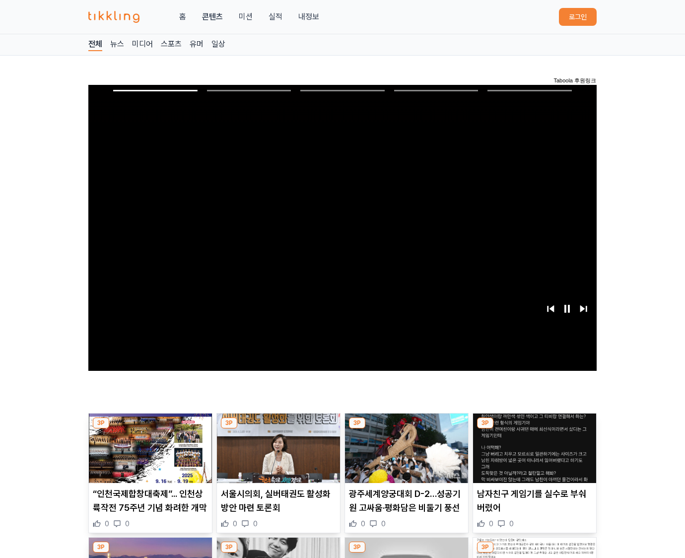
click at [534, 426] on img at bounding box center [534, 447] width 123 height 69
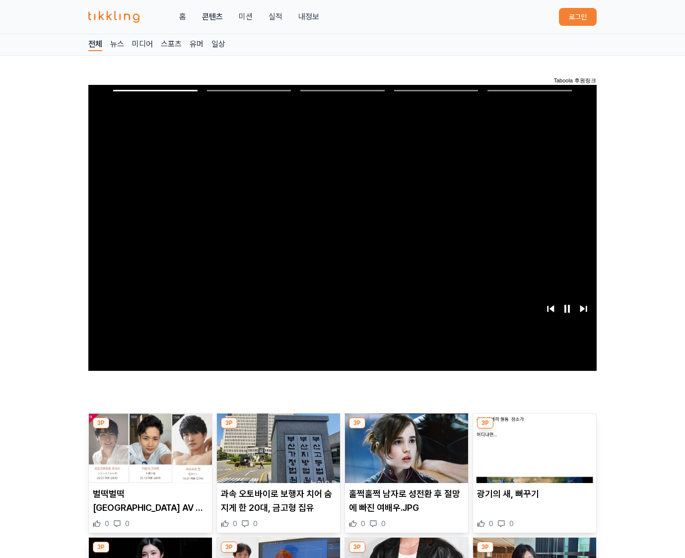
click at [534, 426] on img at bounding box center [534, 447] width 123 height 69
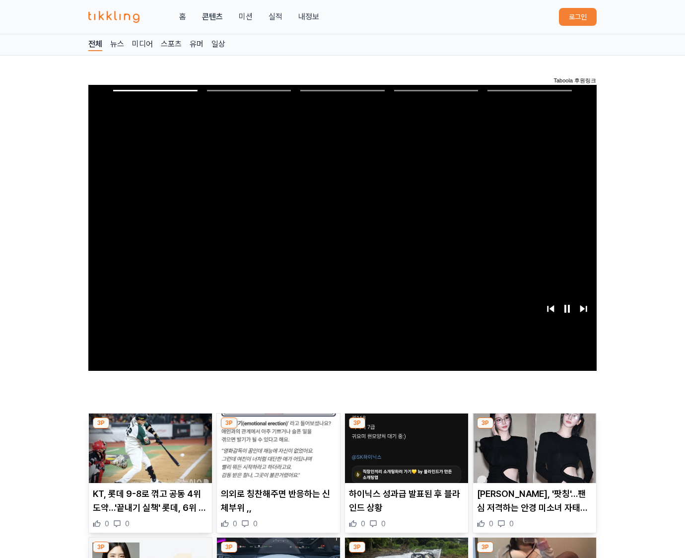
click at [534, 426] on img at bounding box center [534, 447] width 123 height 69
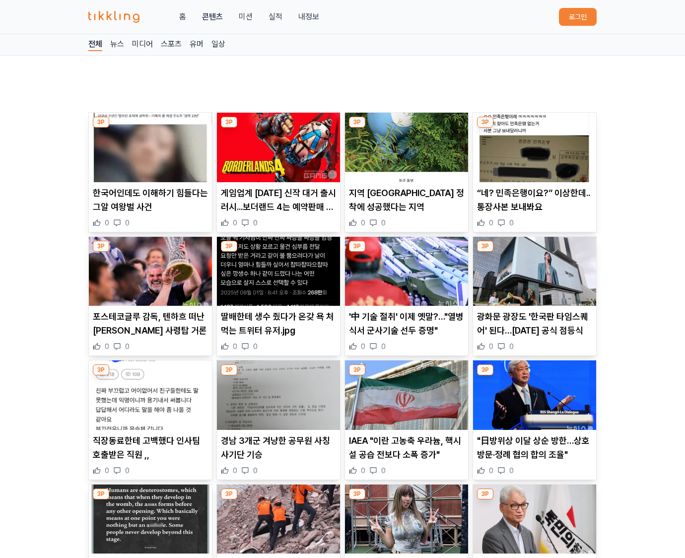
click at [534, 426] on img at bounding box center [534, 394] width 123 height 69
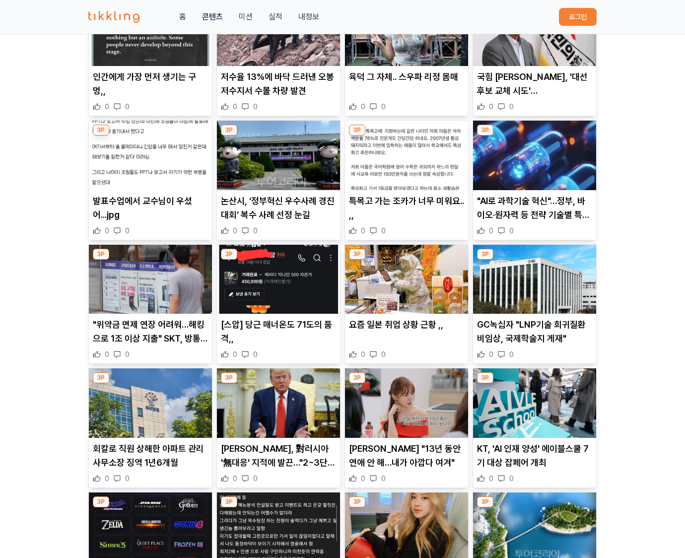
scroll to position [1135, 0]
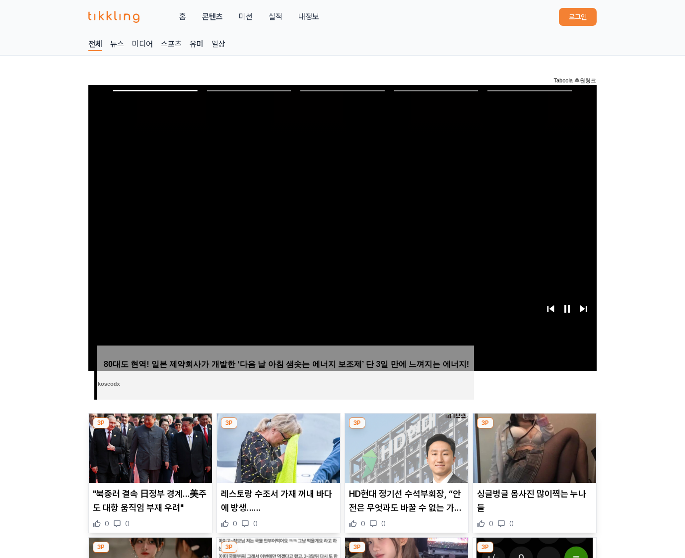
click at [534, 426] on img at bounding box center [534, 447] width 123 height 69
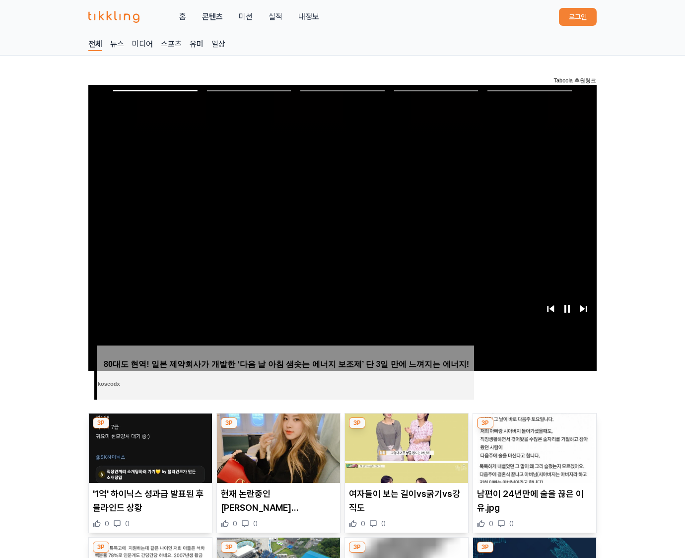
click at [534, 426] on img at bounding box center [534, 447] width 123 height 69
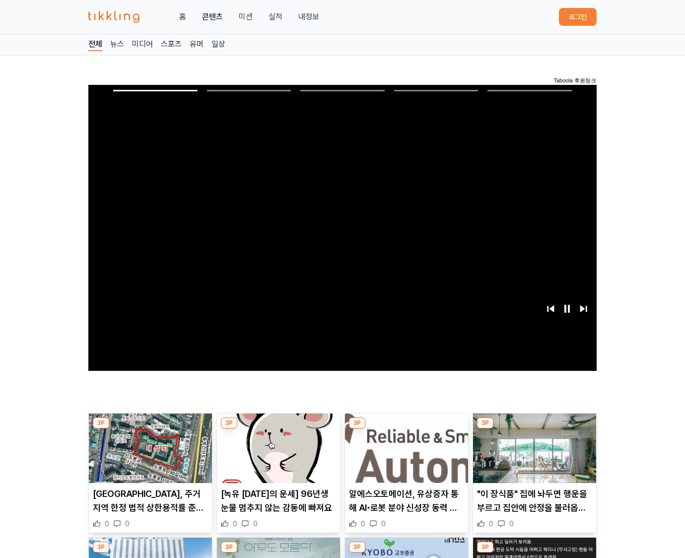
click at [534, 426] on img at bounding box center [534, 447] width 123 height 69
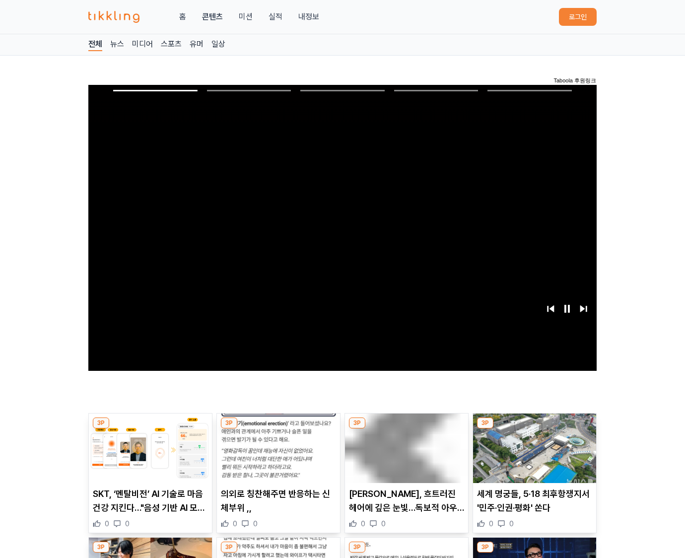
click at [534, 426] on img at bounding box center [534, 447] width 123 height 69
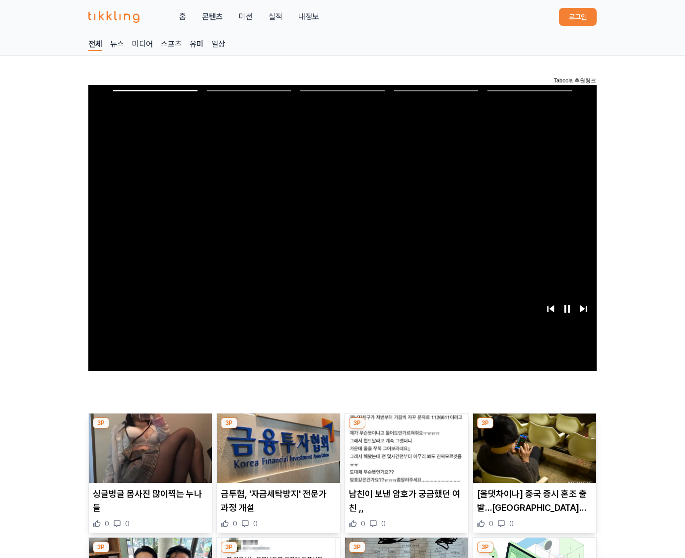
click at [534, 426] on img at bounding box center [534, 447] width 123 height 69
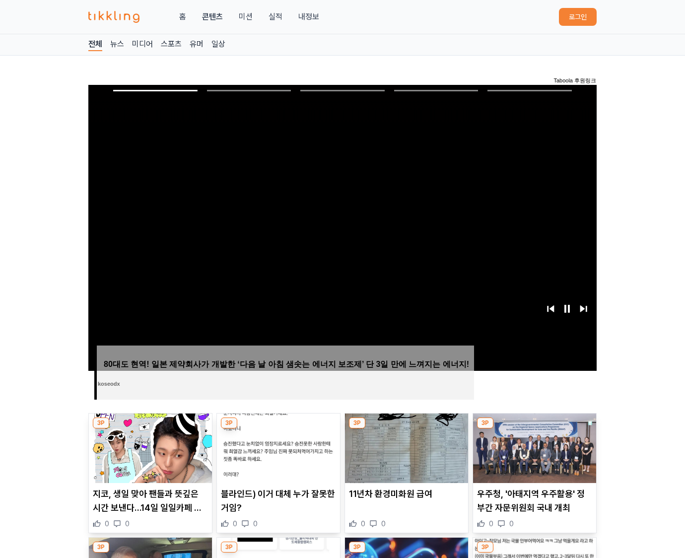
click at [534, 426] on img at bounding box center [534, 447] width 123 height 69
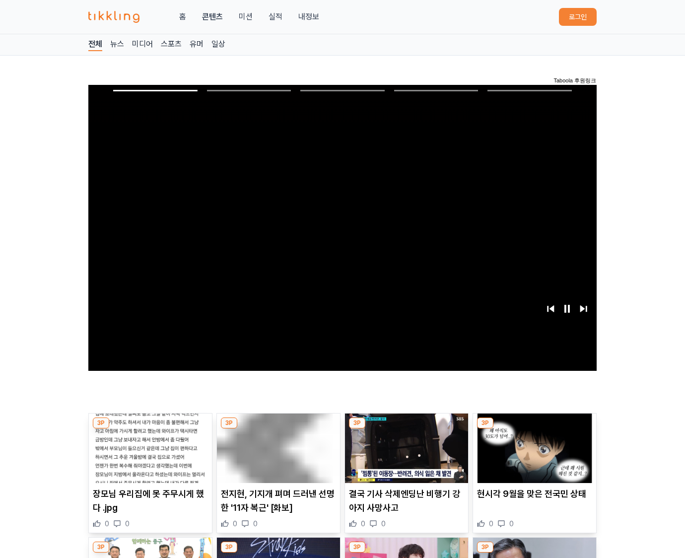
click at [534, 426] on img at bounding box center [534, 447] width 123 height 69
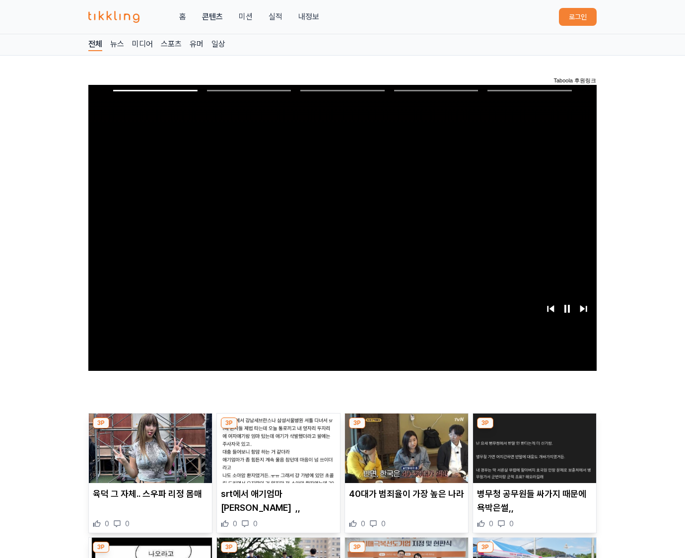
click at [534, 426] on img at bounding box center [534, 447] width 123 height 69
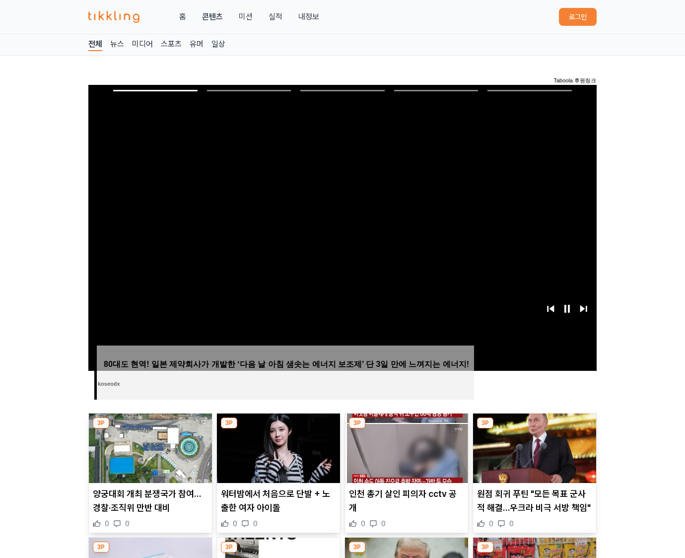
click at [534, 426] on img at bounding box center [534, 447] width 123 height 69
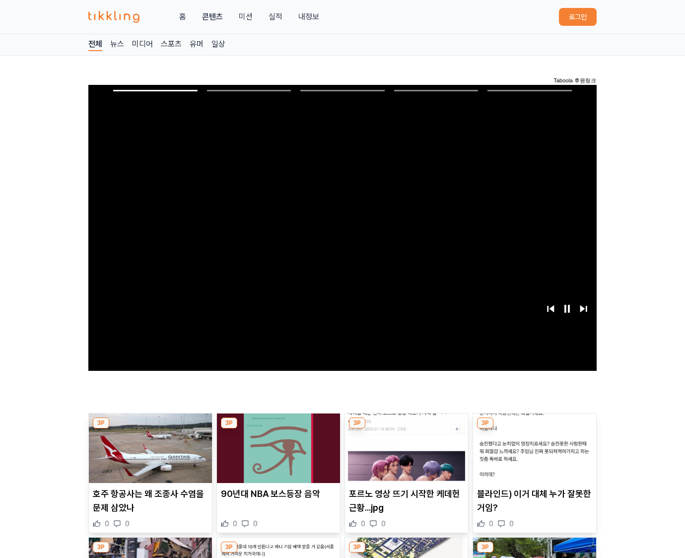
click at [534, 426] on img at bounding box center [534, 447] width 123 height 69
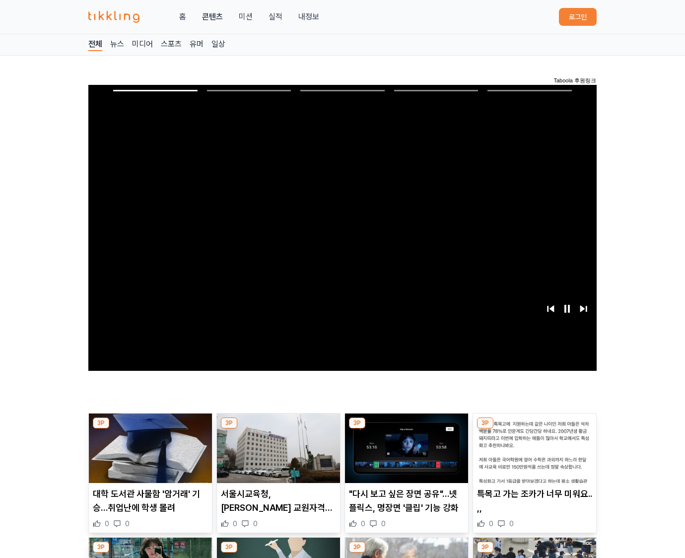
click at [534, 426] on img at bounding box center [534, 447] width 123 height 69
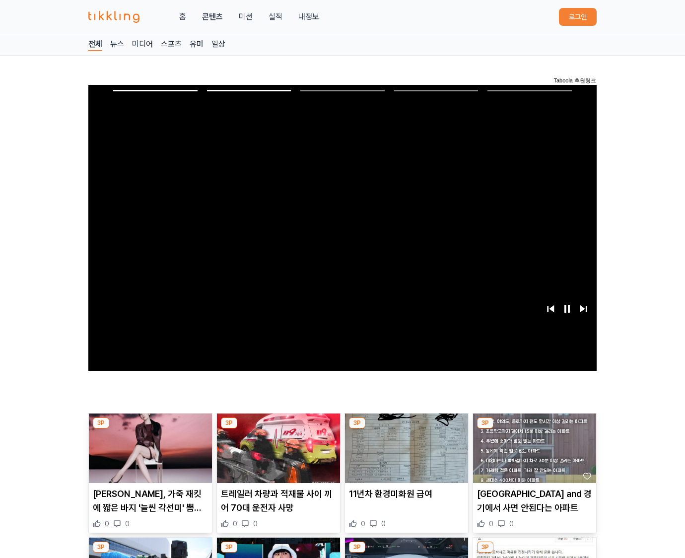
click at [534, 426] on img at bounding box center [534, 447] width 123 height 69
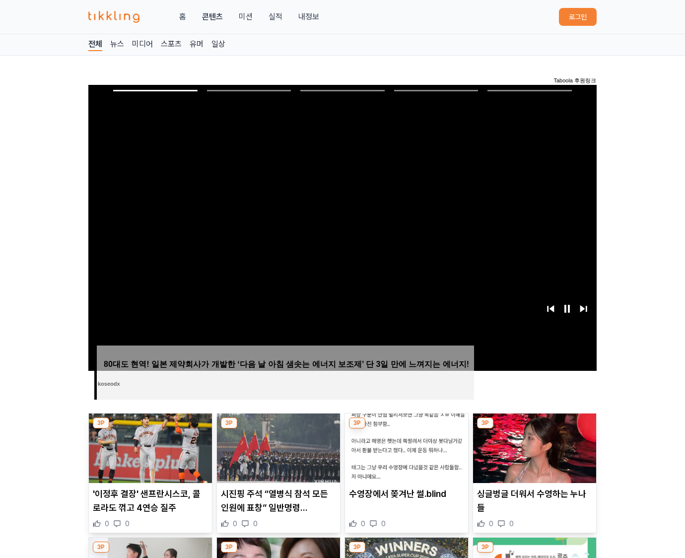
click at [534, 426] on img at bounding box center [534, 447] width 123 height 69
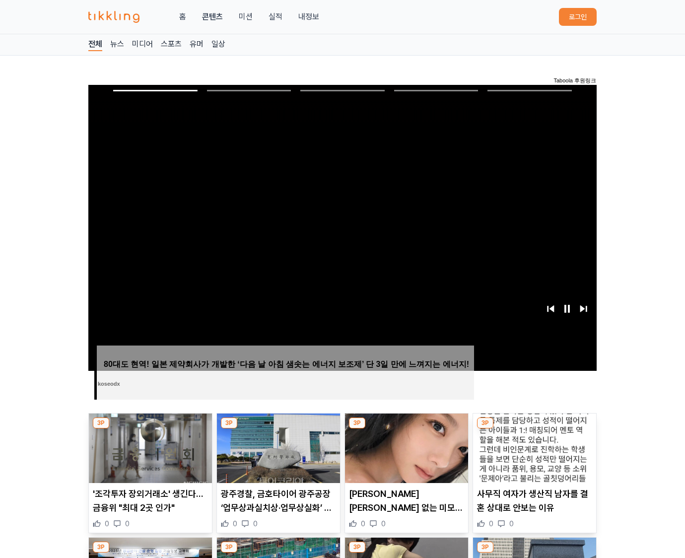
click at [534, 426] on img at bounding box center [534, 447] width 123 height 69
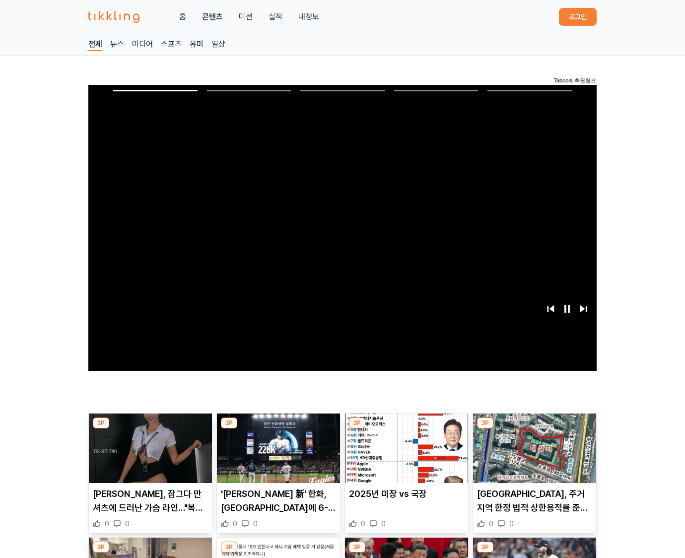
click at [534, 426] on img at bounding box center [534, 447] width 123 height 69
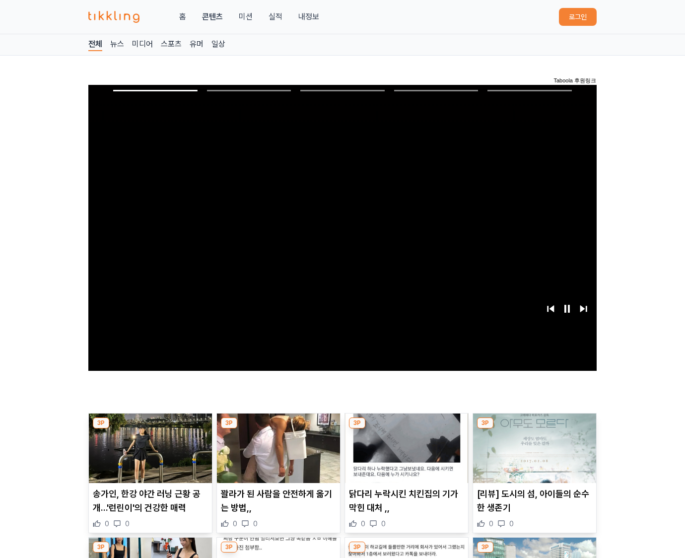
click at [534, 426] on img at bounding box center [534, 447] width 123 height 69
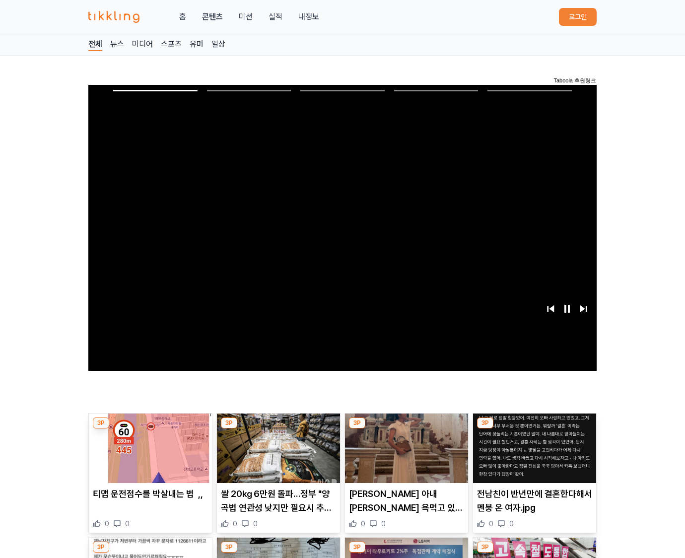
click at [534, 426] on img at bounding box center [534, 447] width 123 height 69
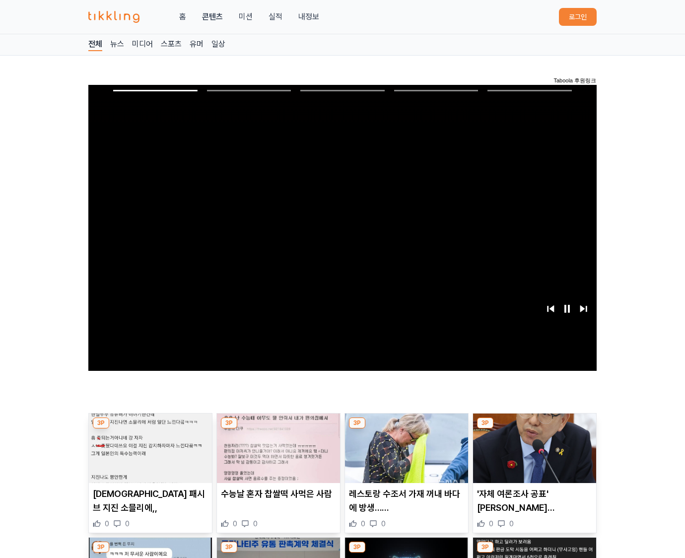
click at [534, 426] on img at bounding box center [534, 447] width 123 height 69
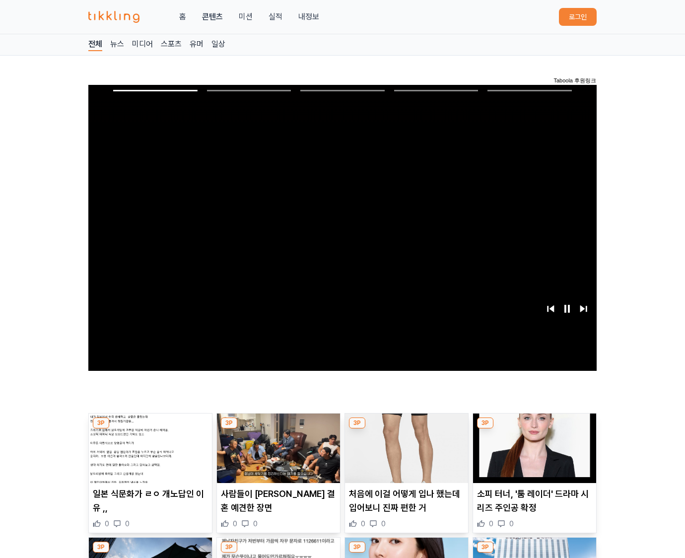
click at [534, 426] on img at bounding box center [534, 447] width 123 height 69
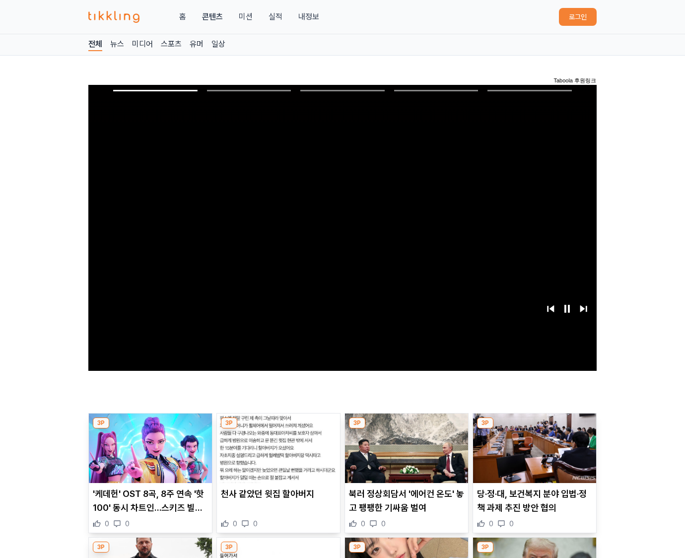
click at [534, 426] on img at bounding box center [534, 447] width 123 height 69
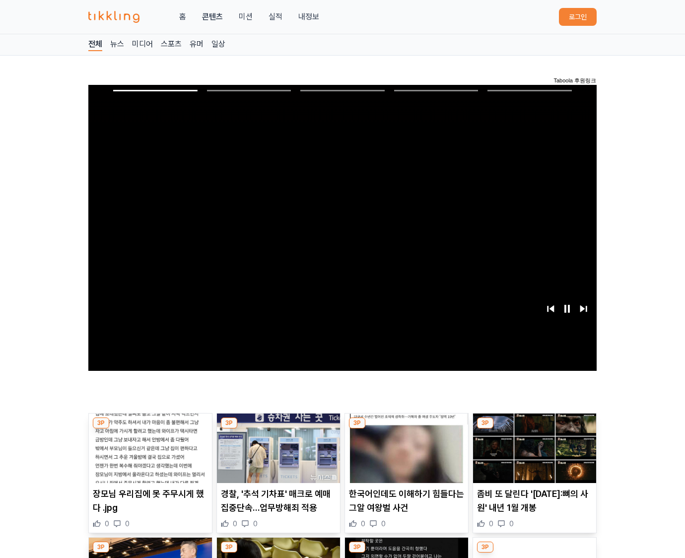
click at [534, 426] on img at bounding box center [534, 447] width 123 height 69
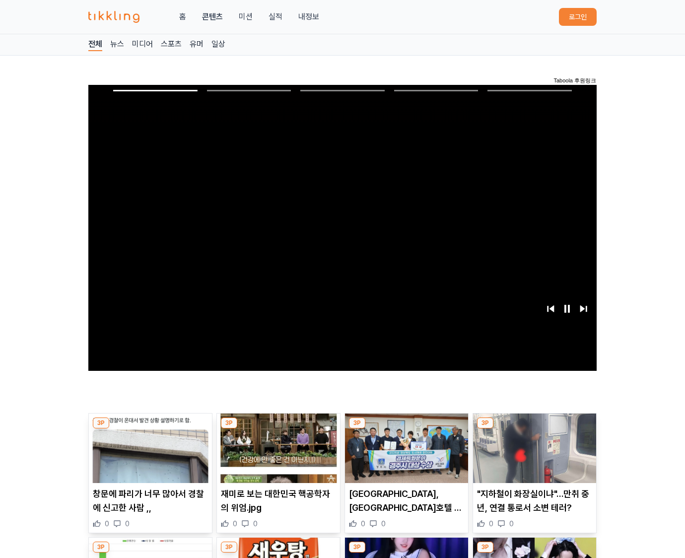
click at [534, 426] on img at bounding box center [534, 447] width 123 height 69
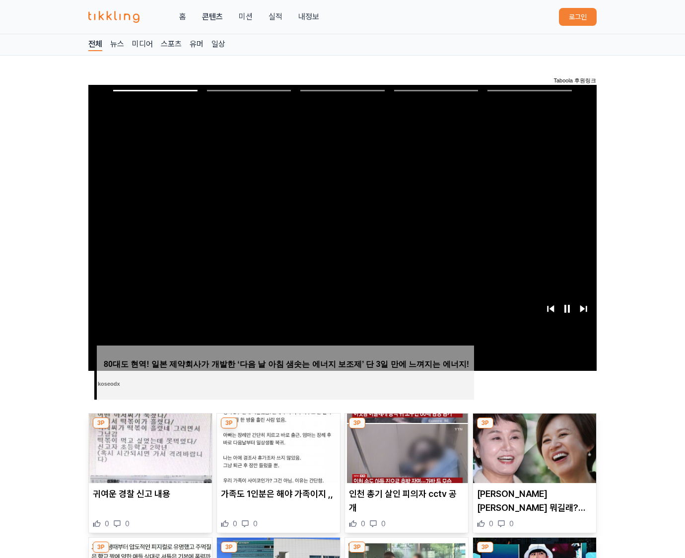
click at [534, 426] on img at bounding box center [534, 447] width 123 height 69
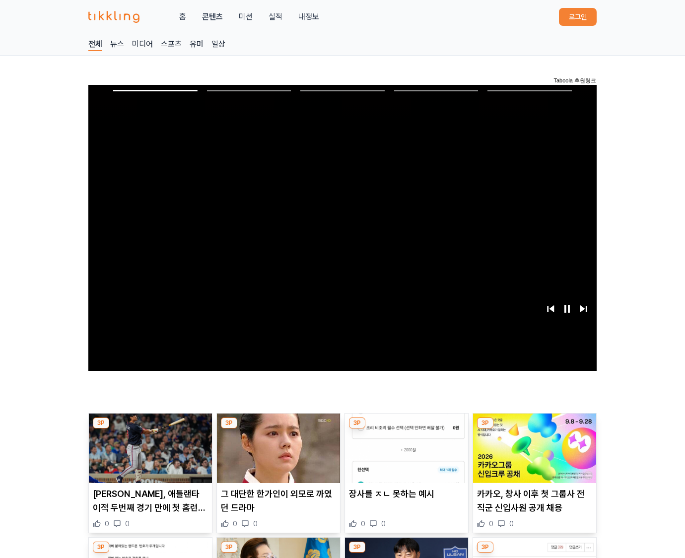
click at [534, 426] on img at bounding box center [534, 447] width 123 height 69
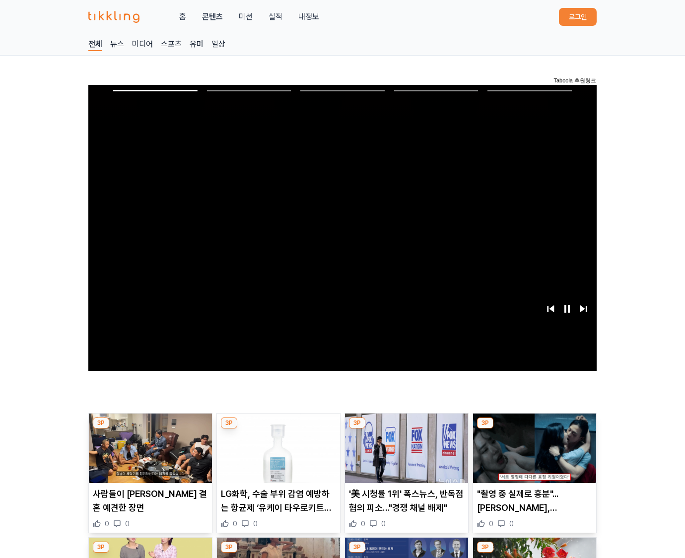
click at [534, 426] on img at bounding box center [534, 447] width 123 height 69
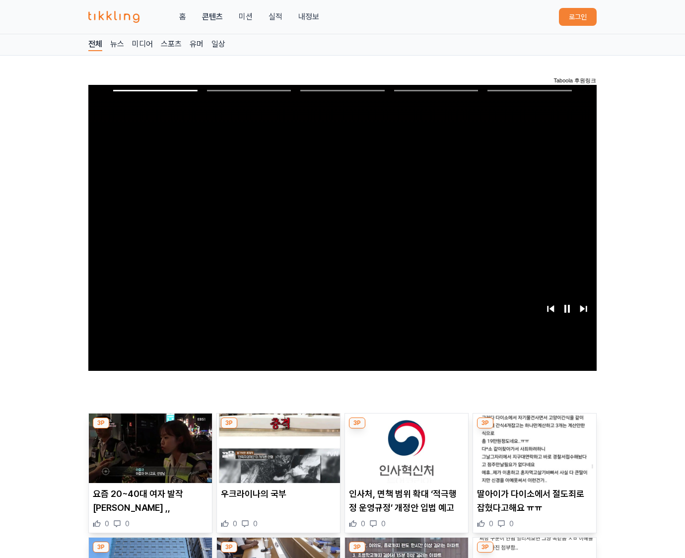
click at [534, 426] on img at bounding box center [534, 447] width 123 height 69
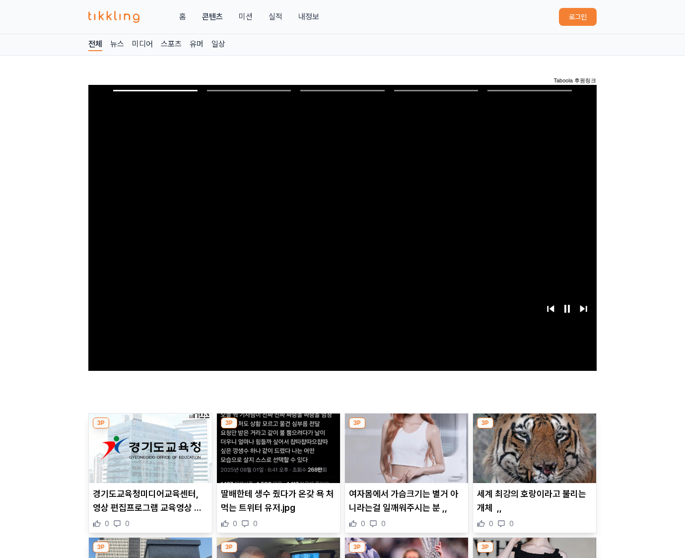
click at [534, 426] on img at bounding box center [534, 447] width 123 height 69
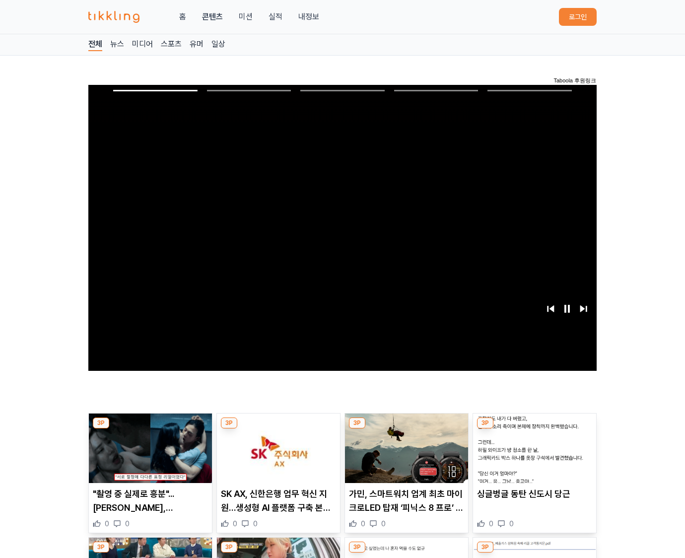
click at [534, 426] on img at bounding box center [534, 447] width 123 height 69
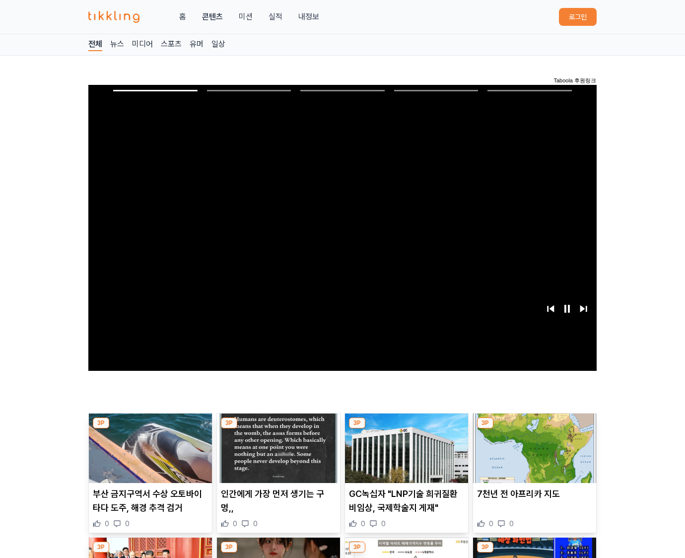
click at [534, 426] on img at bounding box center [534, 447] width 123 height 69
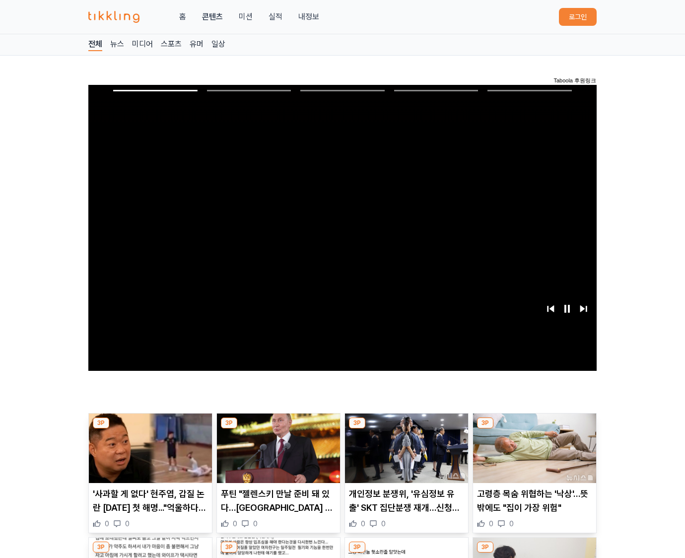
click at [534, 426] on img at bounding box center [534, 447] width 123 height 69
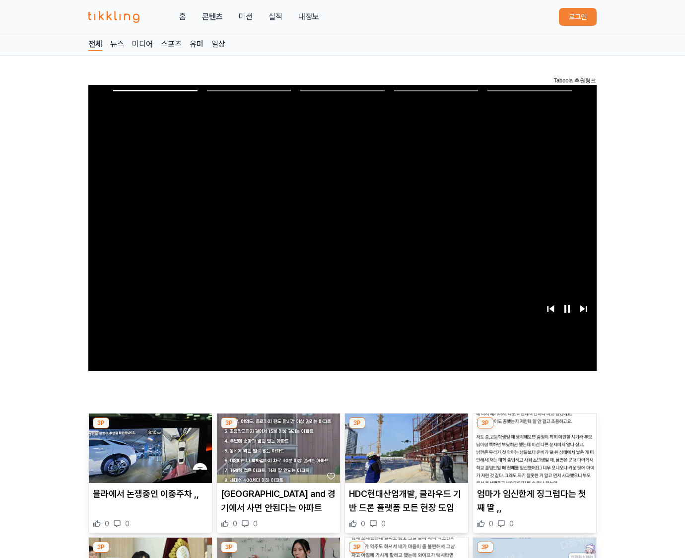
click at [534, 426] on img at bounding box center [534, 447] width 123 height 69
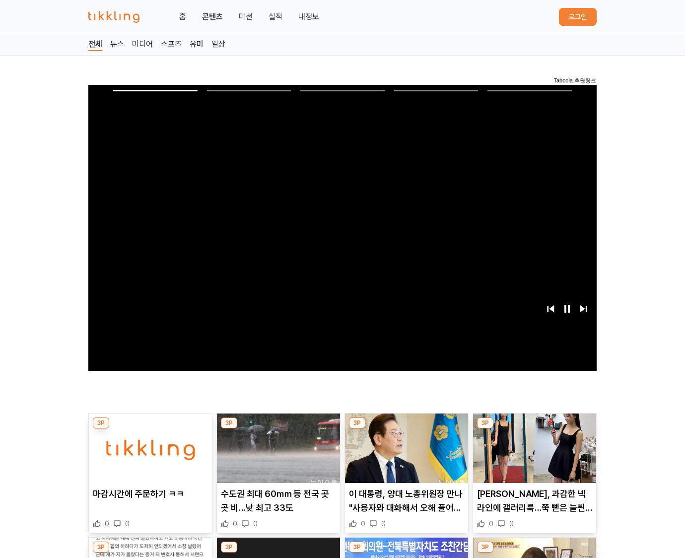
click at [534, 426] on img at bounding box center [534, 447] width 123 height 69
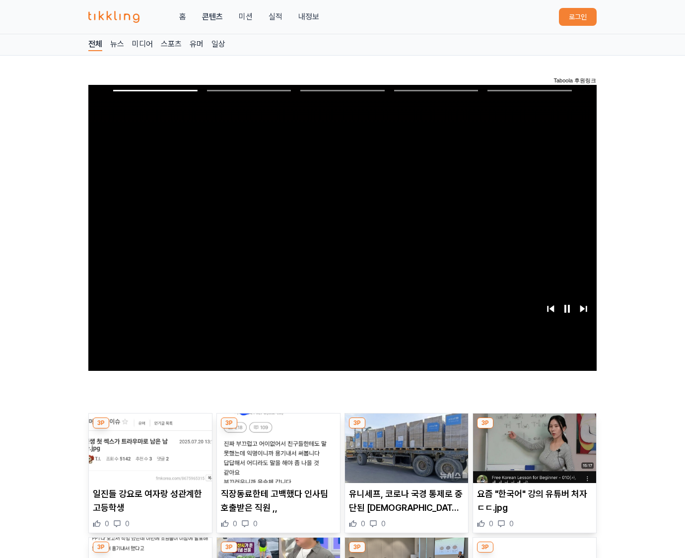
click at [534, 426] on img at bounding box center [534, 447] width 123 height 69
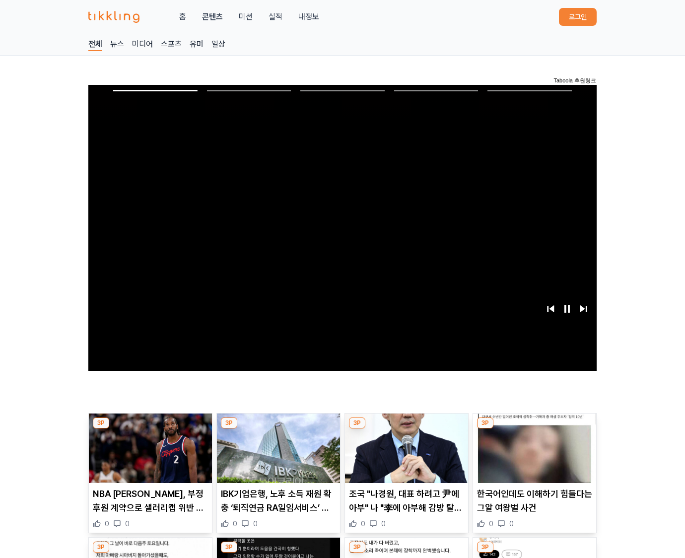
click at [534, 426] on img at bounding box center [534, 447] width 123 height 69
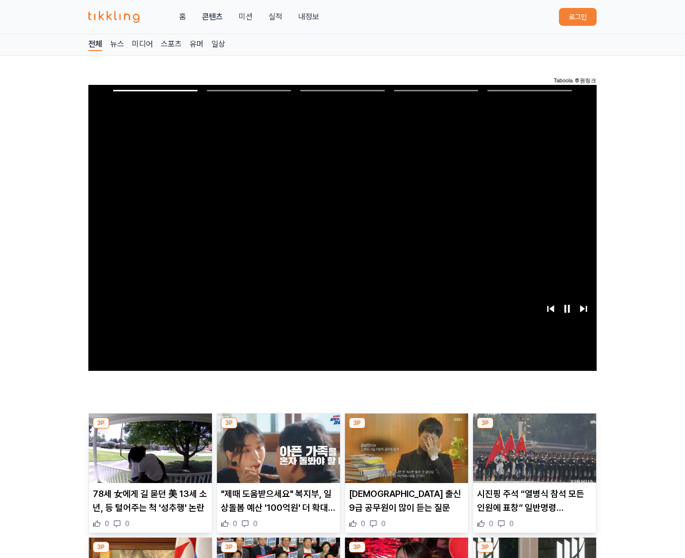
click at [534, 426] on img at bounding box center [534, 447] width 123 height 69
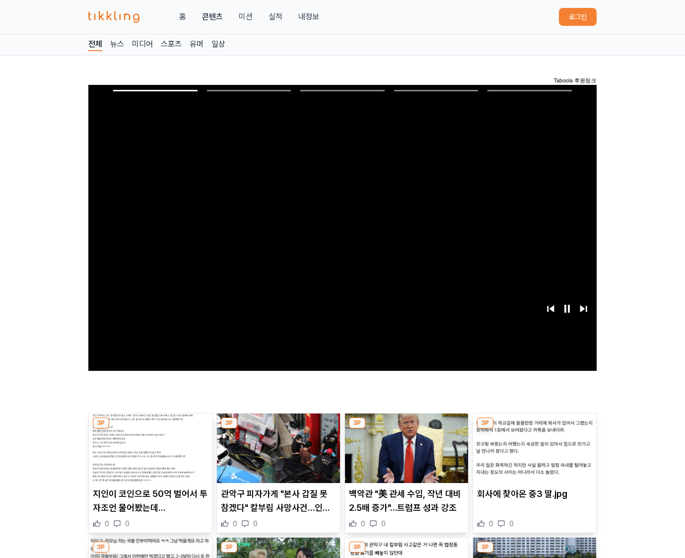
click at [534, 426] on img at bounding box center [534, 447] width 123 height 69
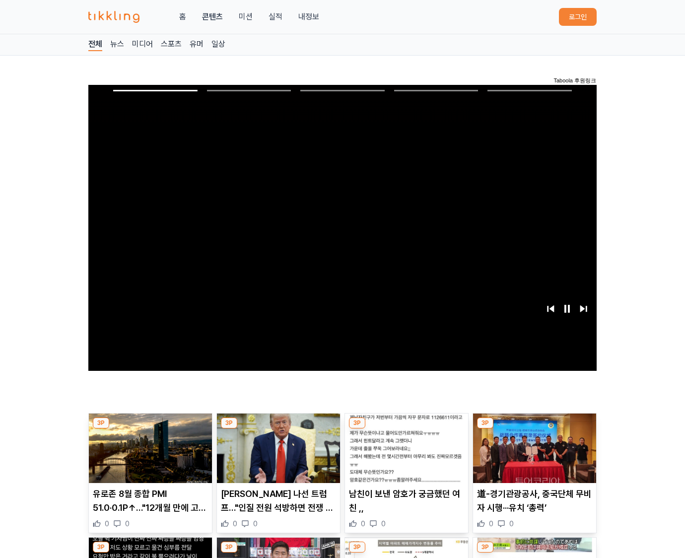
click at [534, 426] on img at bounding box center [534, 447] width 123 height 69
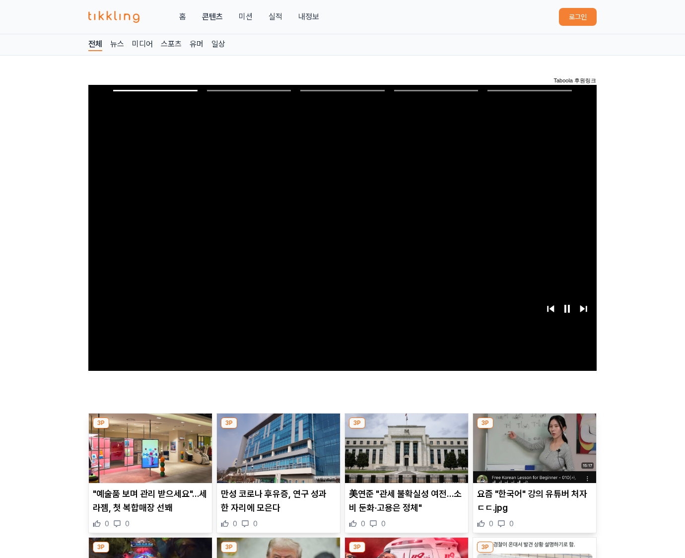
click at [534, 426] on img at bounding box center [534, 447] width 123 height 69
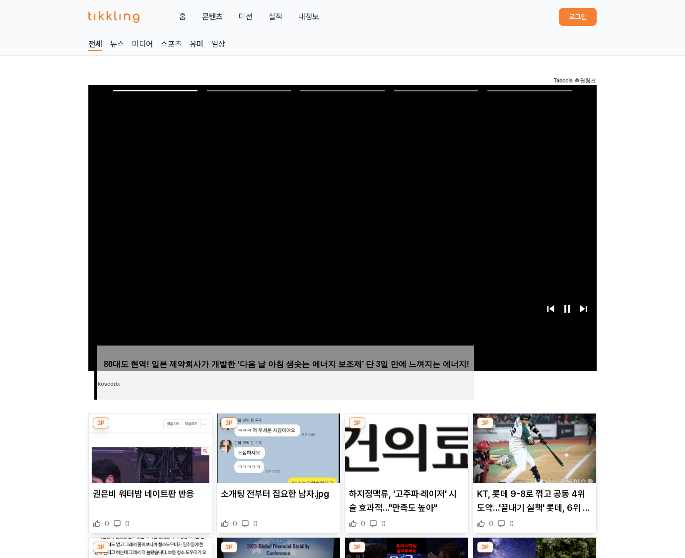
click at [534, 426] on img at bounding box center [534, 447] width 123 height 69
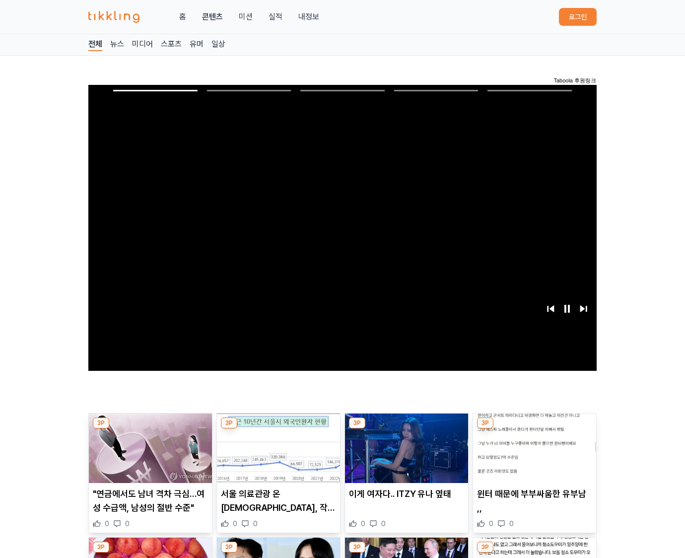
click at [534, 426] on img at bounding box center [534, 447] width 123 height 69
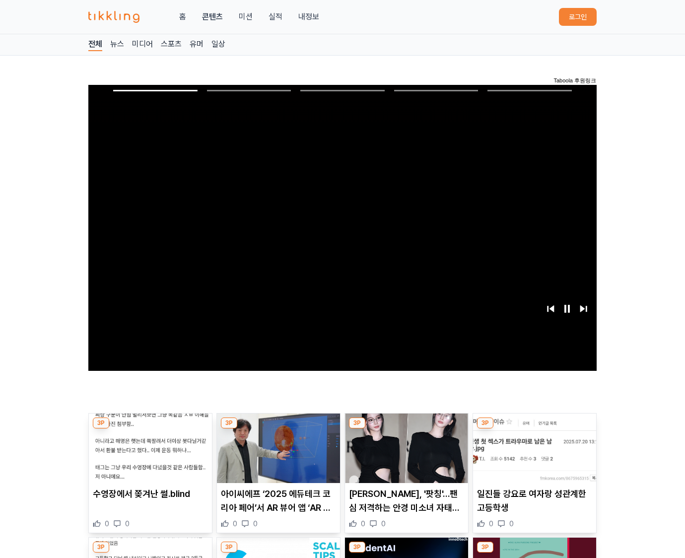
click at [534, 426] on img at bounding box center [534, 447] width 123 height 69
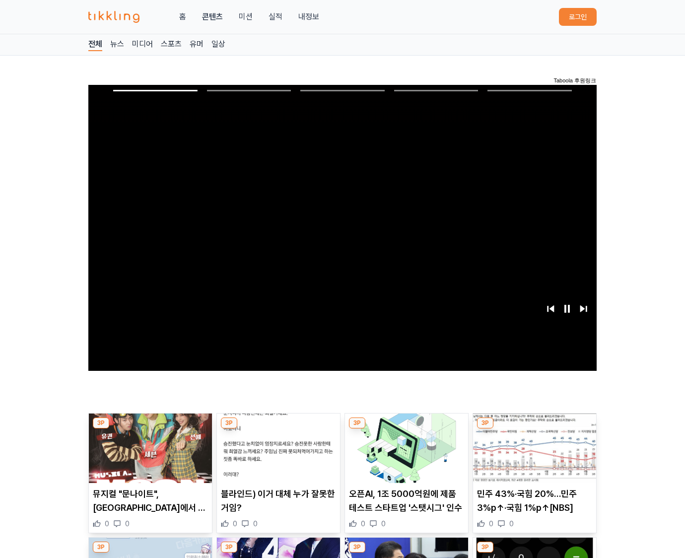
click at [534, 426] on img at bounding box center [534, 447] width 123 height 69
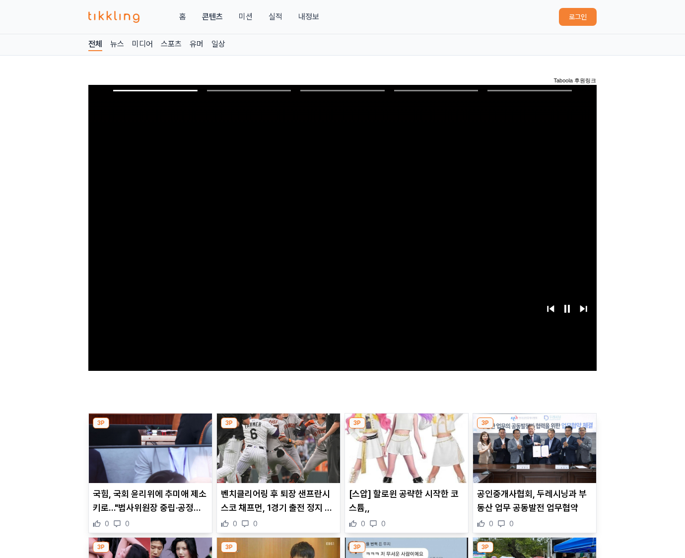
click at [534, 426] on img at bounding box center [534, 447] width 123 height 69
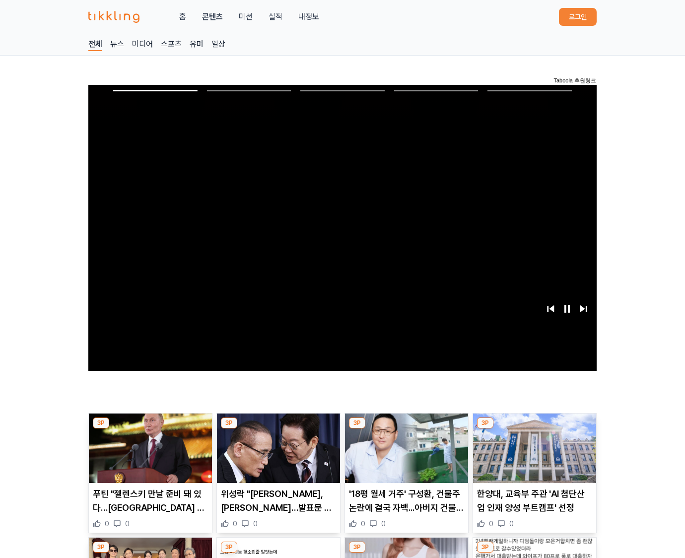
click at [534, 426] on img at bounding box center [534, 447] width 123 height 69
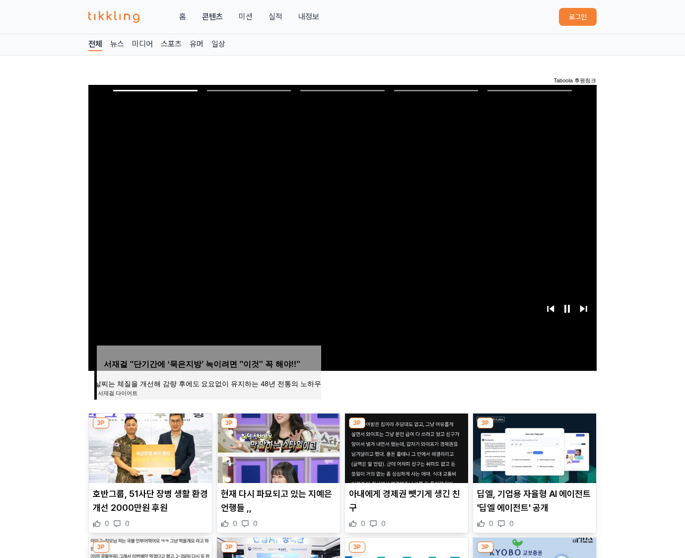
click at [534, 426] on img at bounding box center [534, 447] width 123 height 69
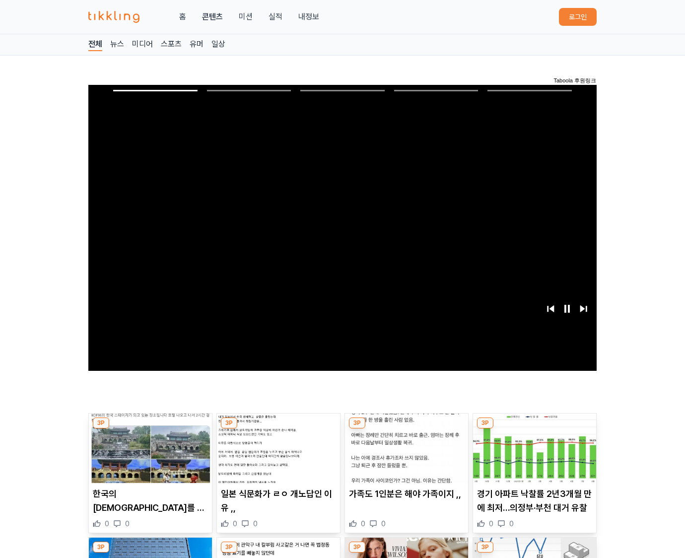
click at [534, 426] on img at bounding box center [534, 447] width 123 height 69
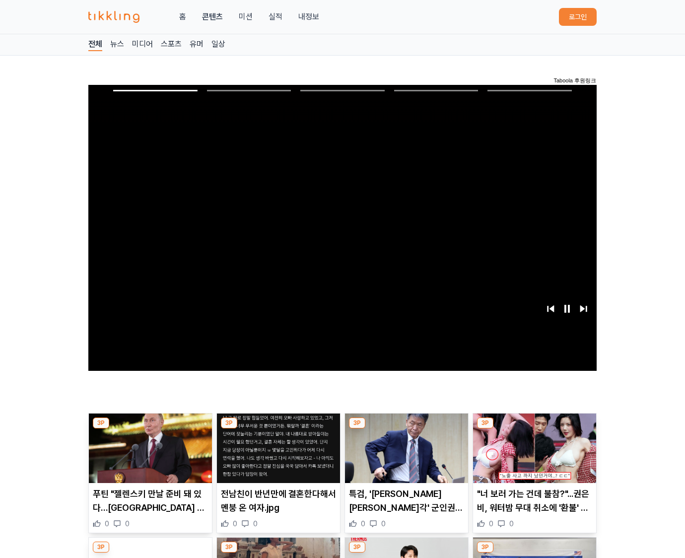
click at [534, 426] on img at bounding box center [534, 447] width 123 height 69
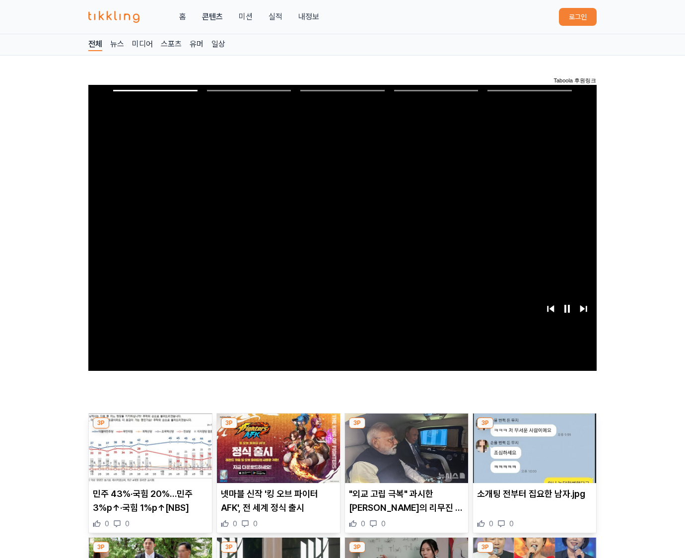
click at [534, 426] on img at bounding box center [534, 447] width 123 height 69
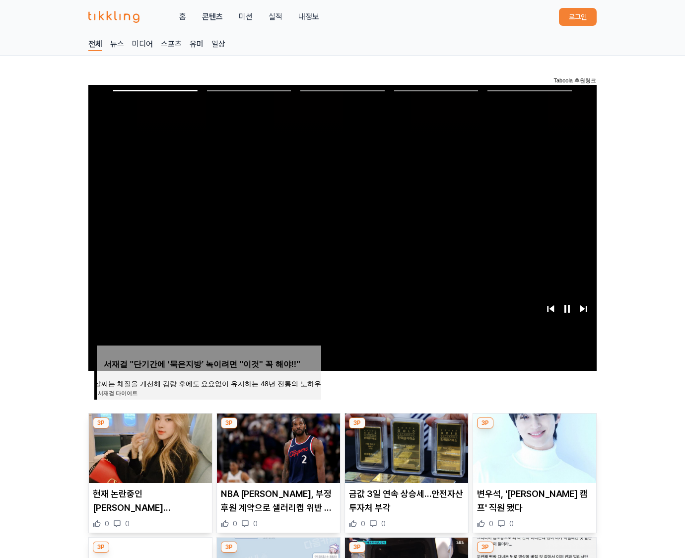
click at [534, 426] on img at bounding box center [534, 447] width 123 height 69
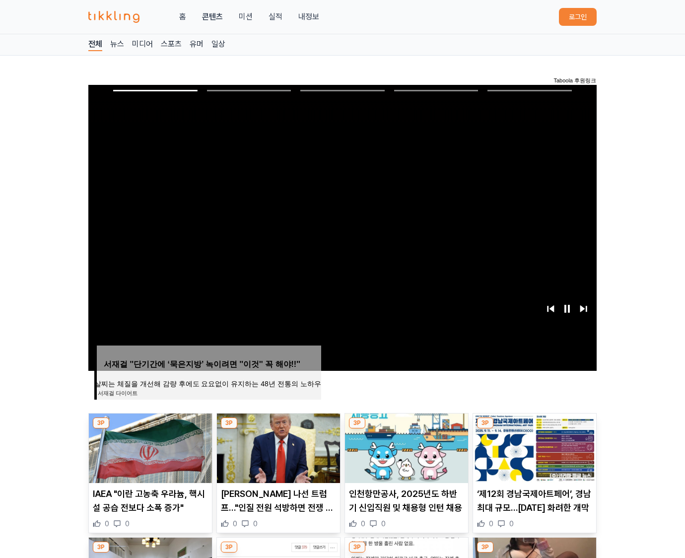
click at [534, 426] on img at bounding box center [534, 447] width 123 height 69
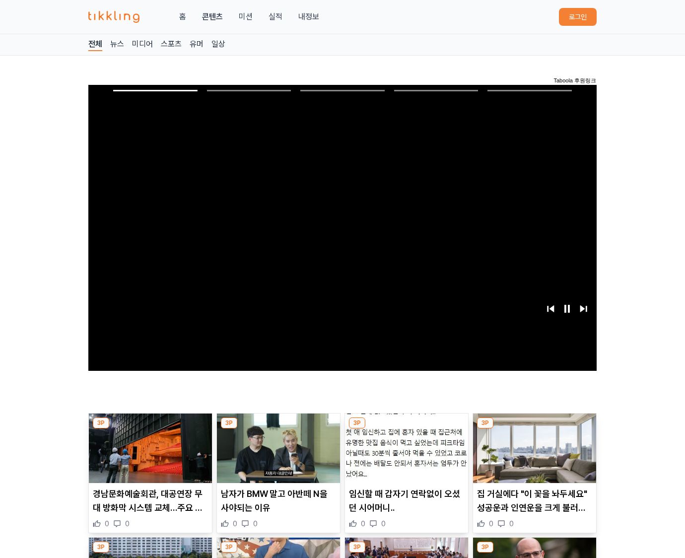
click at [534, 426] on img at bounding box center [534, 447] width 123 height 69
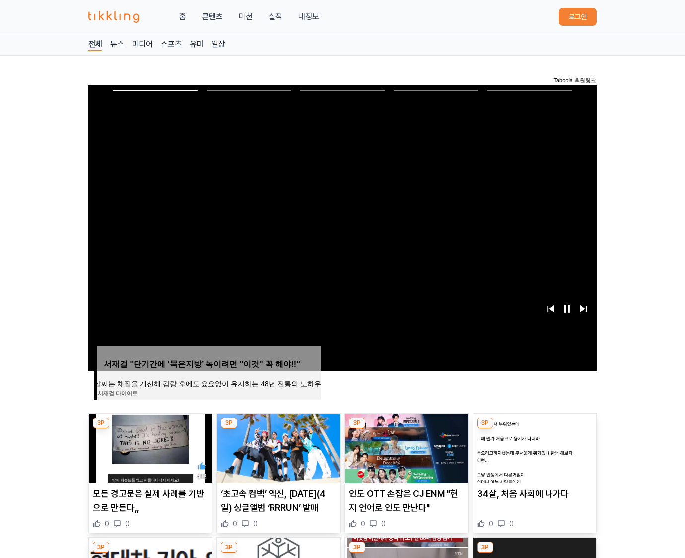
click at [534, 426] on img at bounding box center [534, 447] width 123 height 69
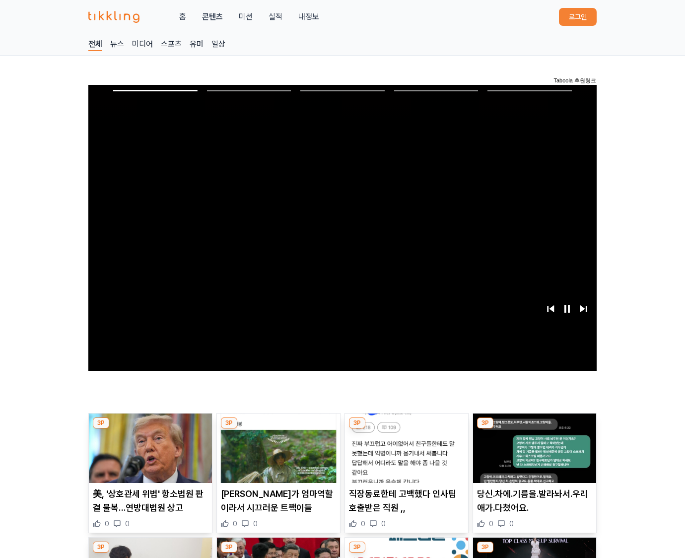
click at [534, 426] on img at bounding box center [534, 447] width 123 height 69
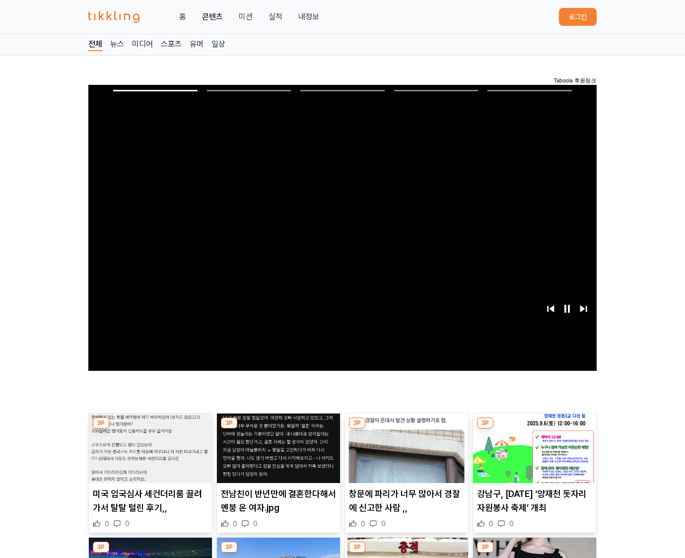
click at [534, 426] on img at bounding box center [534, 447] width 123 height 69
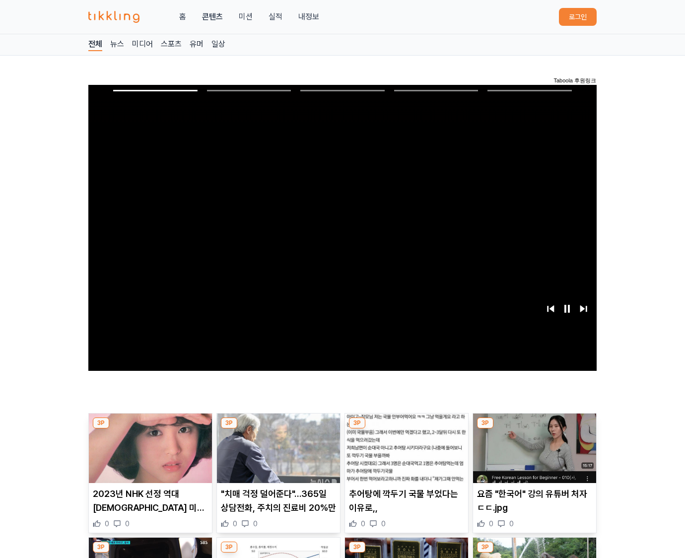
click at [534, 426] on img at bounding box center [534, 447] width 123 height 69
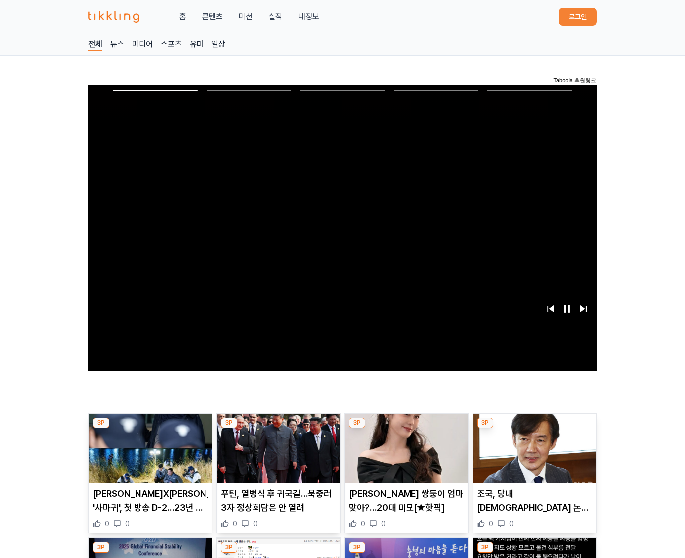
click at [534, 426] on img at bounding box center [534, 447] width 123 height 69
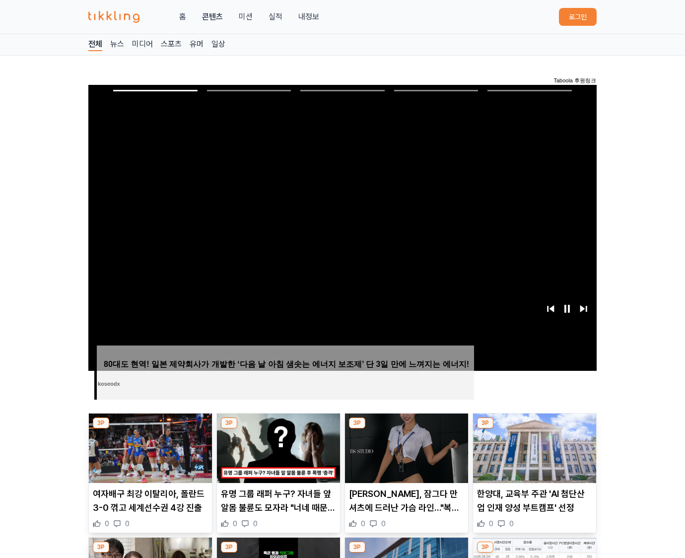
click at [534, 426] on img at bounding box center [534, 447] width 123 height 69
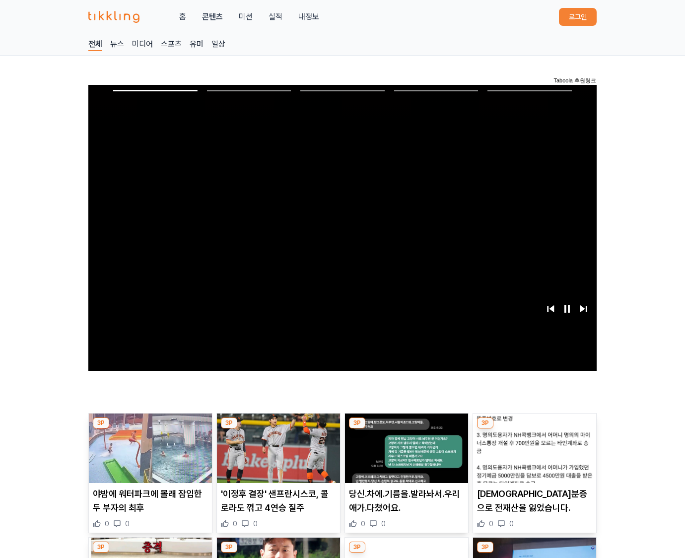
click at [534, 426] on img at bounding box center [534, 447] width 123 height 69
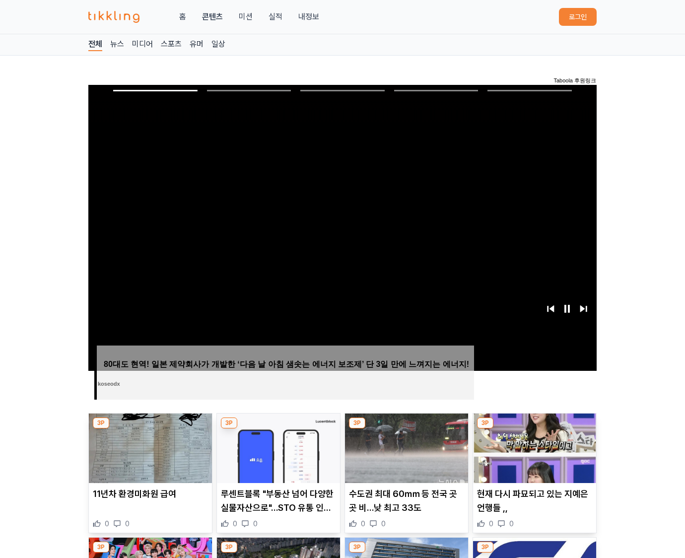
click at [534, 426] on img at bounding box center [534, 447] width 123 height 69
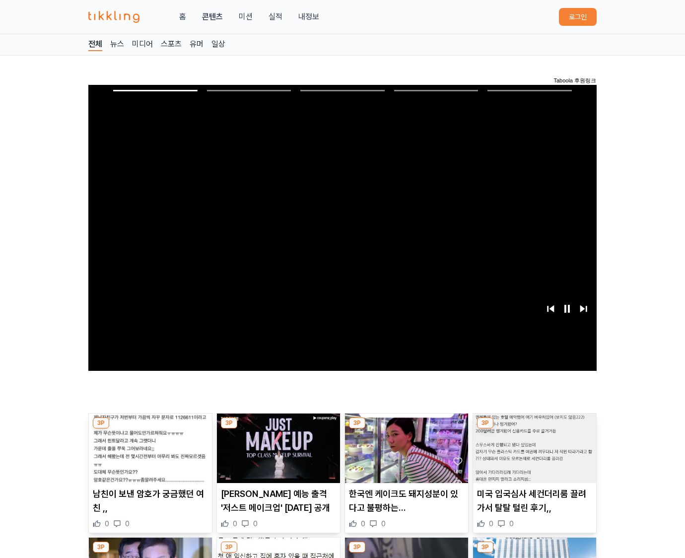
click at [534, 426] on img at bounding box center [534, 447] width 123 height 69
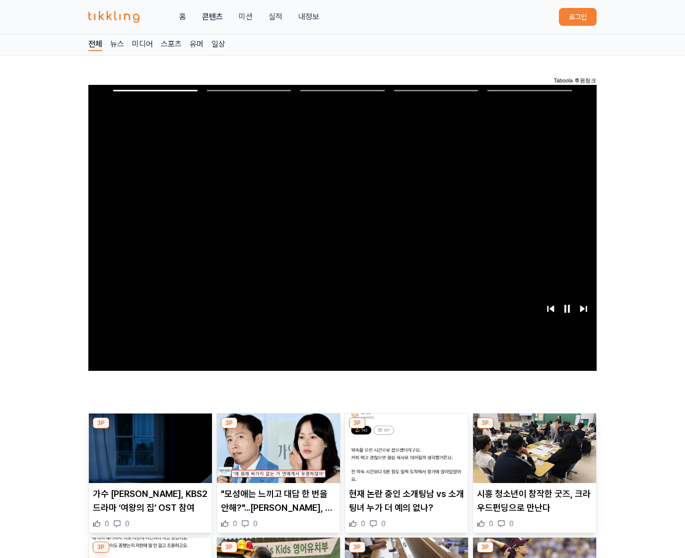
click at [534, 426] on img at bounding box center [534, 447] width 123 height 69
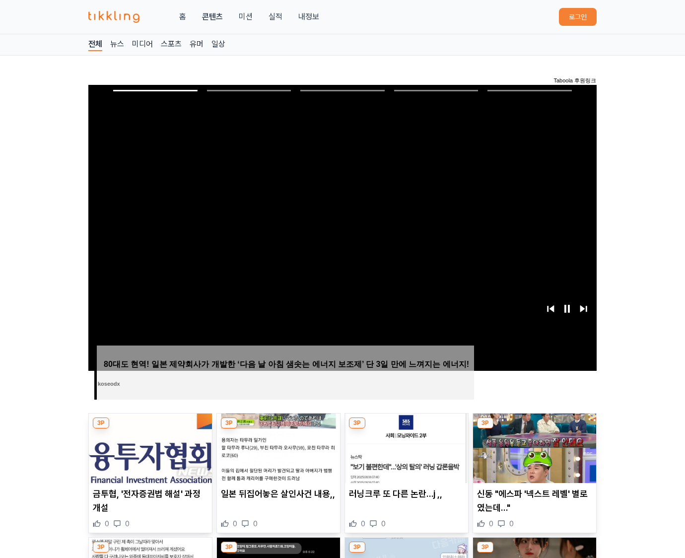
click at [574, 18] on button "로그인" at bounding box center [578, 17] width 38 height 18
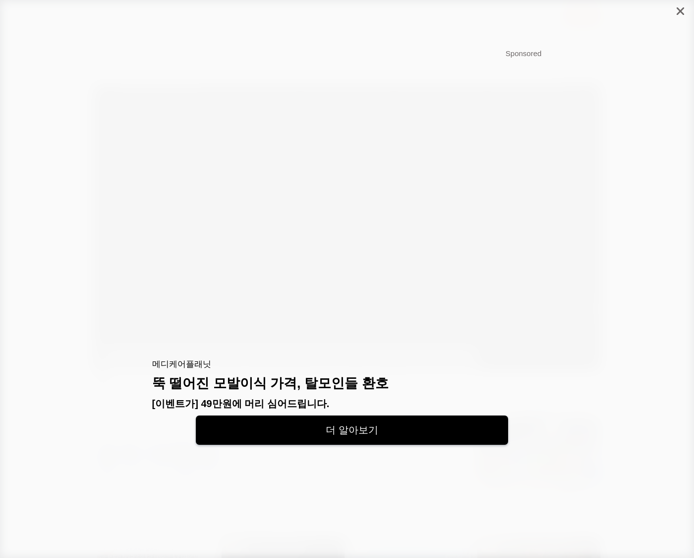
click at [679, 10] on icon "close" at bounding box center [680, 10] width 7 height 7
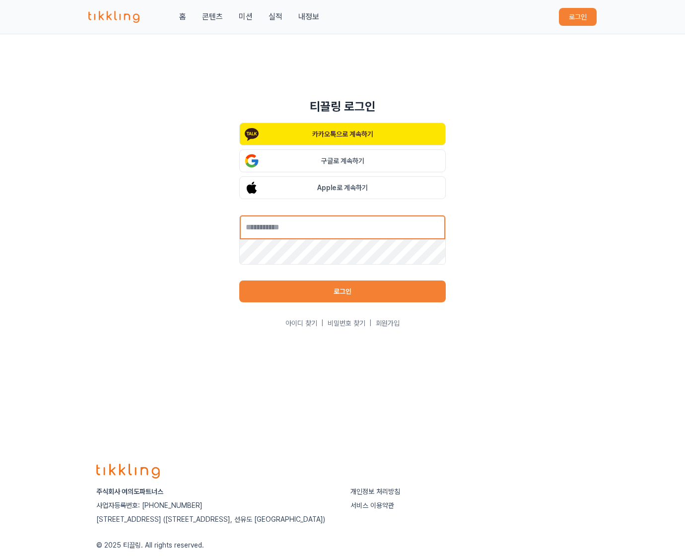
click at [312, 231] on input "text" at bounding box center [342, 227] width 206 height 25
type input "*********"
click at [302, 289] on button "로그인" at bounding box center [342, 291] width 206 height 22
click at [310, 287] on button "로그인" at bounding box center [342, 291] width 206 height 22
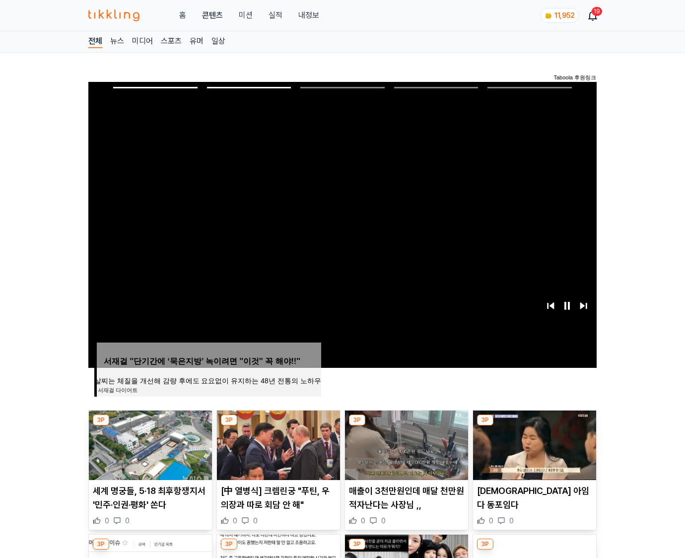
click at [534, 426] on img at bounding box center [534, 444] width 123 height 69
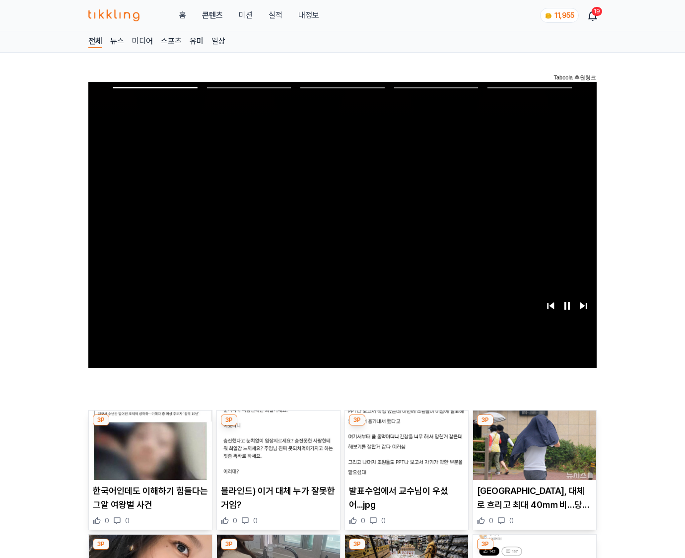
click at [534, 426] on img at bounding box center [534, 444] width 123 height 69
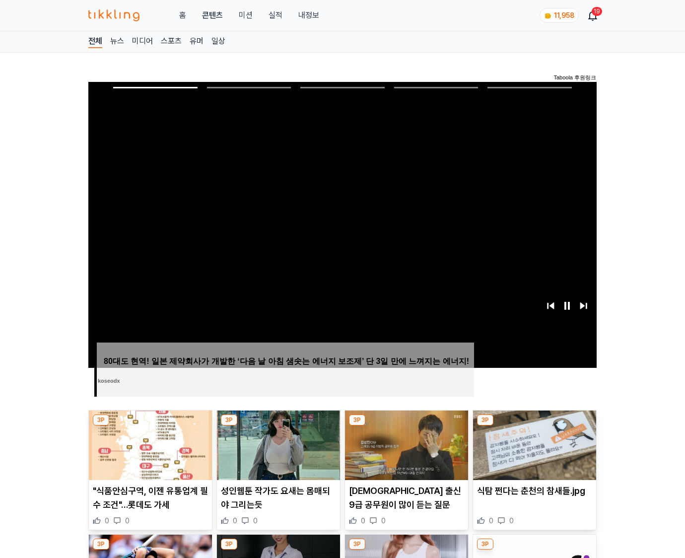
click at [534, 426] on img at bounding box center [534, 444] width 123 height 69
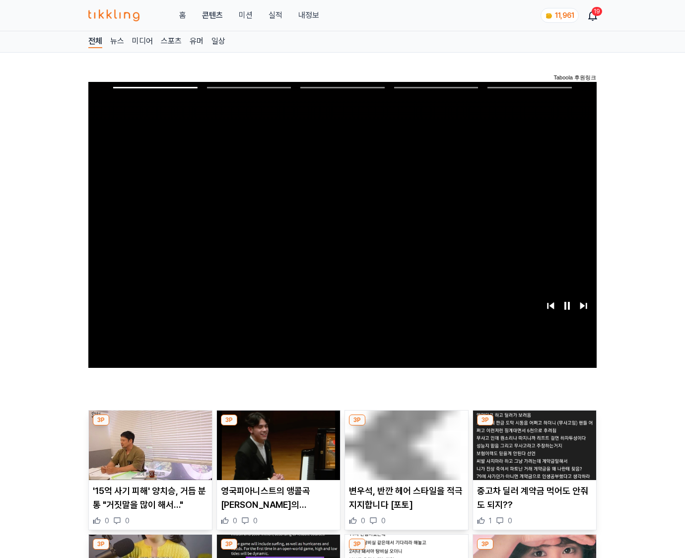
click at [534, 426] on img at bounding box center [534, 444] width 123 height 69
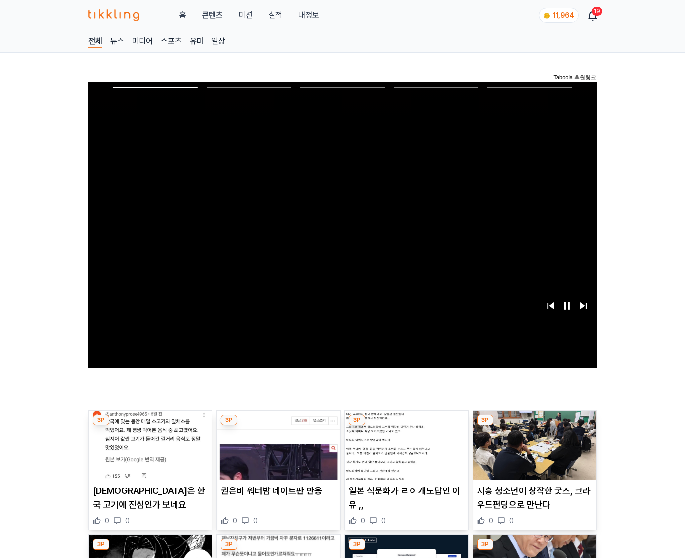
click at [534, 426] on img at bounding box center [534, 444] width 123 height 69
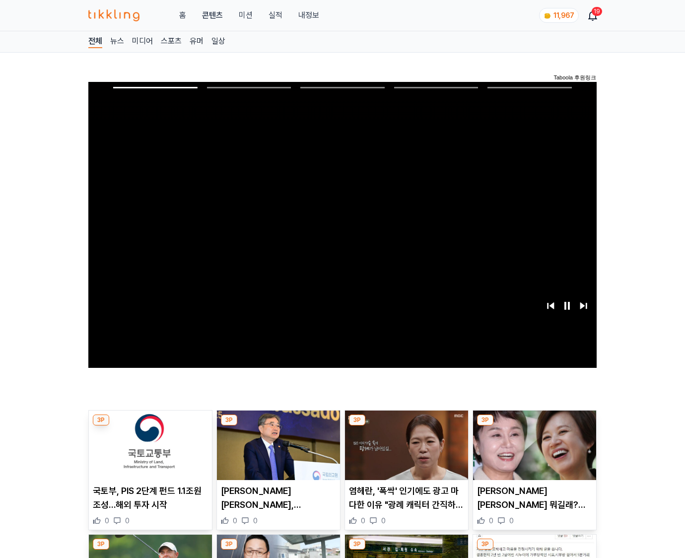
click at [534, 426] on img at bounding box center [534, 444] width 123 height 69
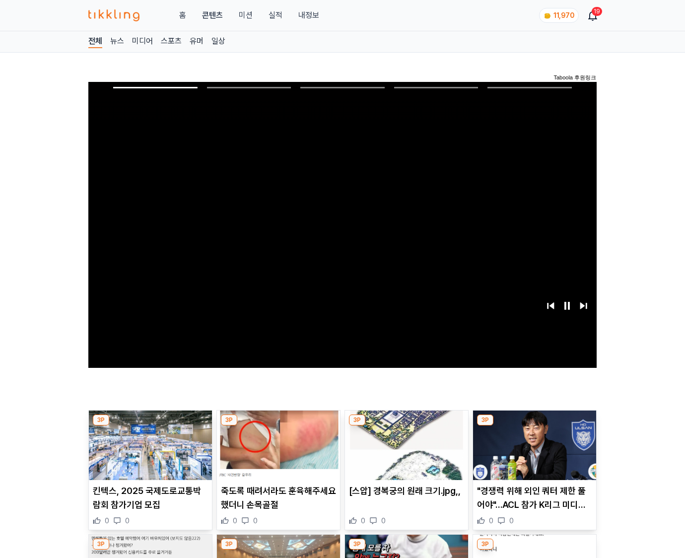
click at [534, 426] on img at bounding box center [534, 444] width 123 height 69
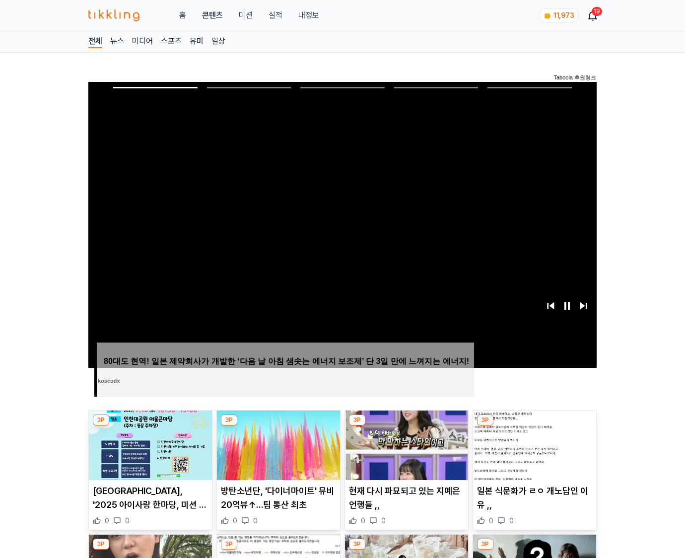
click at [534, 426] on img at bounding box center [534, 444] width 123 height 69
